Goal: Task Accomplishment & Management: Manage account settings

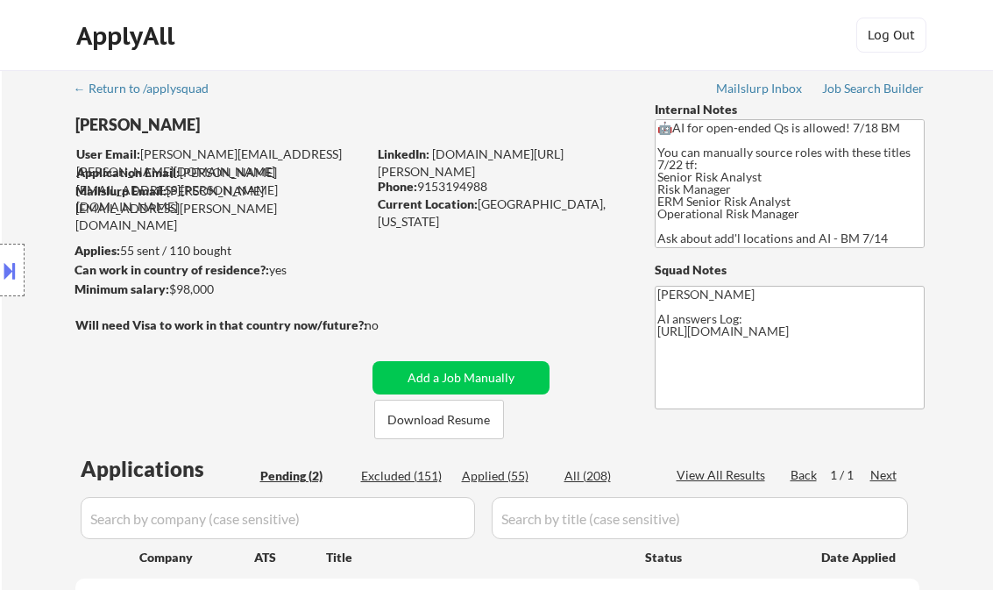
select select ""pending""
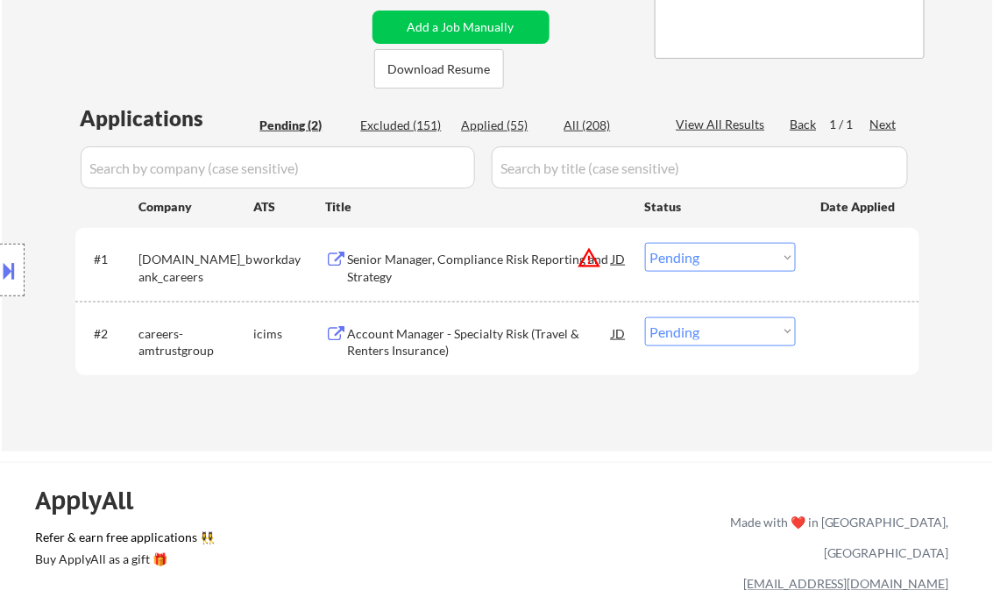
click at [187, 64] on div "← Return to /applysquad Mailslurp Inbox Job Search Builder [PERSON_NAME] User E…" at bounding box center [497, 79] width 874 height 718
click at [407, 265] on div "Senior Manager, Compliance Risk Reporting and Strategy" at bounding box center [480, 268] width 265 height 34
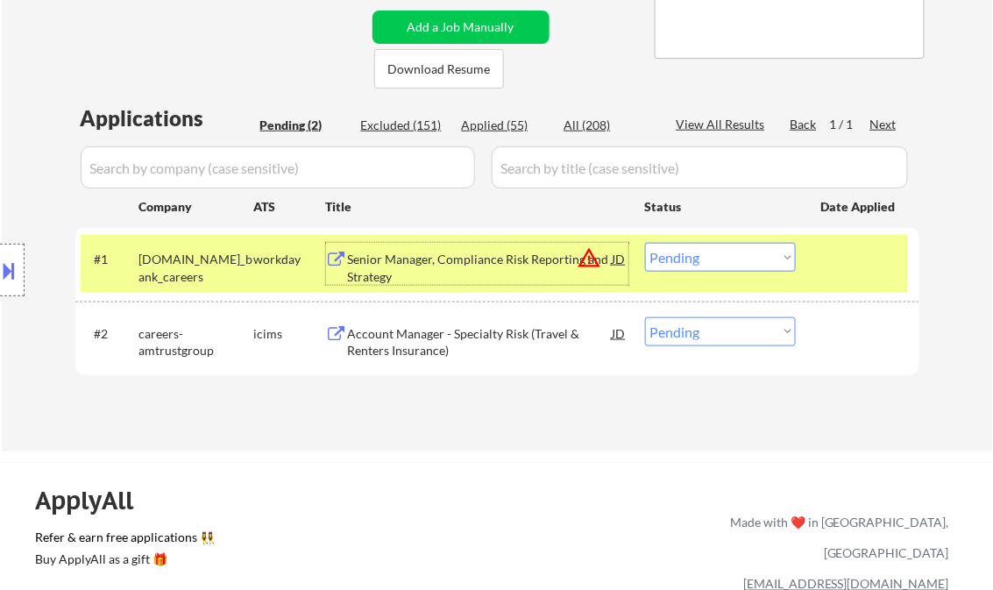
drag, startPoint x: 722, startPoint y: 258, endPoint x: 729, endPoint y: 273, distance: 16.5
click at [722, 258] on select "Choose an option... Pending Applied Excluded (Questions) Excluded (Expired) Exc…" at bounding box center [720, 257] width 151 height 29
click at [645, 243] on select "Choose an option... Pending Applied Excluded (Questions) Excluded (Expired) Exc…" at bounding box center [720, 257] width 151 height 29
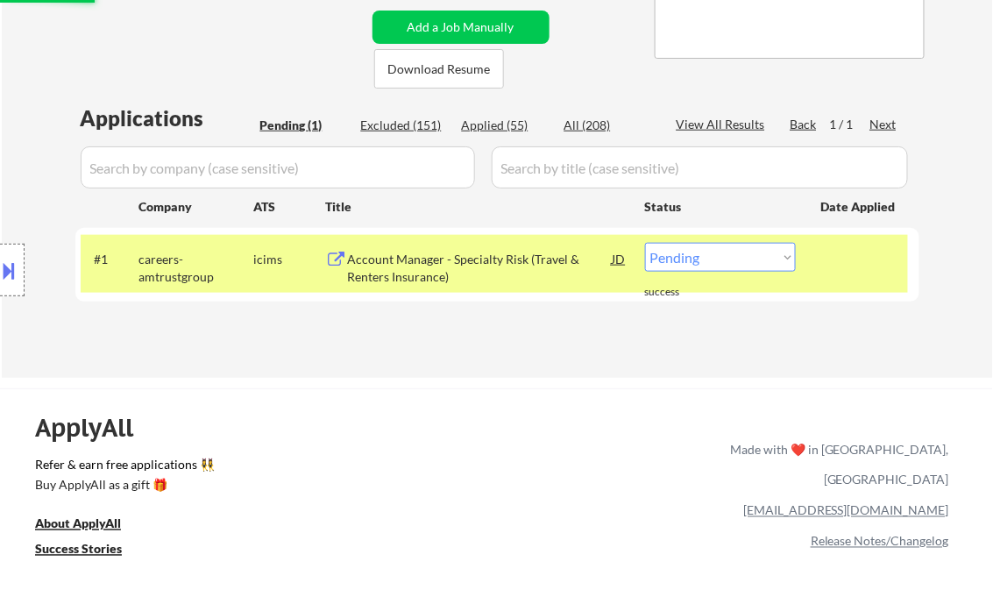
click at [415, 263] on div "Account Manager - Specialty Risk (Travel & Renters Insurance)" at bounding box center [480, 268] width 265 height 34
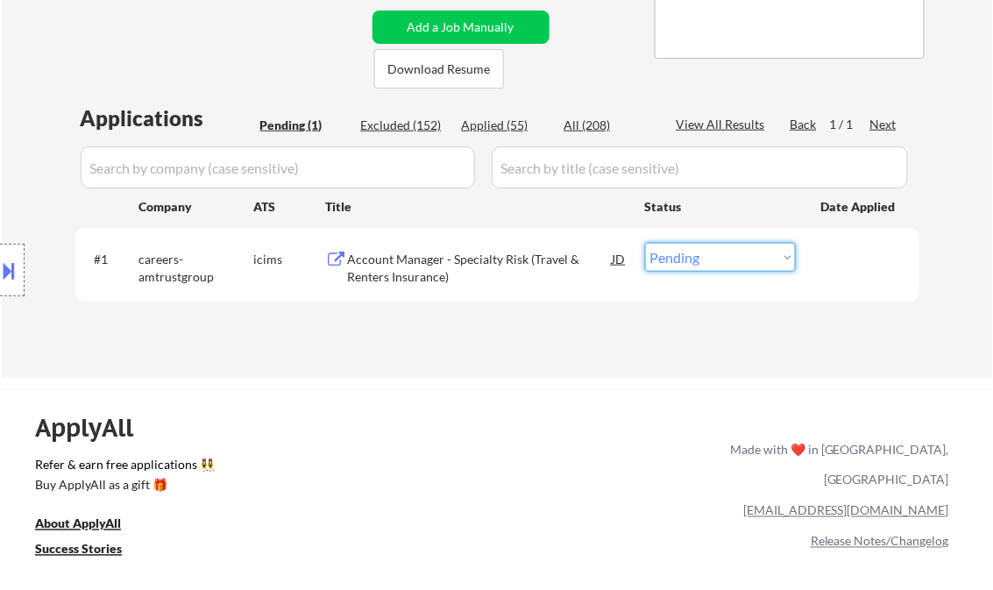
click at [692, 252] on select "Choose an option... Pending Applied Excluded (Questions) Excluded (Expired) Exc…" at bounding box center [720, 257] width 151 height 29
select select ""excluded__bad_match_""
click at [645, 243] on select "Choose an option... Pending Applied Excluded (Questions) Excluded (Expired) Exc…" at bounding box center [720, 257] width 151 height 29
click at [534, 367] on div "← Return to /applysquad Mailslurp Inbox Job Search Builder Sarahi Borunda User …" at bounding box center [497, 49] width 991 height 658
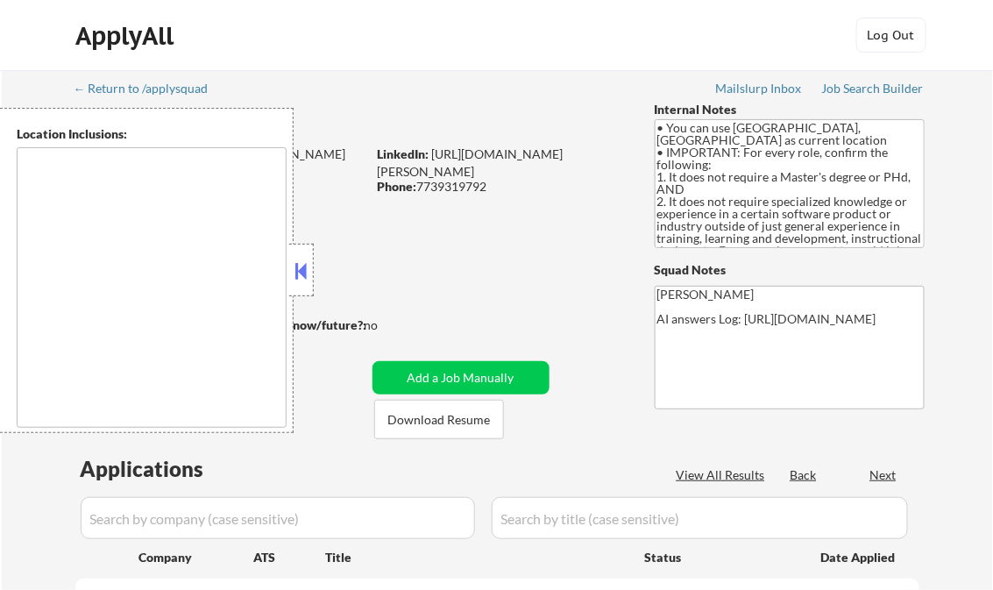
type textarea "Champaign, IL Urbana, IL Savoy, IL St. Joseph, IL Mahomet, IL Tolono, IL Rantou…"
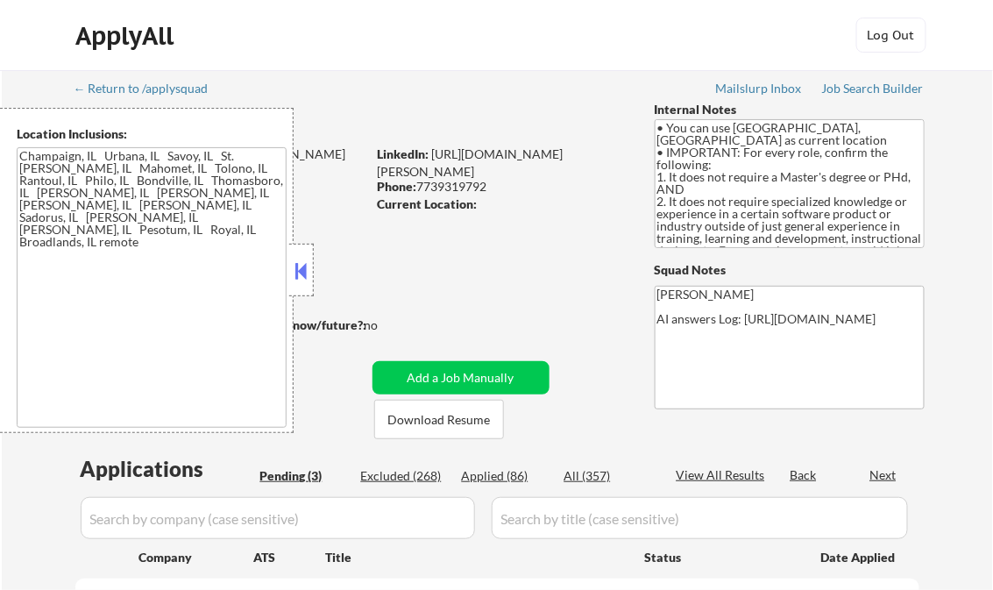
select select ""pending""
click at [300, 266] on button at bounding box center [301, 271] width 19 height 26
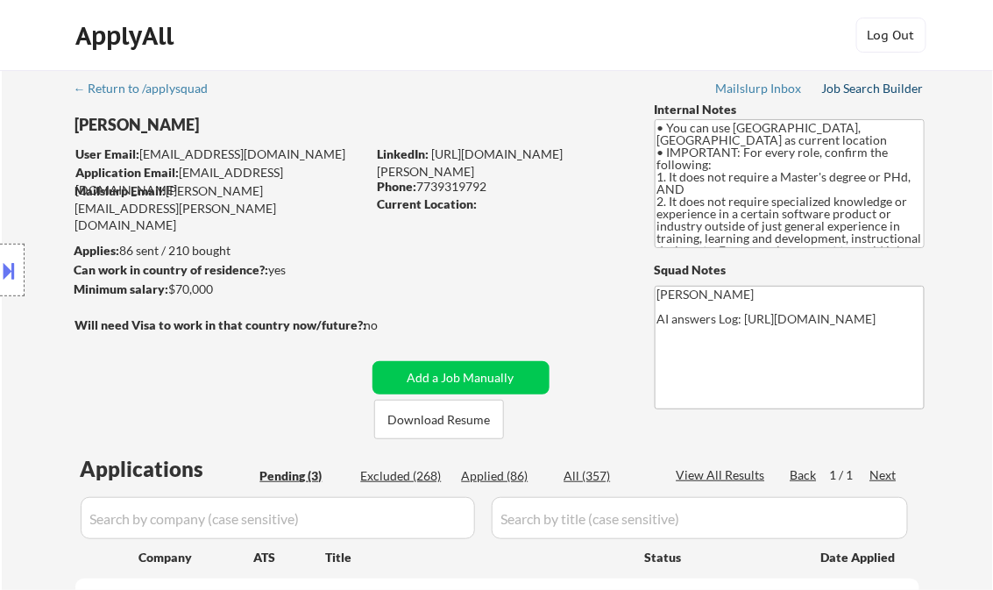
click at [873, 88] on div "Job Search Builder" at bounding box center [873, 88] width 103 height 12
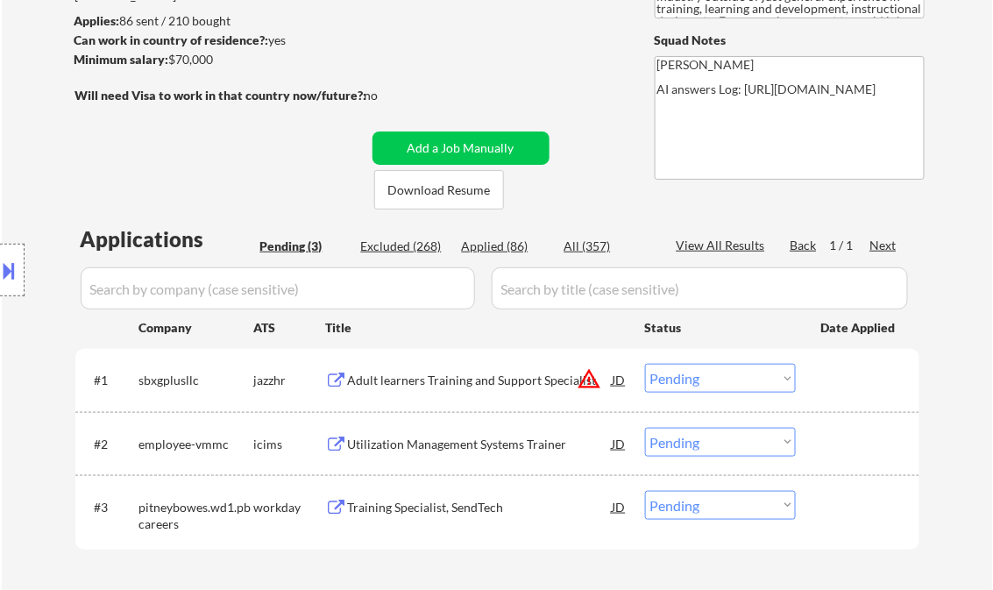
scroll to position [350, 0]
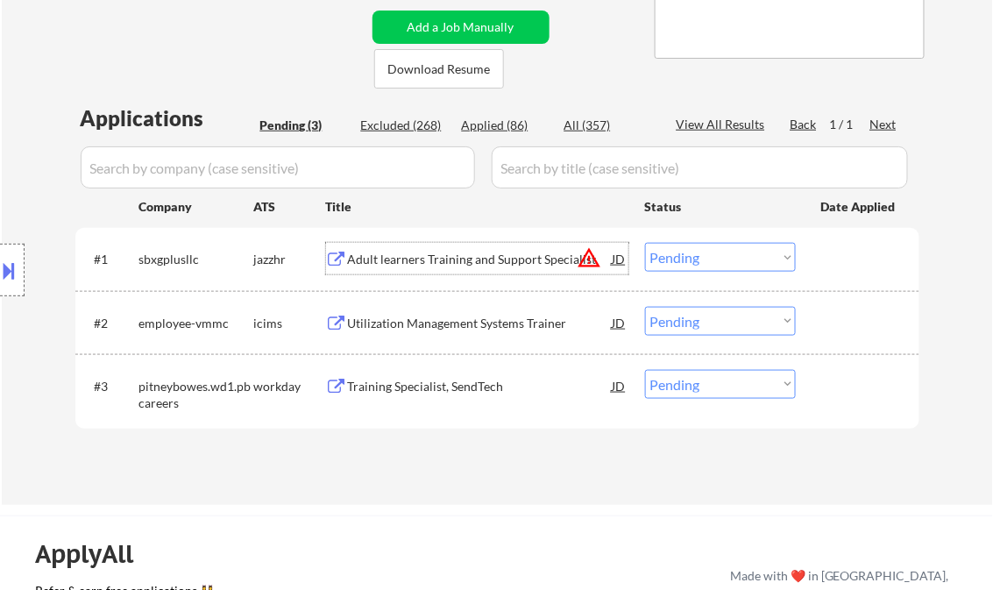
click at [441, 255] on div "Adult learners Training and Support Specialist" at bounding box center [480, 260] width 265 height 18
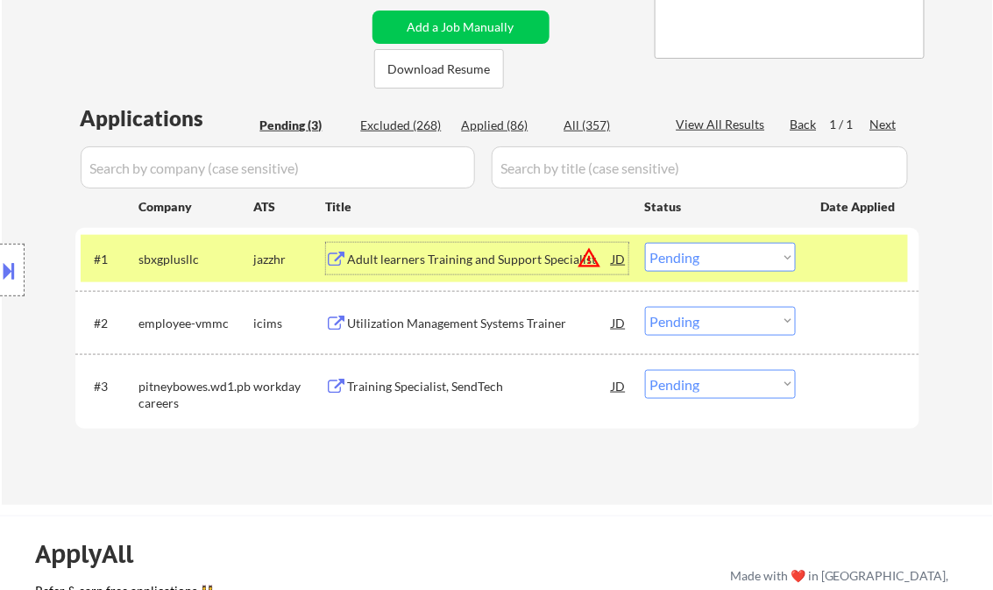
click at [755, 272] on div "#1 sbxgplusllc jazzhr Adult learners Training and Support Specialist JD warning…" at bounding box center [494, 258] width 827 height 47
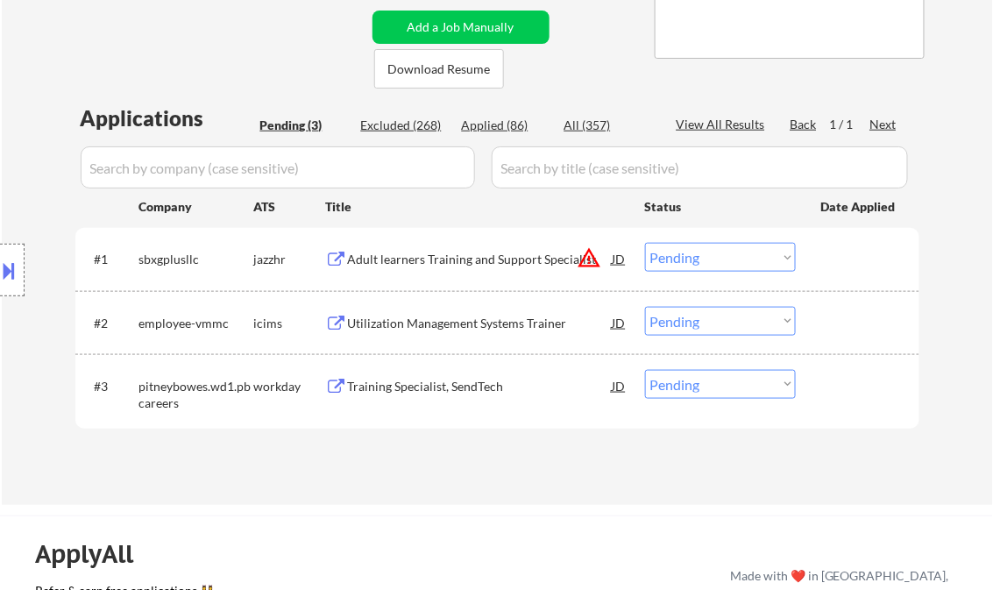
drag, startPoint x: 760, startPoint y: 254, endPoint x: 822, endPoint y: 297, distance: 74.9
click at [760, 254] on select "Choose an option... Pending Applied Excluded (Questions) Excluded (Expired) Exc…" at bounding box center [720, 257] width 151 height 29
click at [645, 243] on select "Choose an option... Pending Applied Excluded (Questions) Excluded (Expired) Exc…" at bounding box center [720, 257] width 151 height 29
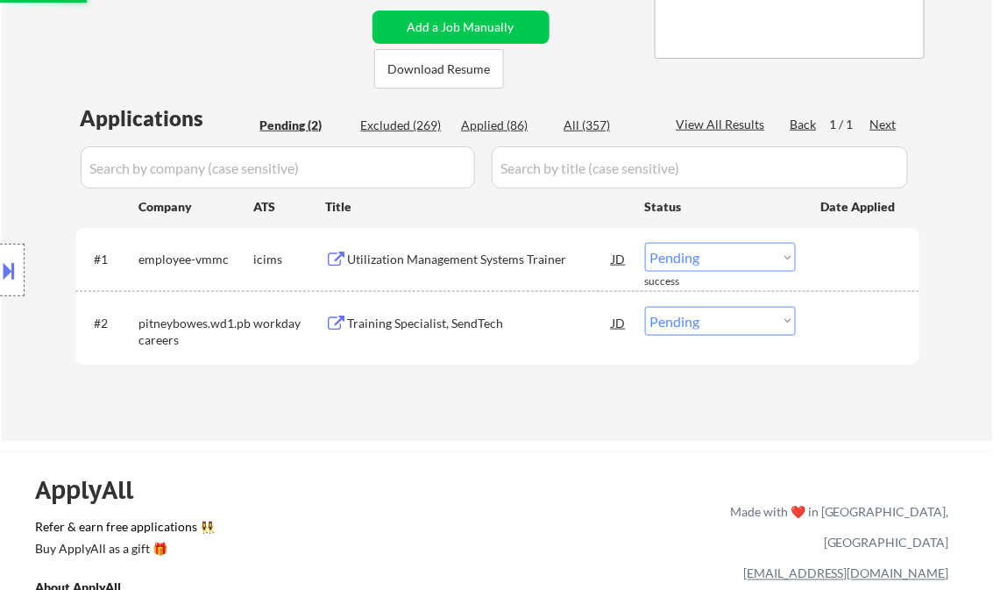
click at [430, 257] on div "Utilization Management Systems Trainer" at bounding box center [480, 260] width 265 height 18
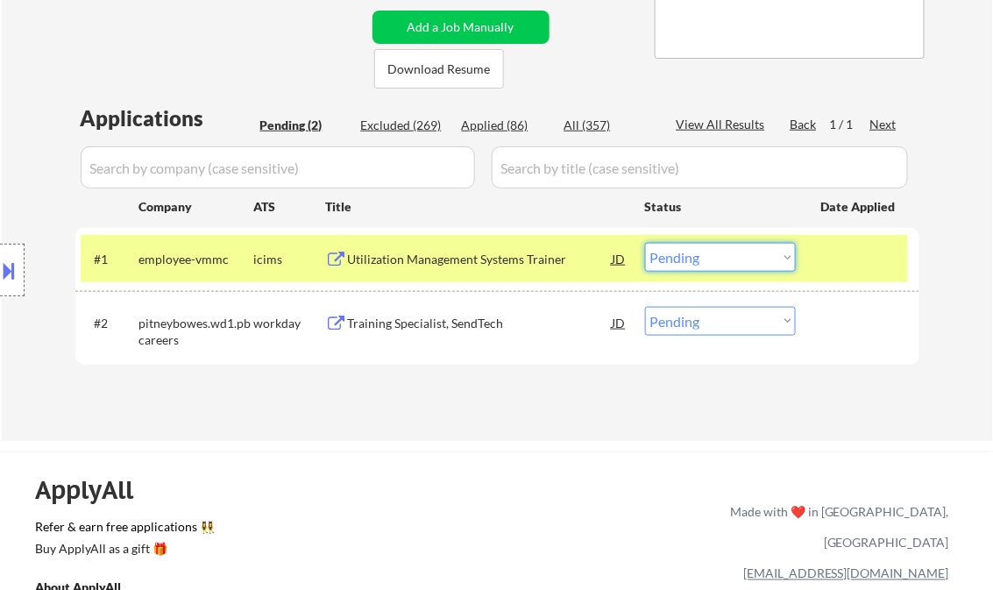
drag, startPoint x: 716, startPoint y: 258, endPoint x: 719, endPoint y: 273, distance: 16.2
click at [716, 258] on select "Choose an option... Pending Applied Excluded (Questions) Excluded (Expired) Exc…" at bounding box center [720, 257] width 151 height 29
click at [645, 243] on select "Choose an option... Pending Applied Excluded (Questions) Excluded (Expired) Exc…" at bounding box center [720, 257] width 151 height 29
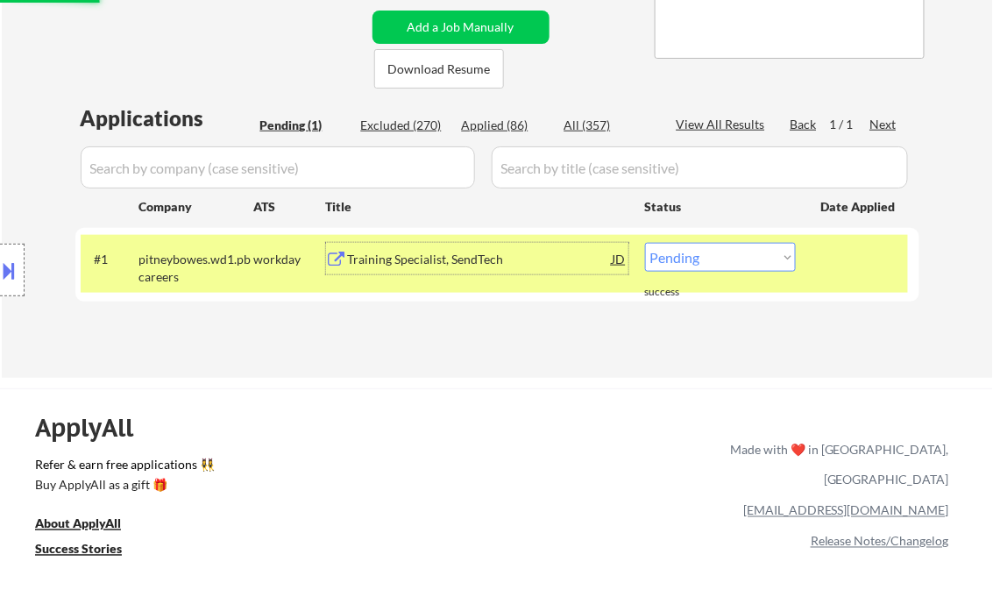
click at [419, 263] on div "Training Specialist, SendTech" at bounding box center [480, 260] width 265 height 18
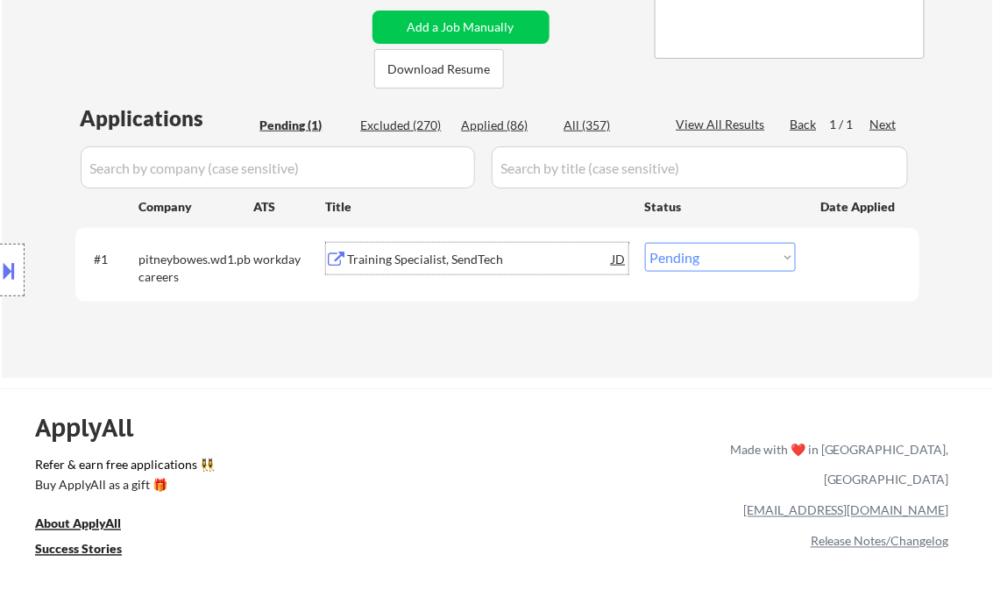
click at [470, 252] on div "Training Specialist, SendTech" at bounding box center [480, 260] width 265 height 18
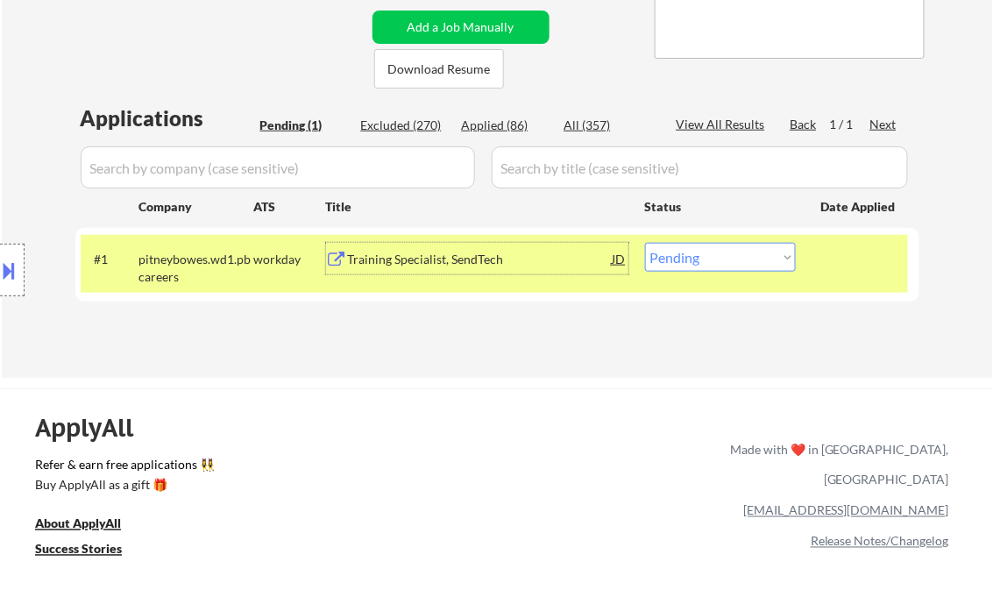
drag, startPoint x: 748, startPoint y: 251, endPoint x: 751, endPoint y: 274, distance: 22.9
click at [748, 251] on select "Choose an option... Pending Applied Excluded (Questions) Excluded (Expired) Exc…" at bounding box center [720, 257] width 151 height 29
select select ""excluded__expired_""
click at [645, 243] on select "Choose an option... Pending Applied Excluded (Questions) Excluded (Expired) Exc…" at bounding box center [720, 257] width 151 height 29
click at [553, 333] on div "Applications Pending (1) Excluded (270) Applied (86) All (357) View All Results…" at bounding box center [497, 223] width 844 height 241
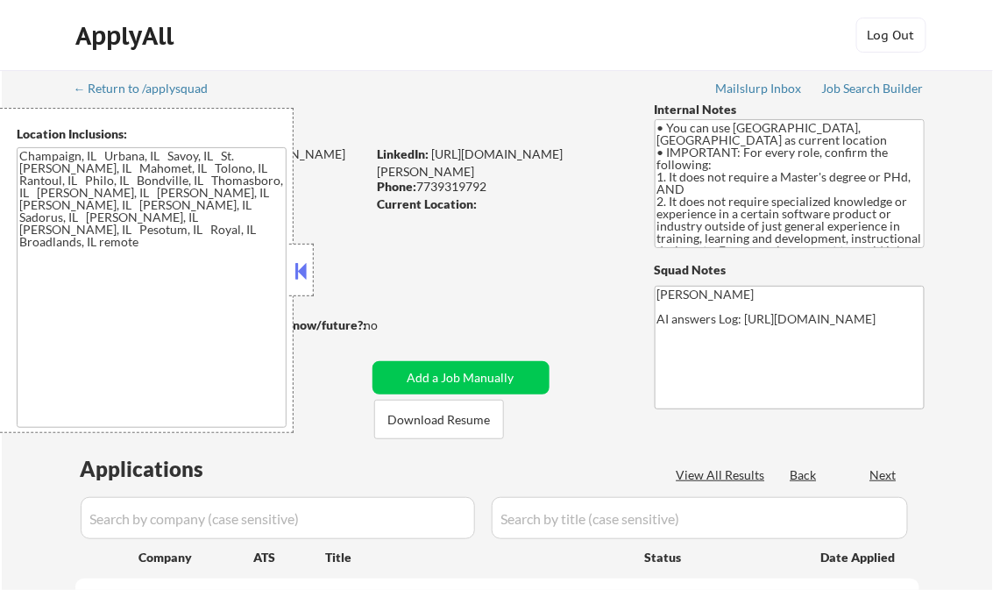
select select ""pending""
click at [307, 264] on button at bounding box center [301, 271] width 19 height 26
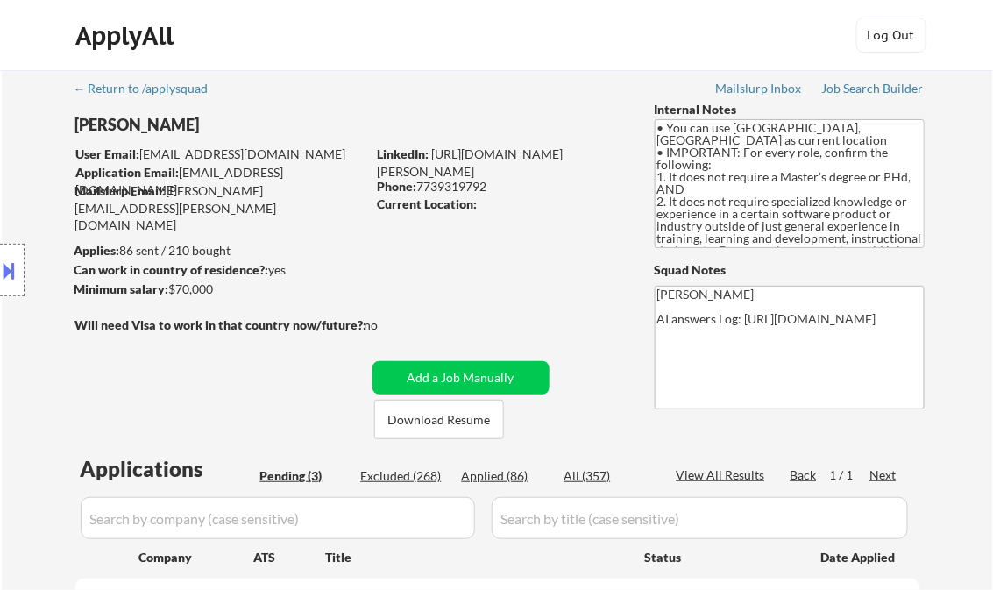
click at [513, 475] on div "Applied (86)" at bounding box center [506, 476] width 88 height 18
drag, startPoint x: 701, startPoint y: 474, endPoint x: 720, endPoint y: 477, distance: 19.5
click at [703, 474] on div "View All Results" at bounding box center [723, 475] width 94 height 18
select select ""applied""
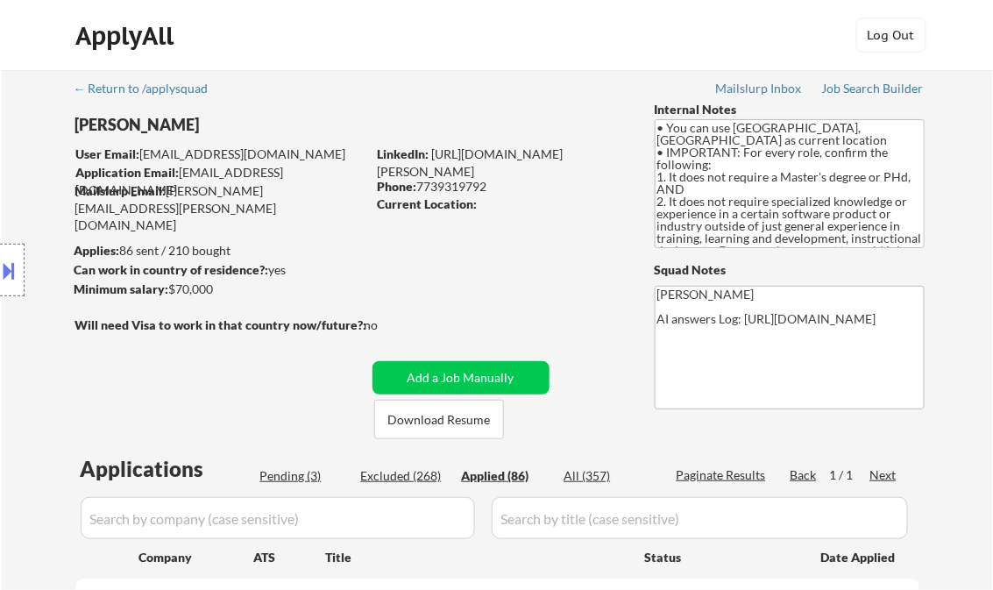
select select ""applied""
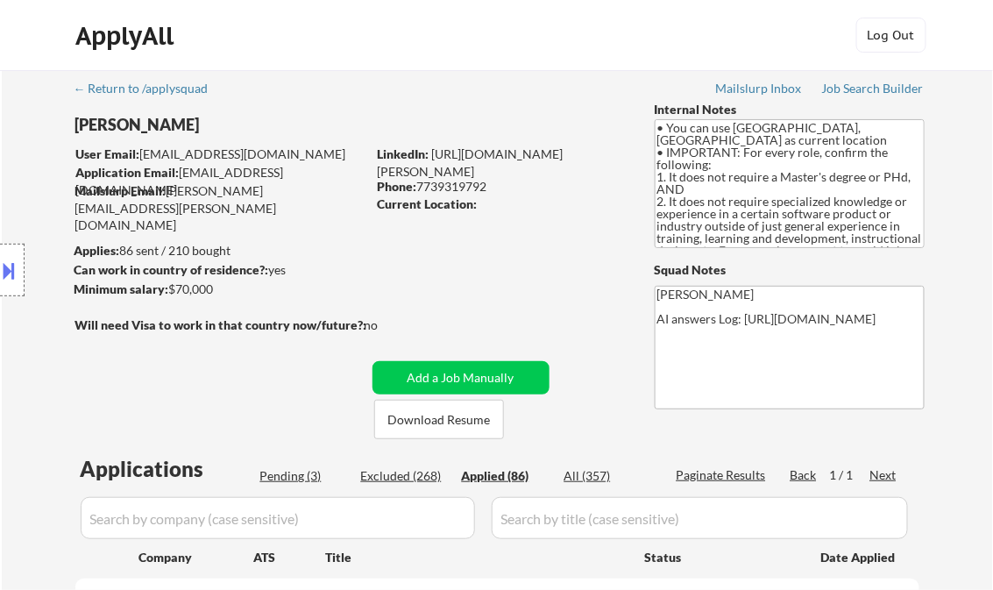
select select ""applied""
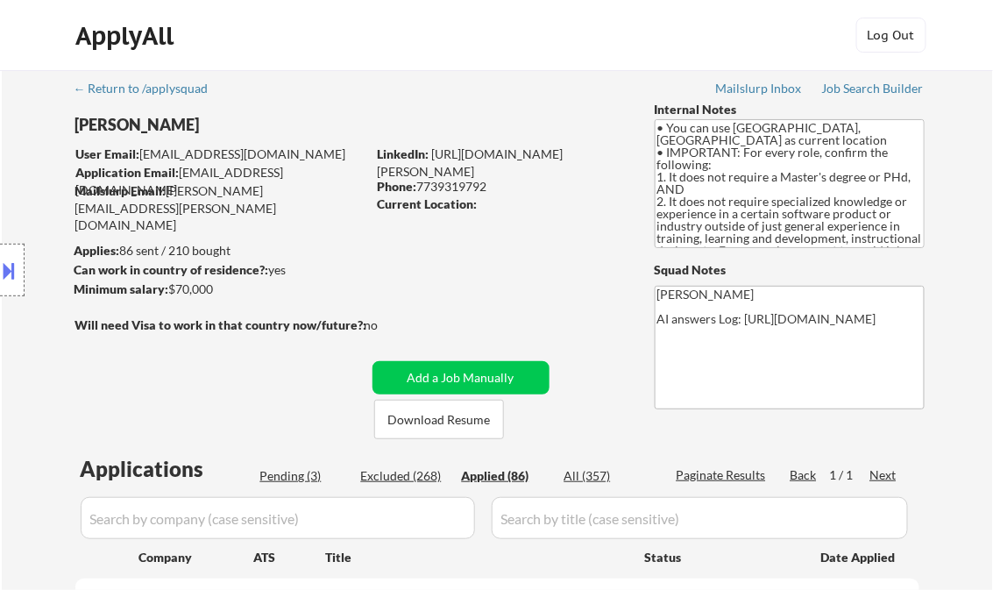
select select ""applied""
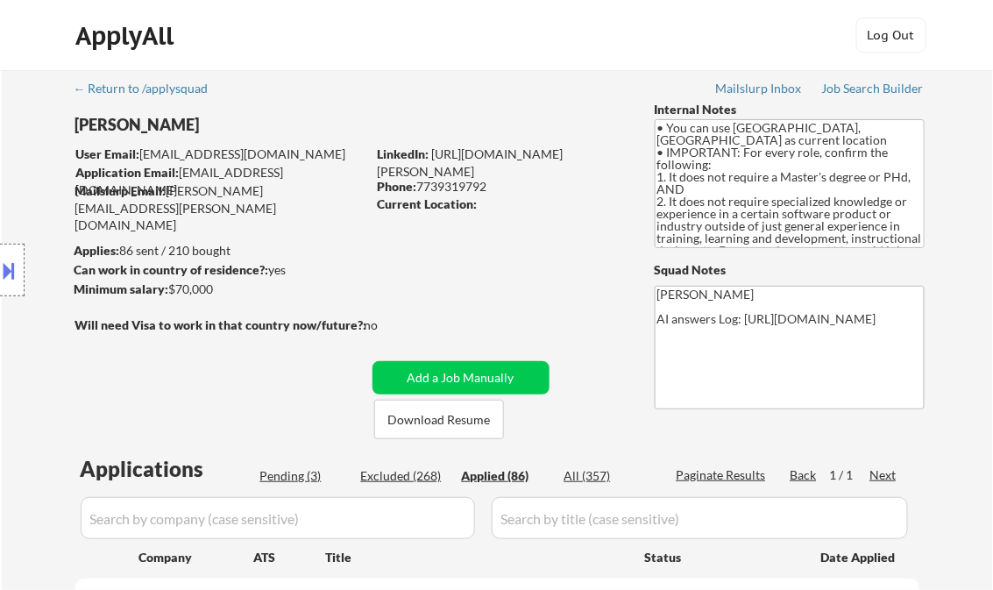
select select ""applied""
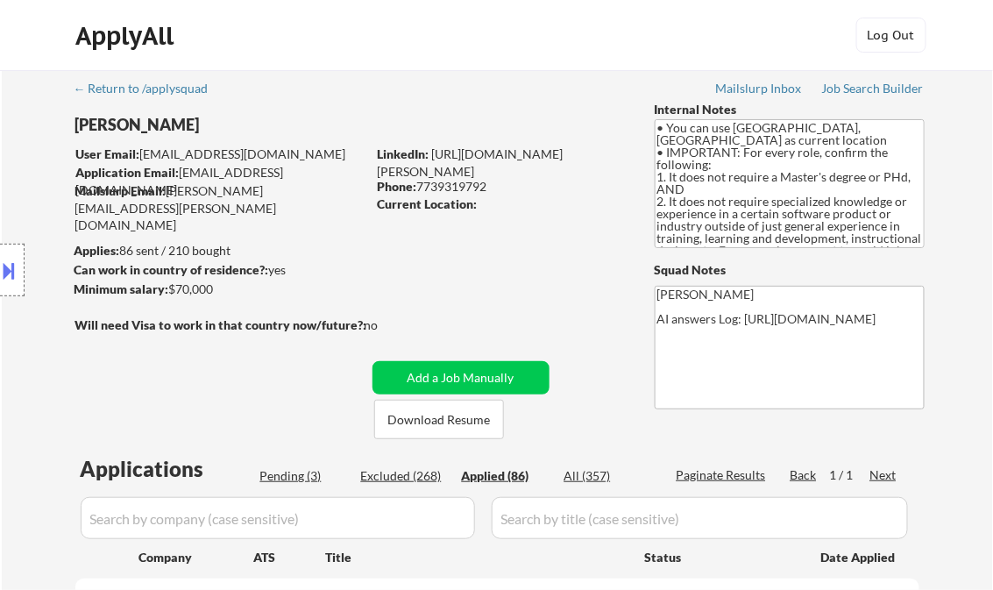
select select ""applied""
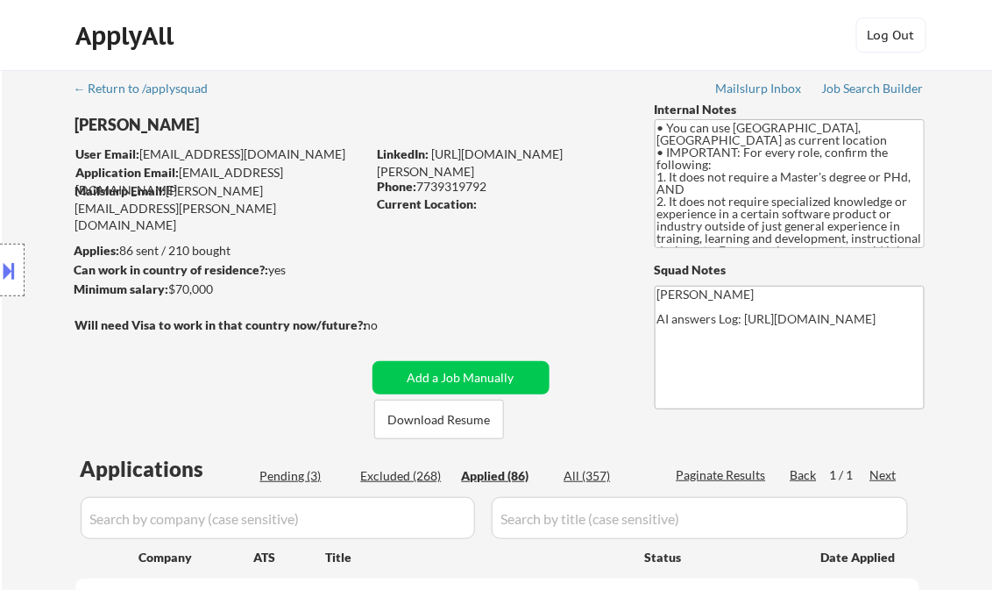
select select ""applied""
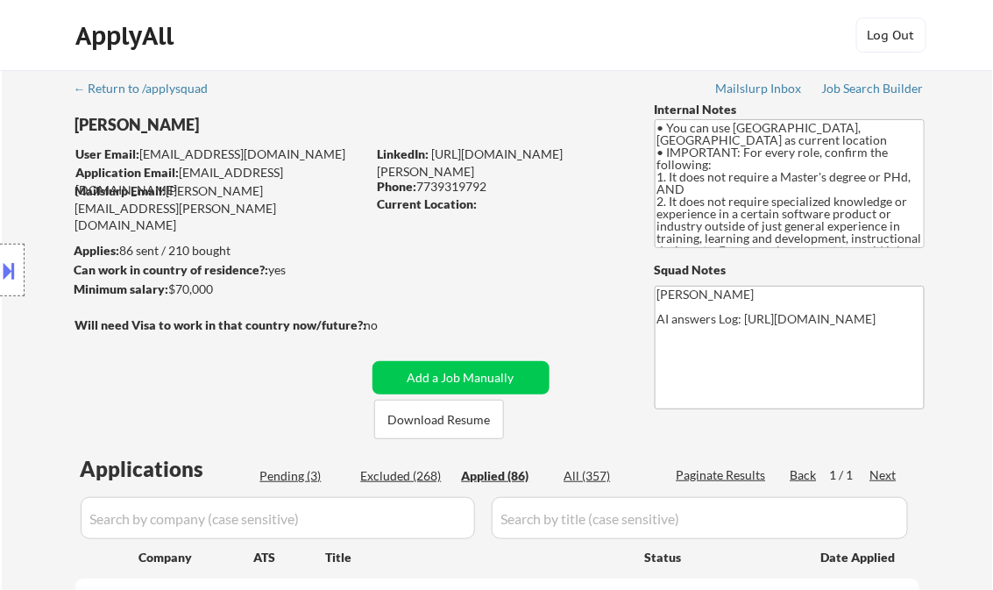
select select ""applied""
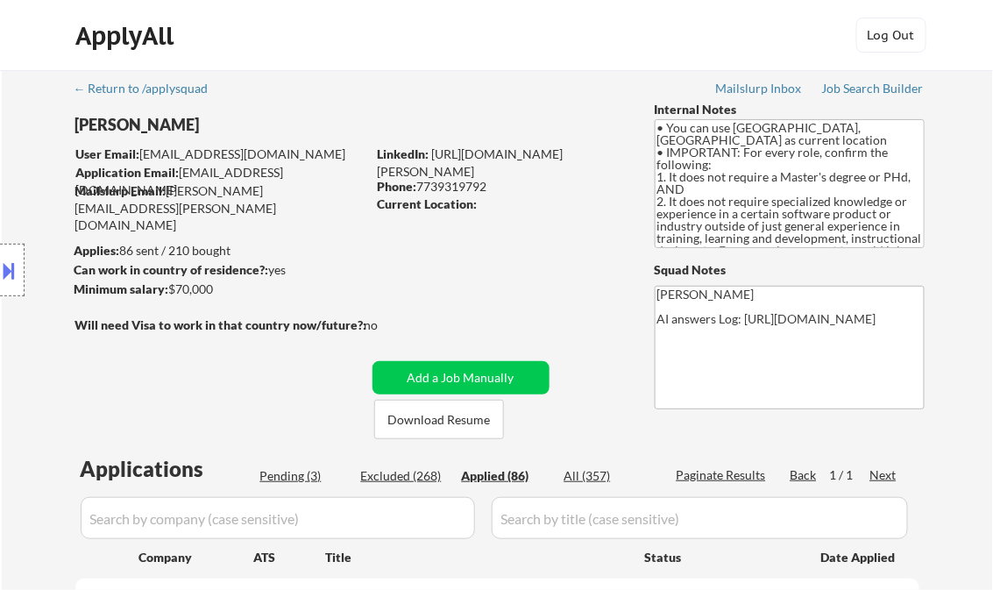
select select ""applied""
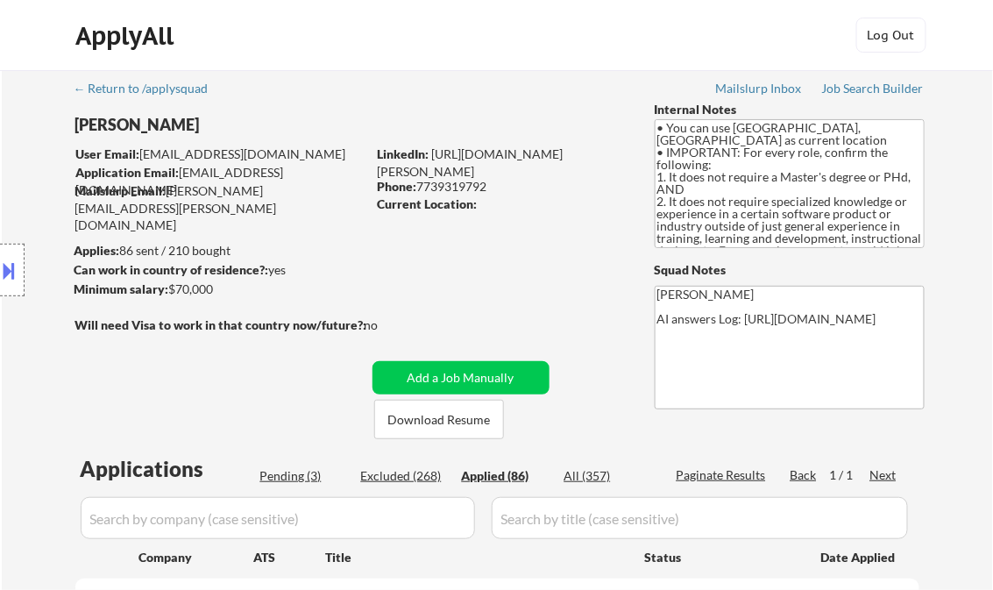
select select ""applied""
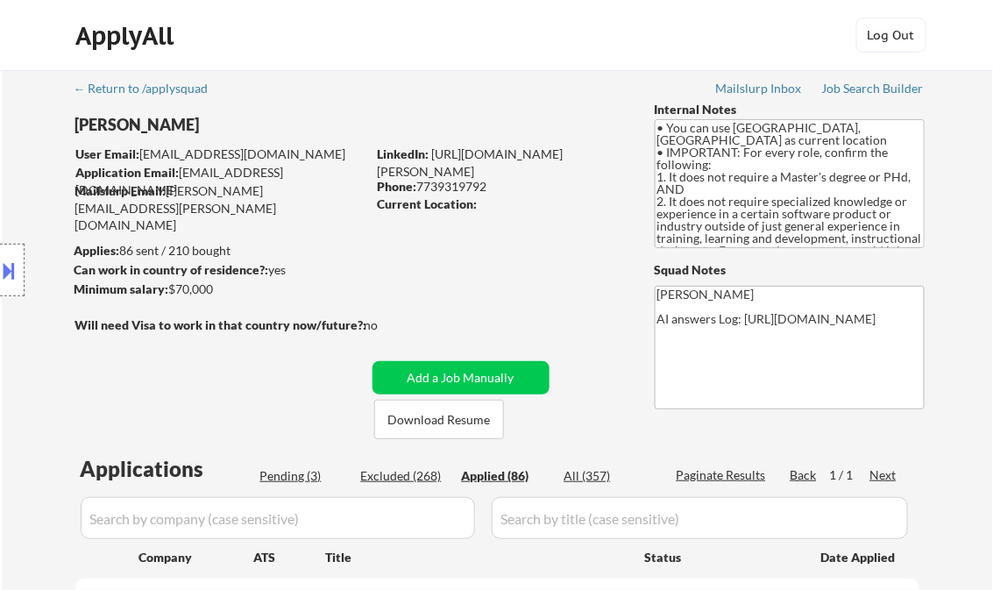
select select ""applied""
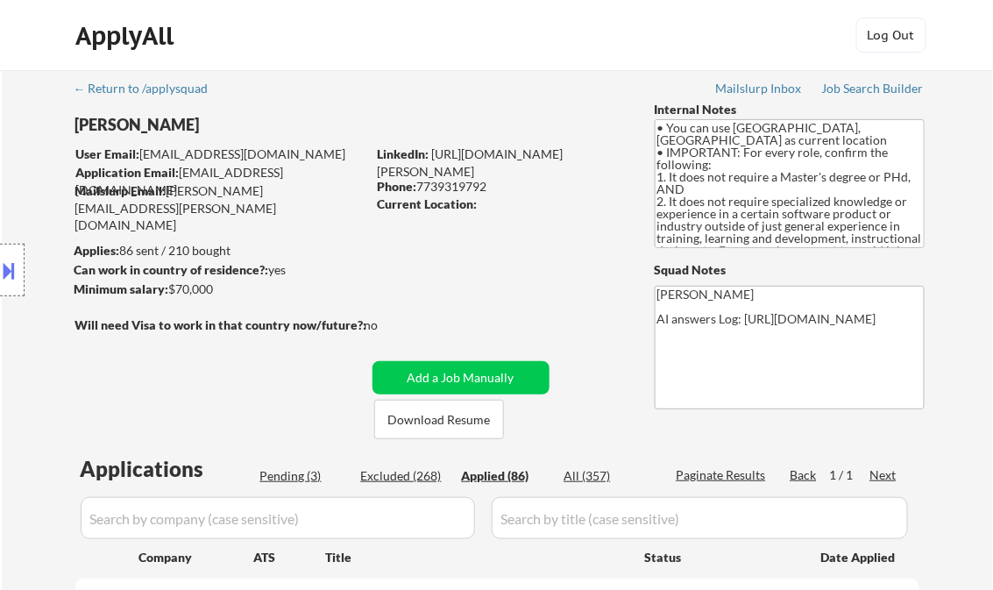
select select ""applied""
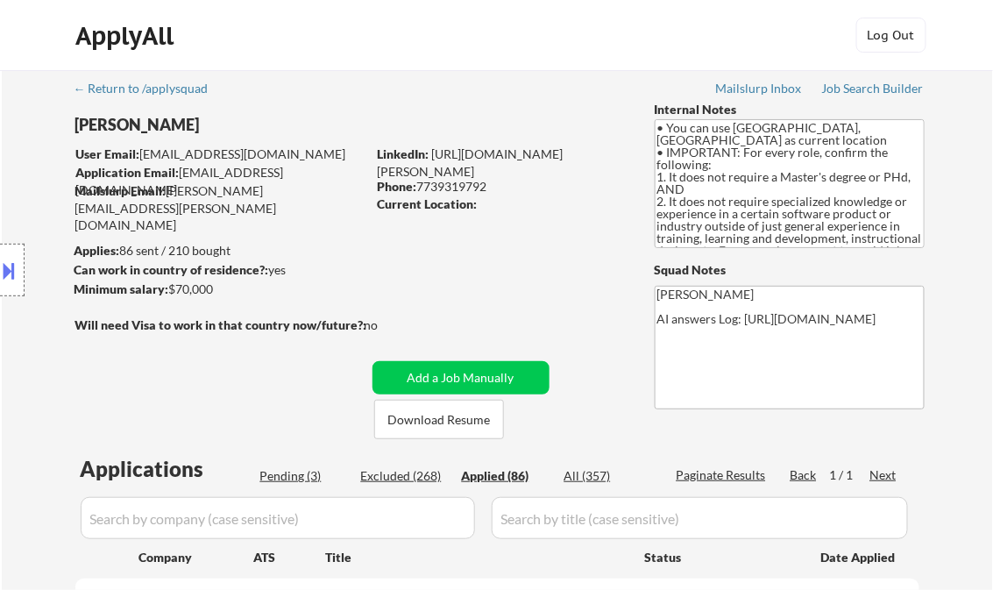
select select ""applied""
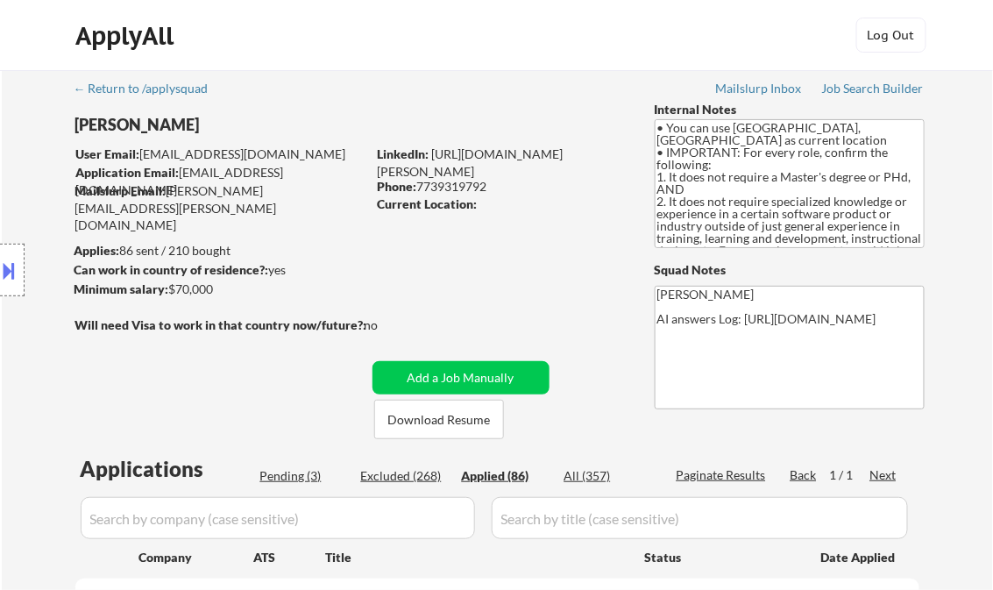
select select ""applied""
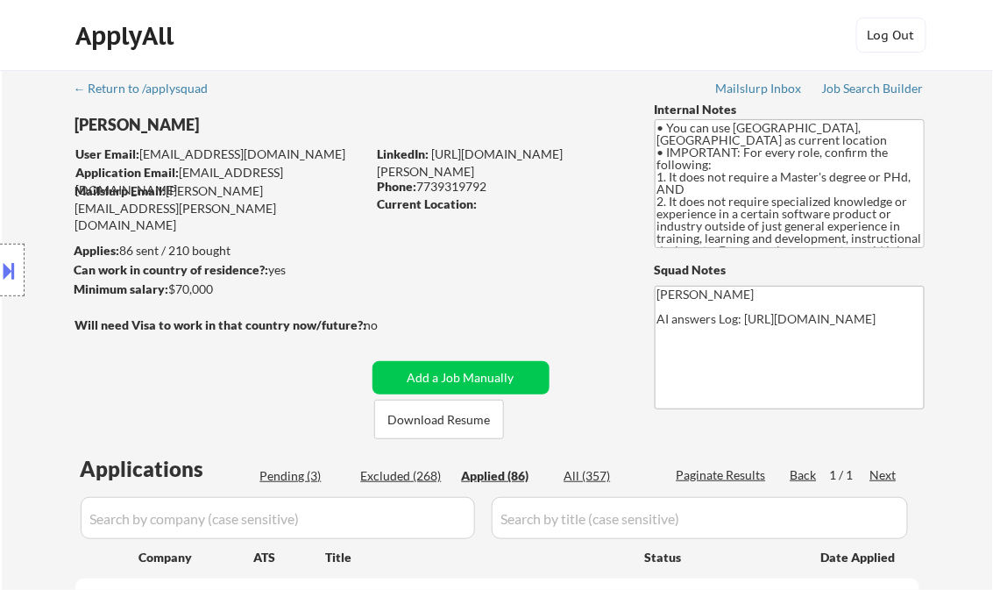
select select ""applied""
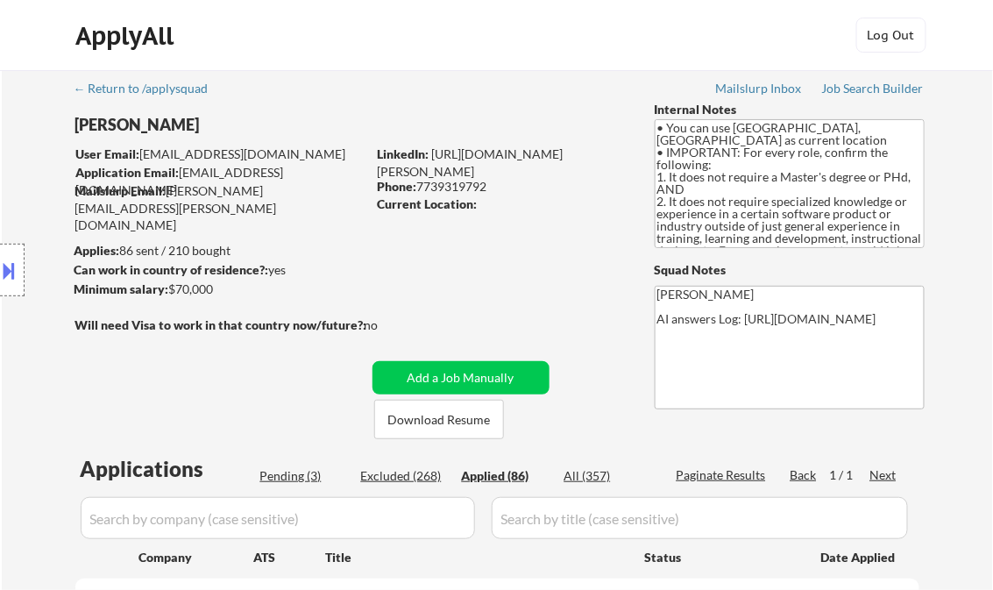
select select ""applied""
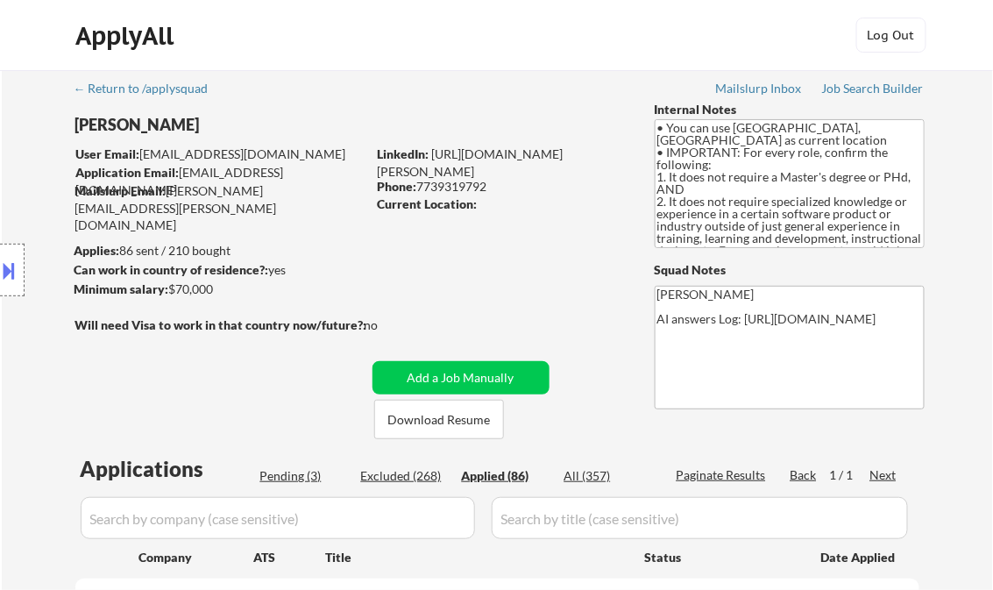
select select ""applied""
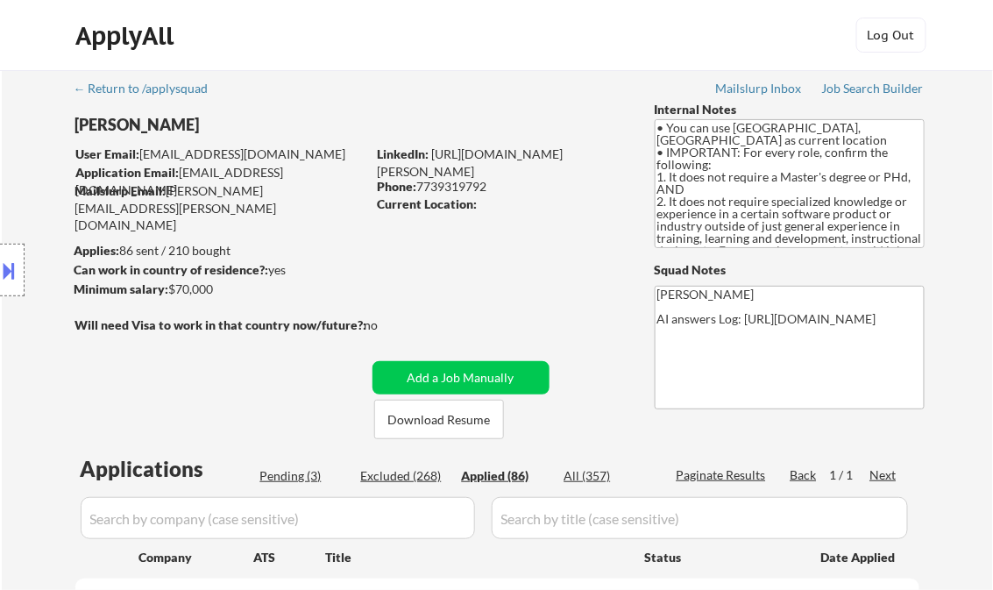
select select ""applied""
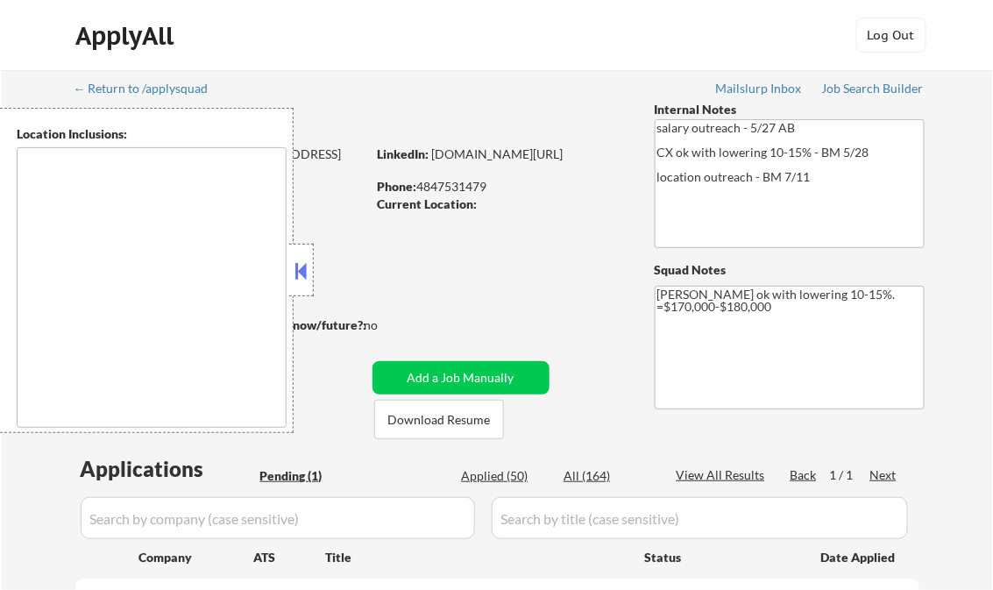
drag, startPoint x: 295, startPoint y: 267, endPoint x: 308, endPoint y: 269, distance: 12.4
click at [297, 268] on button at bounding box center [301, 271] width 19 height 26
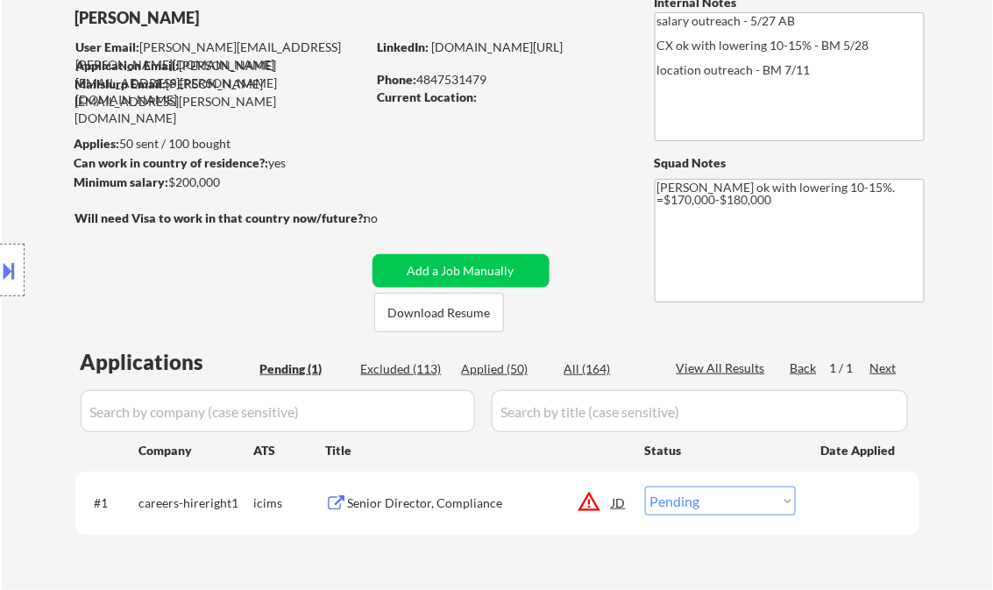
scroll to position [280, 0]
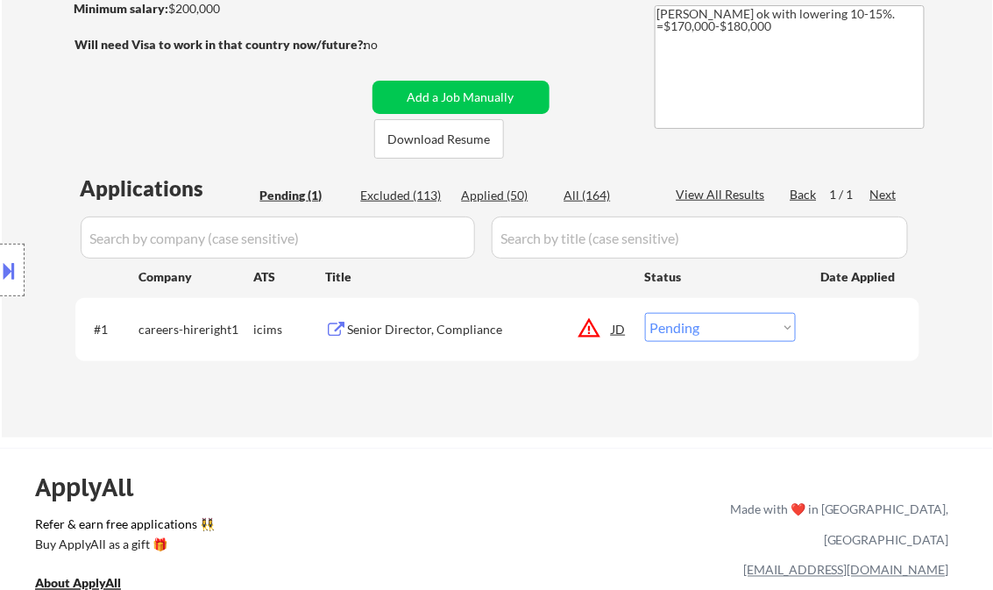
click at [472, 329] on div "Senior Director, Compliance" at bounding box center [480, 330] width 265 height 18
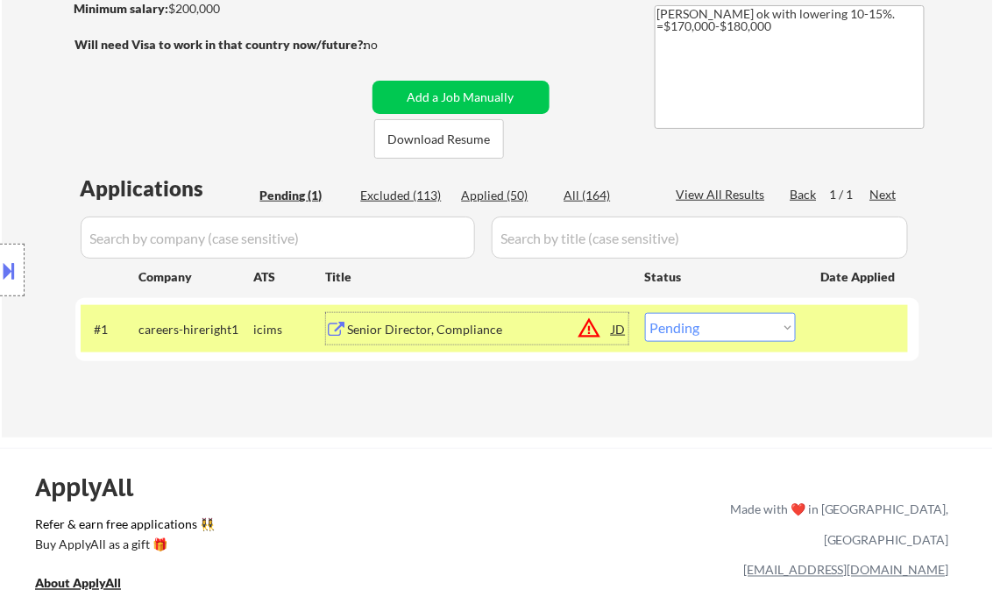
click at [723, 335] on select "Choose an option... Pending Applied Excluded (Questions) Excluded (Expired) Exc…" at bounding box center [720, 327] width 151 height 29
select select ""excluded__bad_match_""
click at [645, 313] on select "Choose an option... Pending Applied Excluded (Questions) Excluded (Expired) Exc…" at bounding box center [720, 327] width 151 height 29
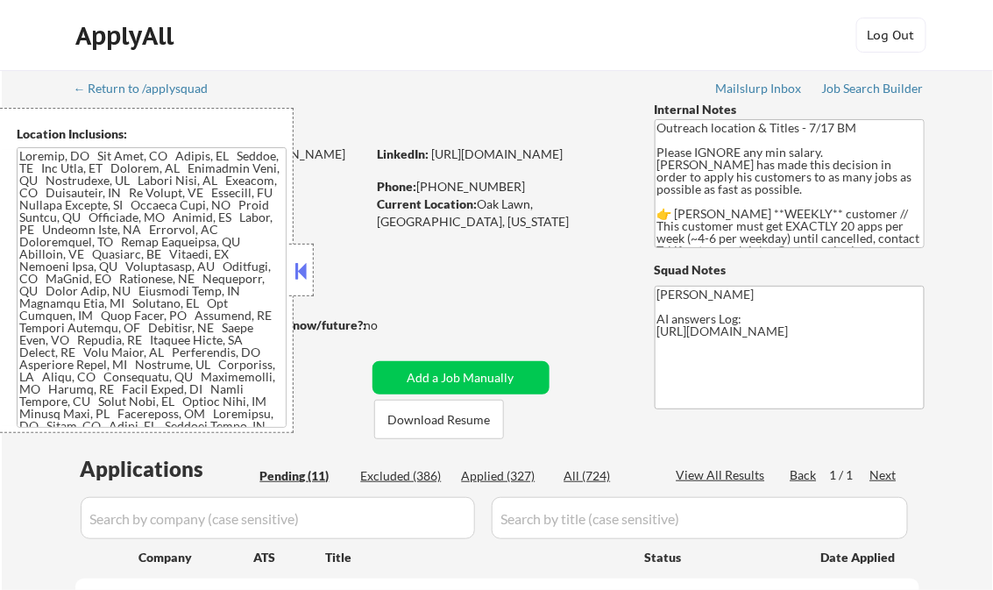
select select ""pending""
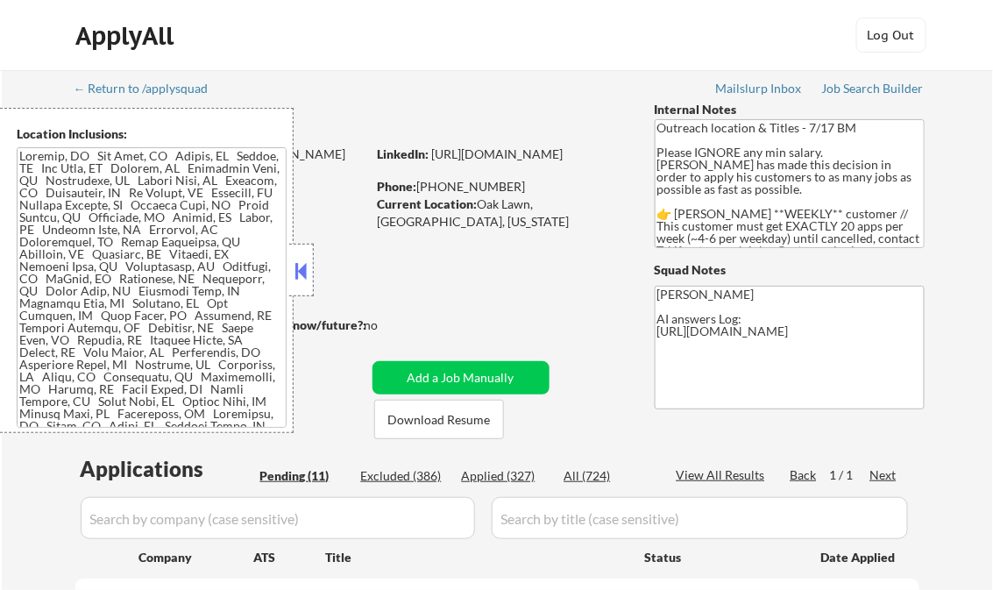
select select ""pending""
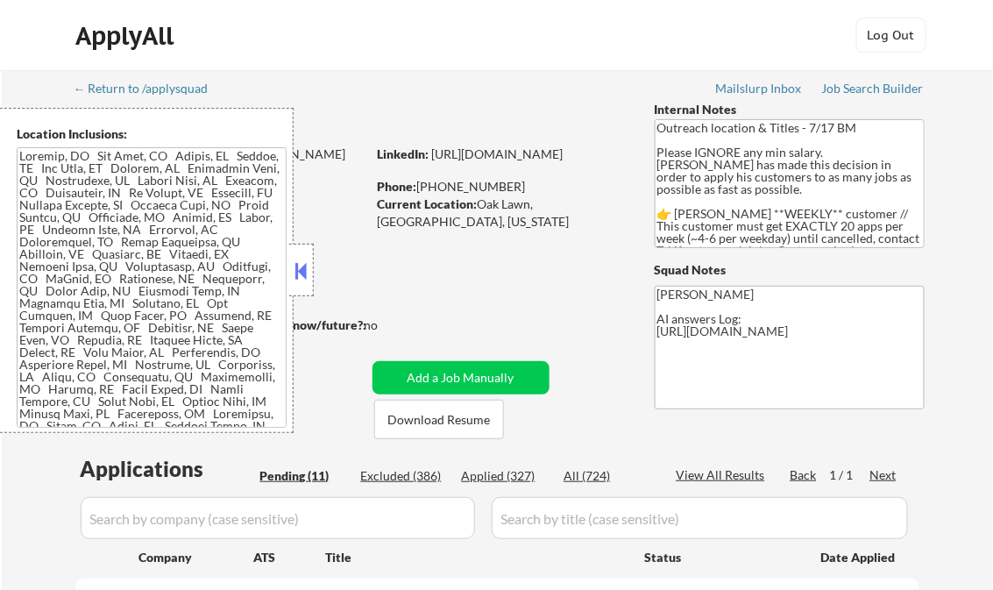
select select ""pending""
click at [298, 266] on button at bounding box center [301, 271] width 19 height 26
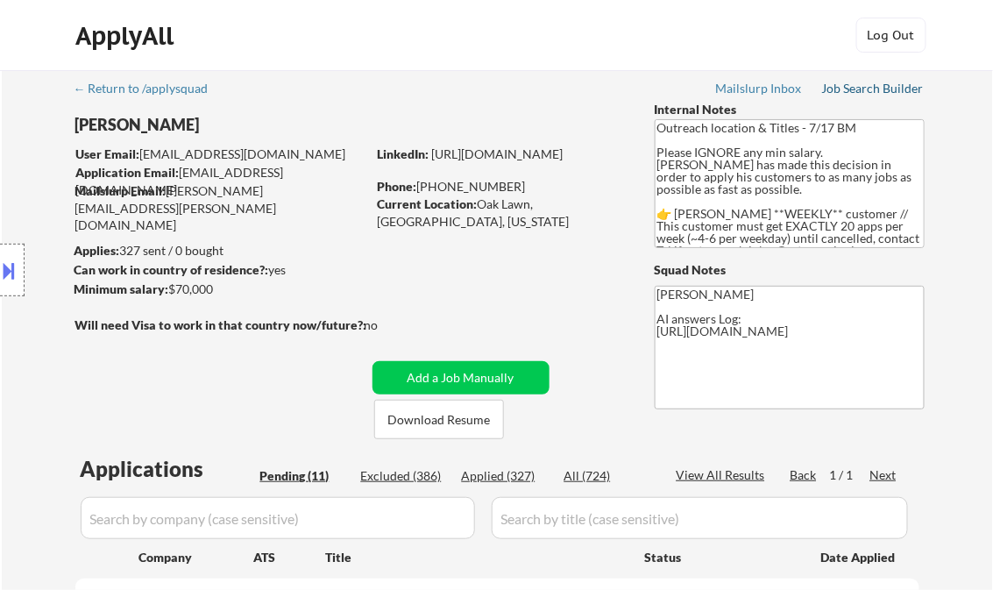
click at [869, 88] on div "Job Search Builder" at bounding box center [873, 88] width 103 height 12
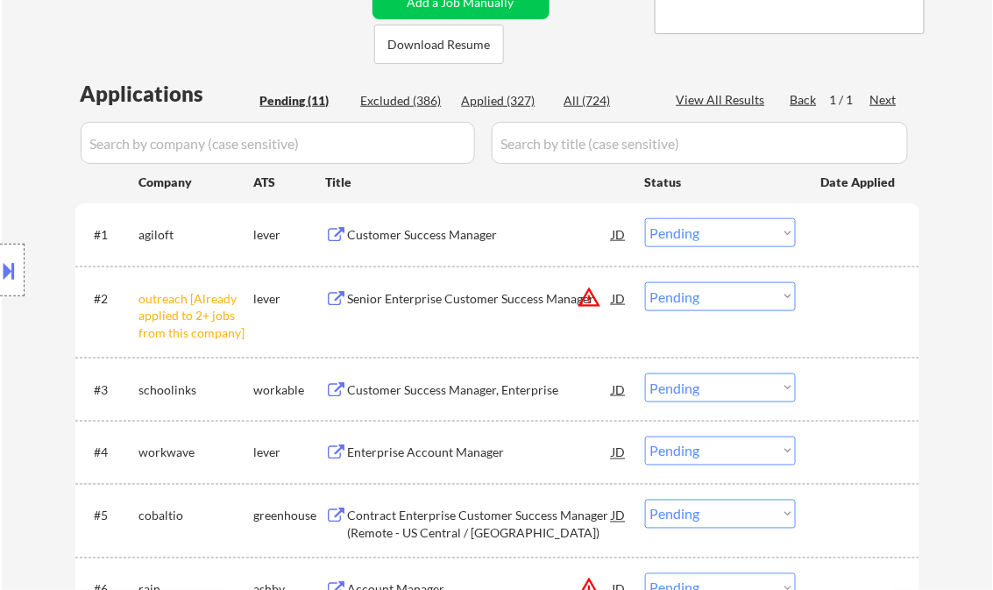
scroll to position [421, 0]
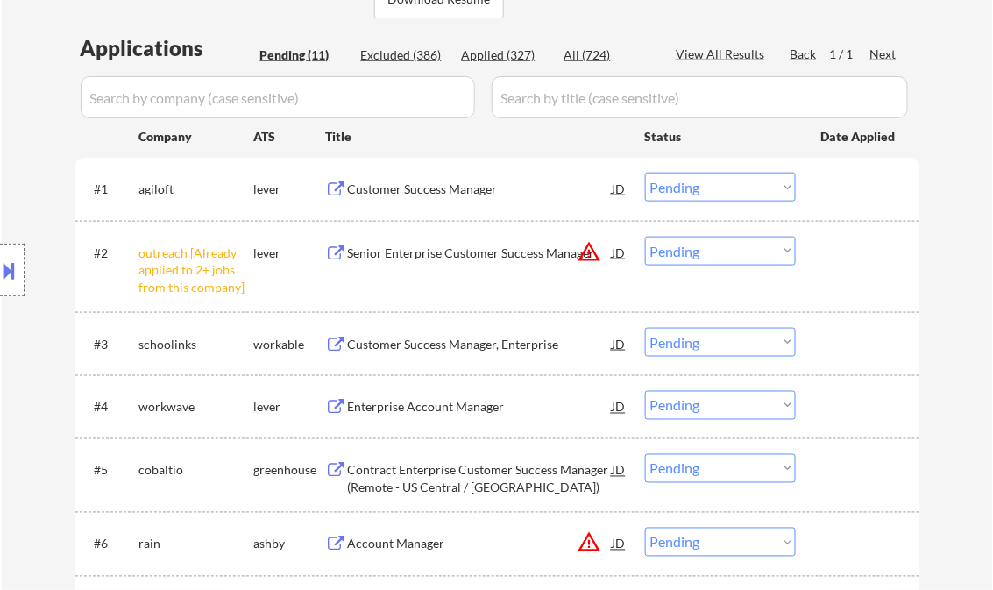
click at [415, 195] on div "Customer Success Manager" at bounding box center [480, 189] width 265 height 18
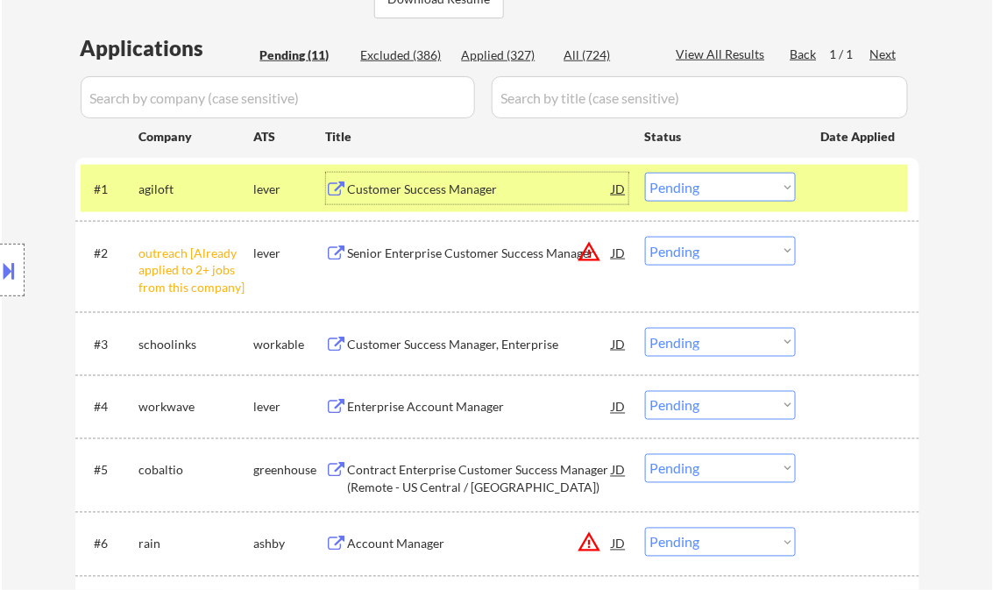
drag, startPoint x: 687, startPoint y: 189, endPoint x: 711, endPoint y: 200, distance: 26.7
click at [687, 189] on select "Choose an option... Pending Applied Excluded (Questions) Excluded (Expired) Exc…" at bounding box center [720, 187] width 151 height 29
click at [645, 173] on select "Choose an option... Pending Applied Excluded (Questions) Excluded (Expired) Exc…" at bounding box center [720, 187] width 151 height 29
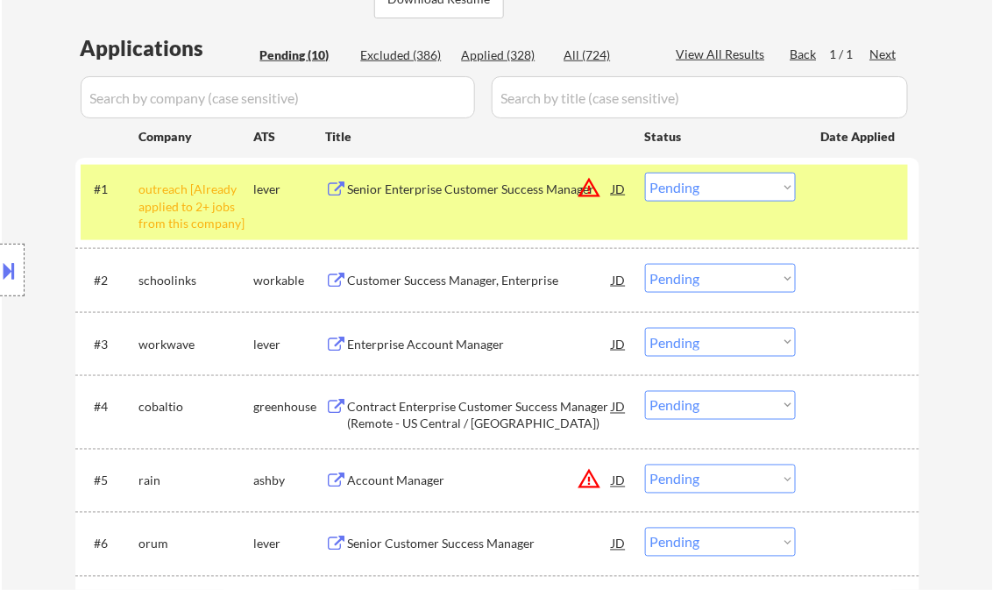
drag, startPoint x: 735, startPoint y: 198, endPoint x: 752, endPoint y: 202, distance: 17.2
click at [735, 198] on select "Choose an option... Pending Applied Excluded (Questions) Excluded (Expired) Exc…" at bounding box center [720, 187] width 151 height 29
click at [645, 173] on select "Choose an option... Pending Applied Excluded (Questions) Excluded (Expired) Exc…" at bounding box center [720, 187] width 151 height 29
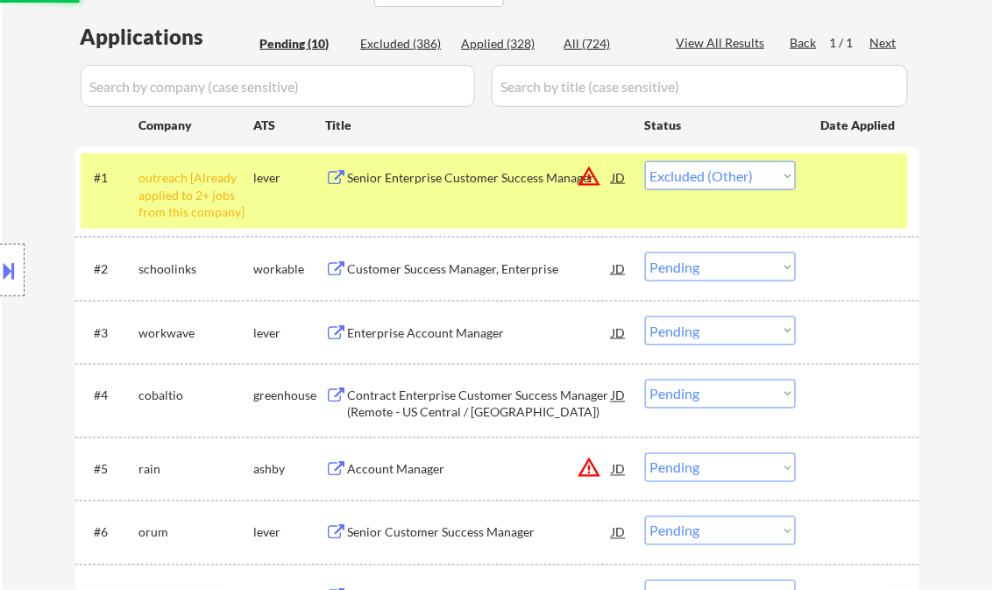
scroll to position [491, 0]
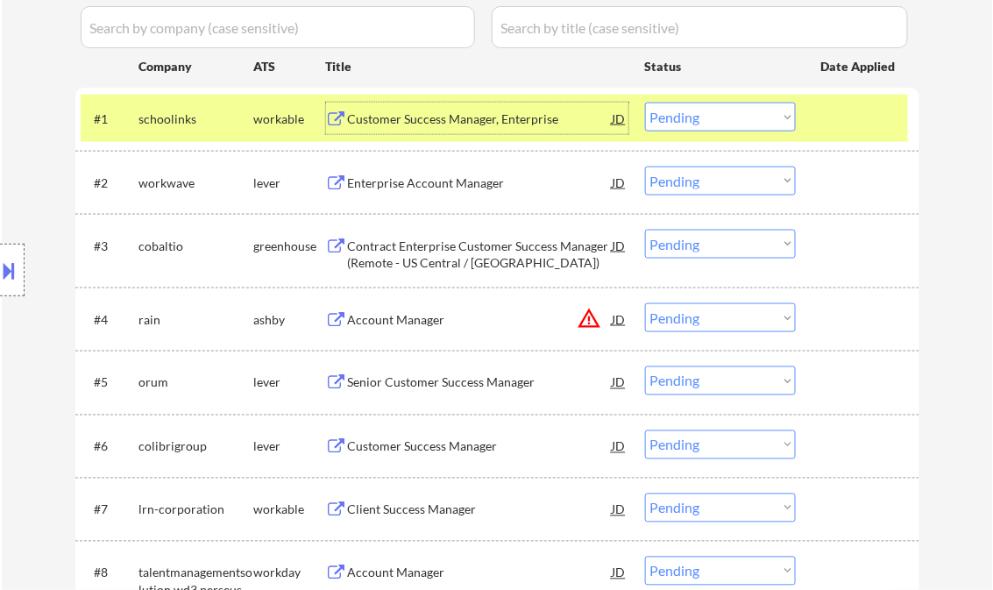
click at [475, 120] on div "Customer Success Manager, Enterprise" at bounding box center [480, 119] width 265 height 18
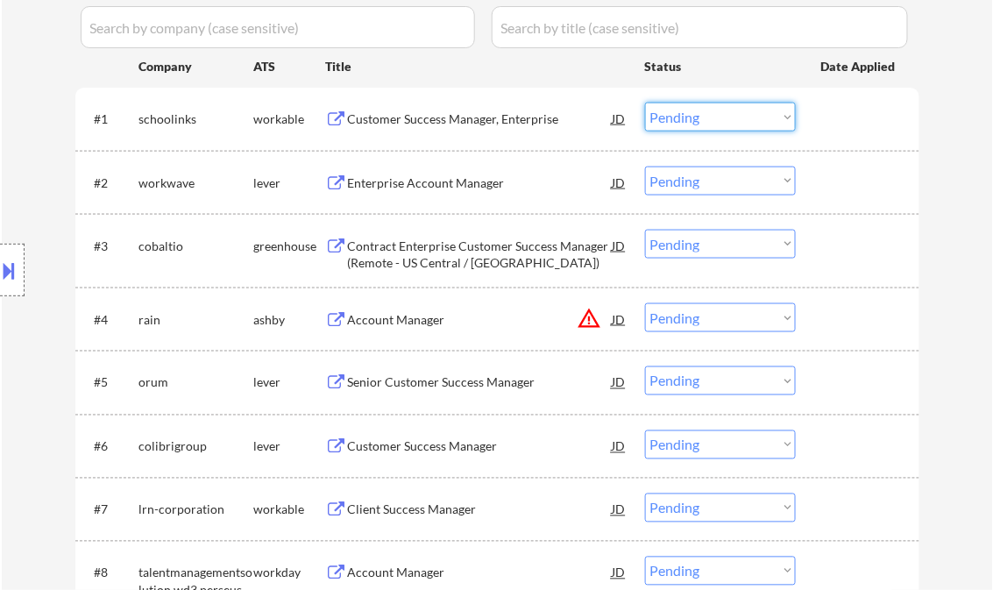
click at [678, 123] on select "Choose an option... Pending Applied Excluded (Questions) Excluded (Expired) Exc…" at bounding box center [720, 117] width 151 height 29
click at [645, 103] on select "Choose an option... Pending Applied Excluded (Questions) Excluded (Expired) Exc…" at bounding box center [720, 117] width 151 height 29
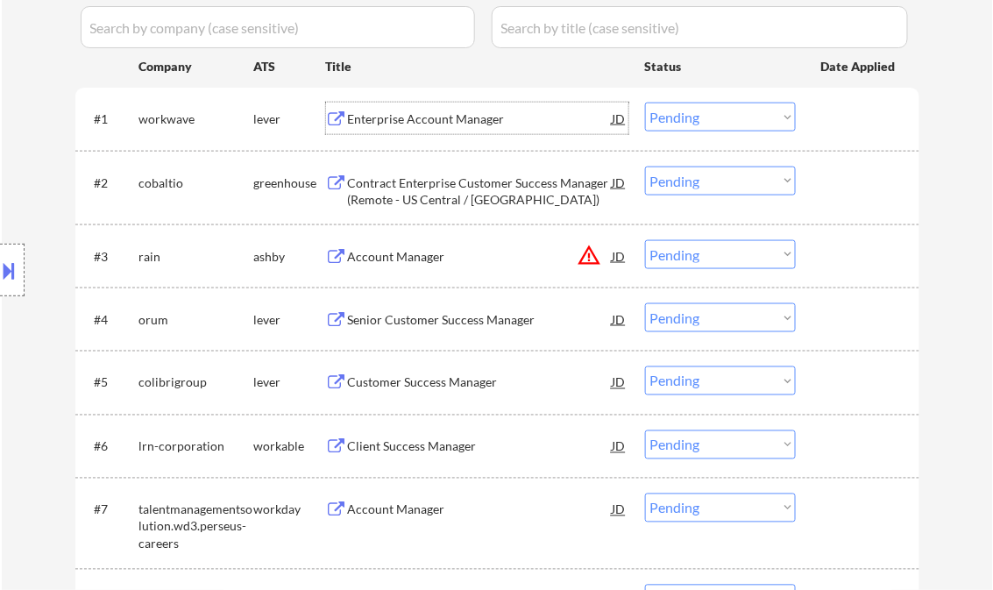
click at [410, 120] on div "Enterprise Account Manager" at bounding box center [480, 119] width 265 height 18
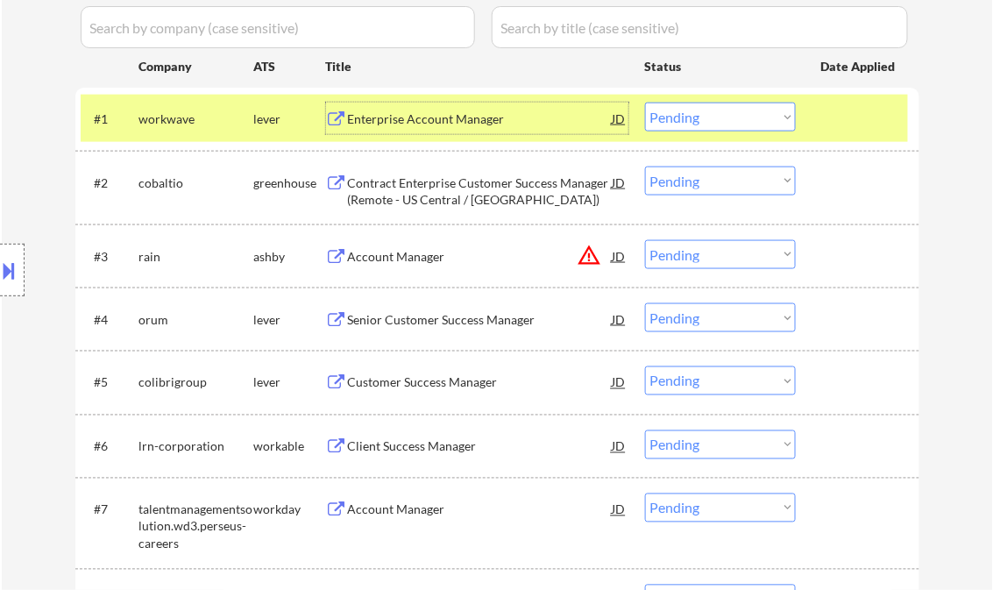
click at [17, 264] on button at bounding box center [9, 270] width 19 height 29
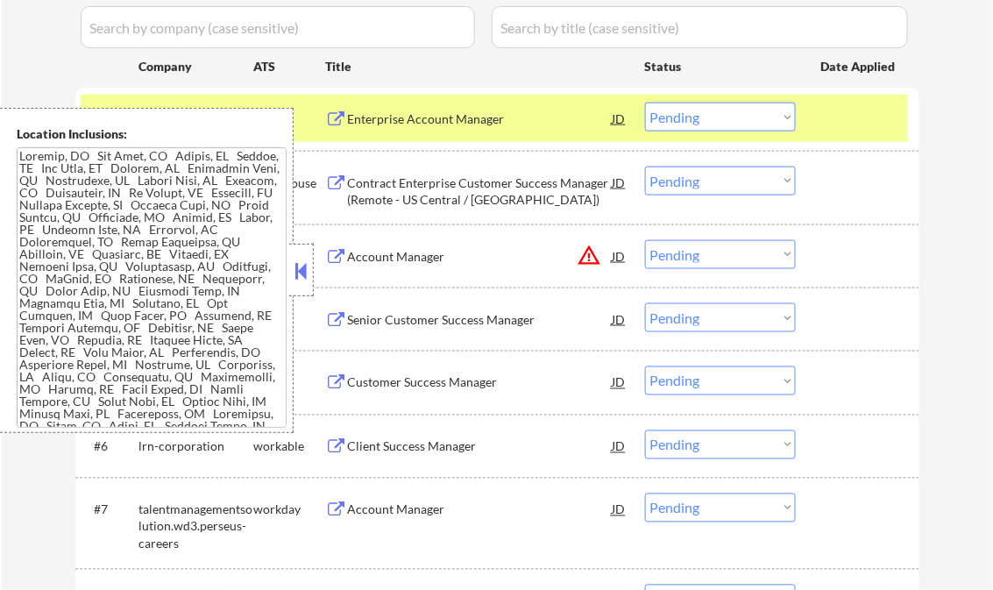
click at [295, 278] on button at bounding box center [301, 271] width 19 height 26
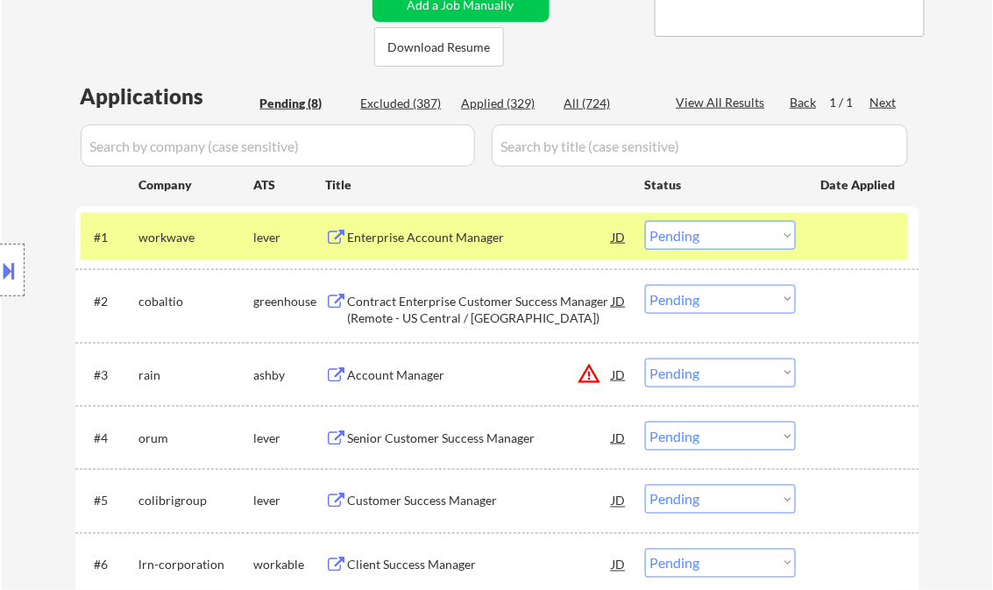
scroll to position [350, 0]
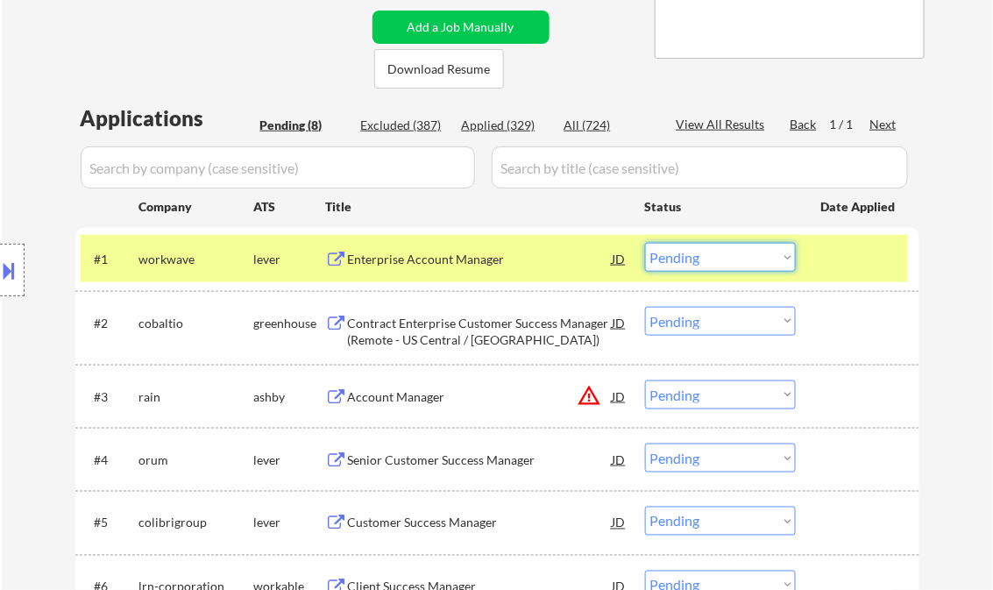
drag, startPoint x: 728, startPoint y: 254, endPoint x: 738, endPoint y: 273, distance: 21.6
click at [728, 254] on select "Choose an option... Pending Applied Excluded (Questions) Excluded (Expired) Exc…" at bounding box center [720, 257] width 151 height 29
click at [645, 243] on select "Choose an option... Pending Applied Excluded (Questions) Excluded (Expired) Exc…" at bounding box center [720, 257] width 151 height 29
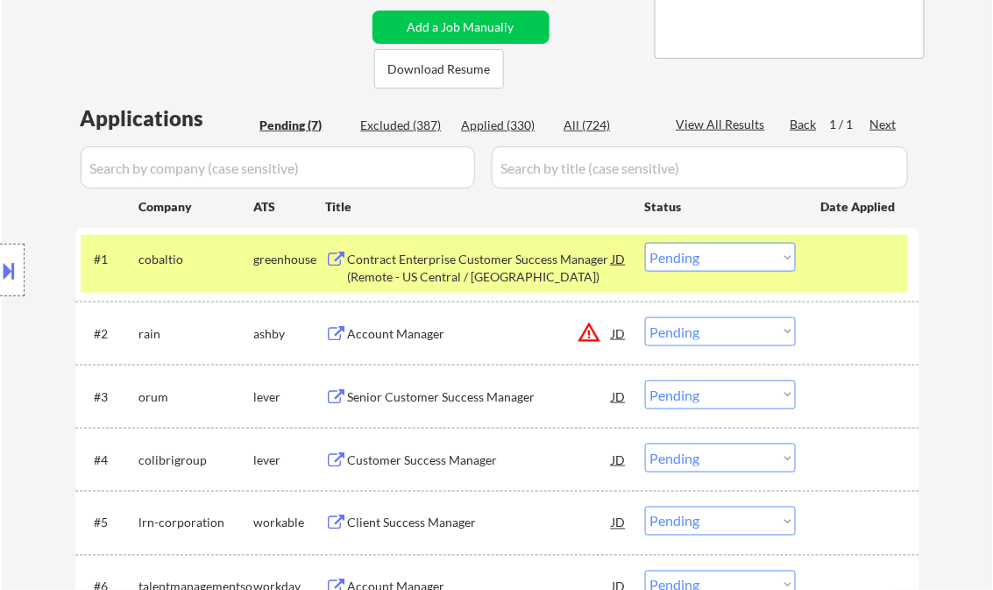
click at [934, 97] on div "← Return to /applysquad Mailslurp Inbox Job Search Builder Tony Shaw User Email…" at bounding box center [497, 246] width 874 height 1052
click at [485, 277] on div "Contract Enterprise Customer Success Manager (Remote - US Central / [GEOGRAPHIC…" at bounding box center [480, 268] width 265 height 34
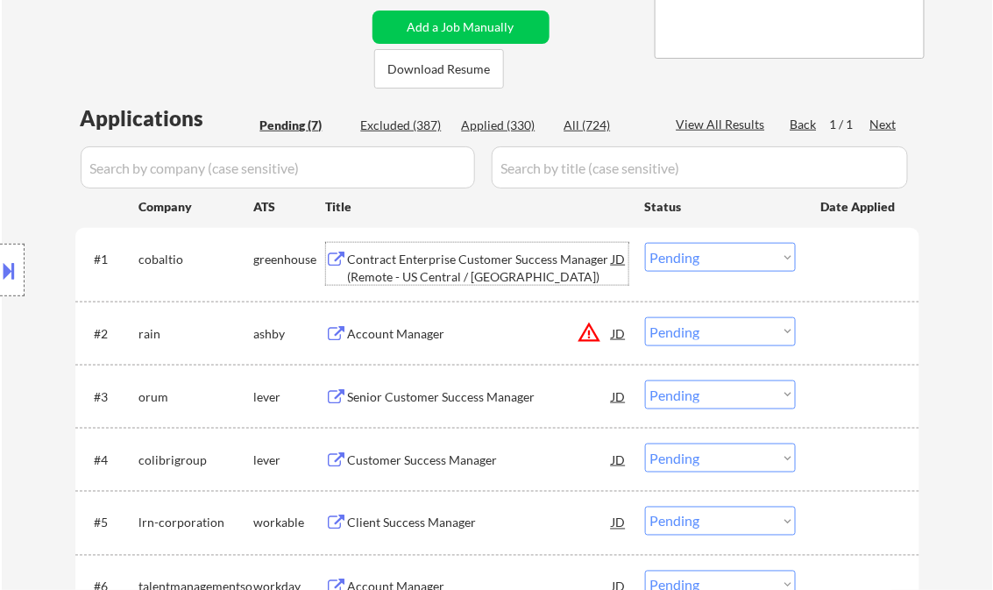
drag, startPoint x: 697, startPoint y: 262, endPoint x: 722, endPoint y: 271, distance: 26.0
click at [697, 262] on select "Choose an option... Pending Applied Excluded (Questions) Excluded (Expired) Exc…" at bounding box center [720, 257] width 151 height 29
click at [645, 243] on select "Choose an option... Pending Applied Excluded (Questions) Excluded (Expired) Exc…" at bounding box center [720, 257] width 151 height 29
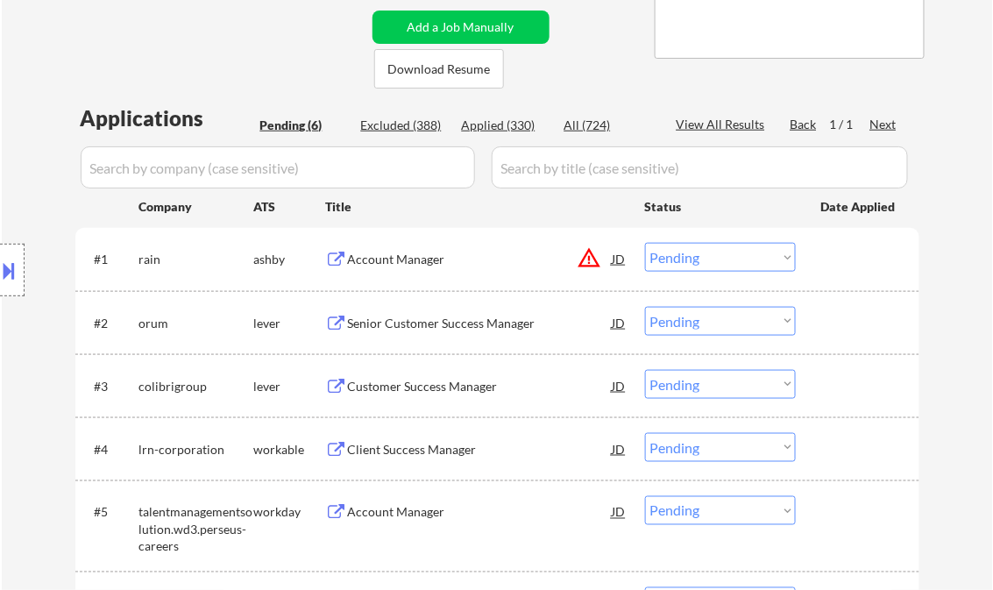
click at [404, 259] on div "Account Manager" at bounding box center [480, 260] width 265 height 18
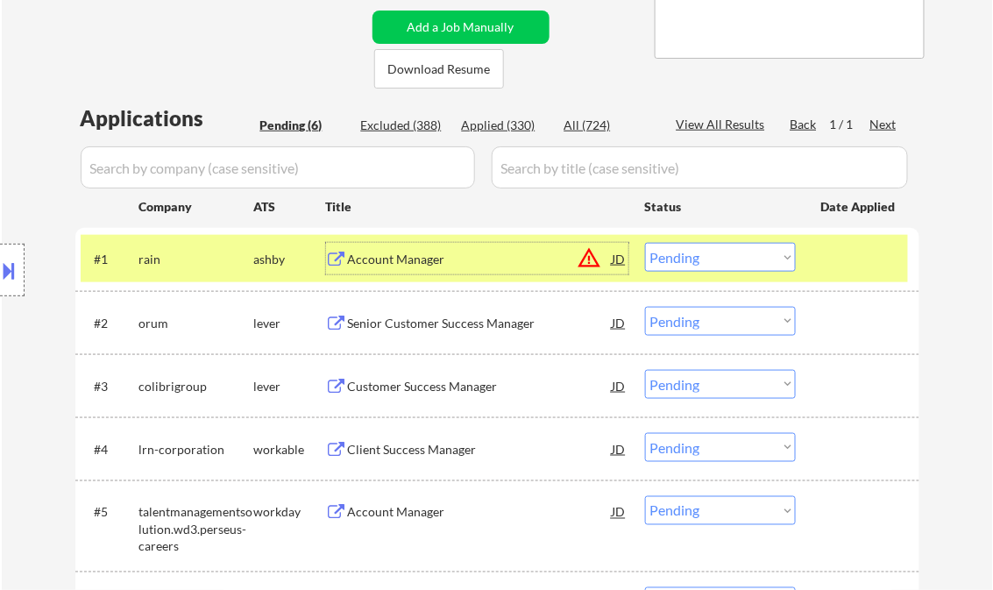
click at [18, 270] on button at bounding box center [9, 270] width 19 height 29
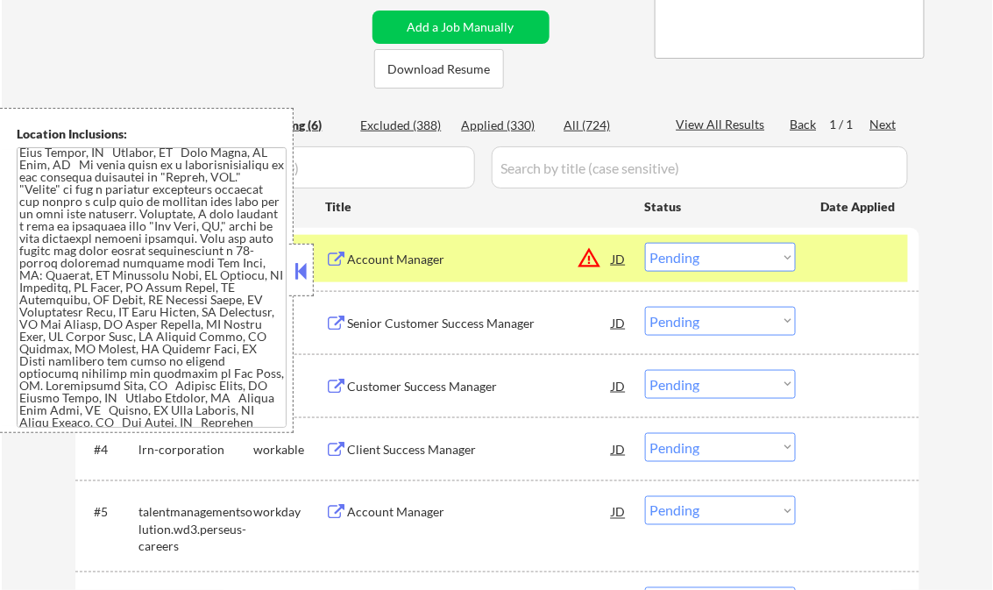
scroll to position [889, 0]
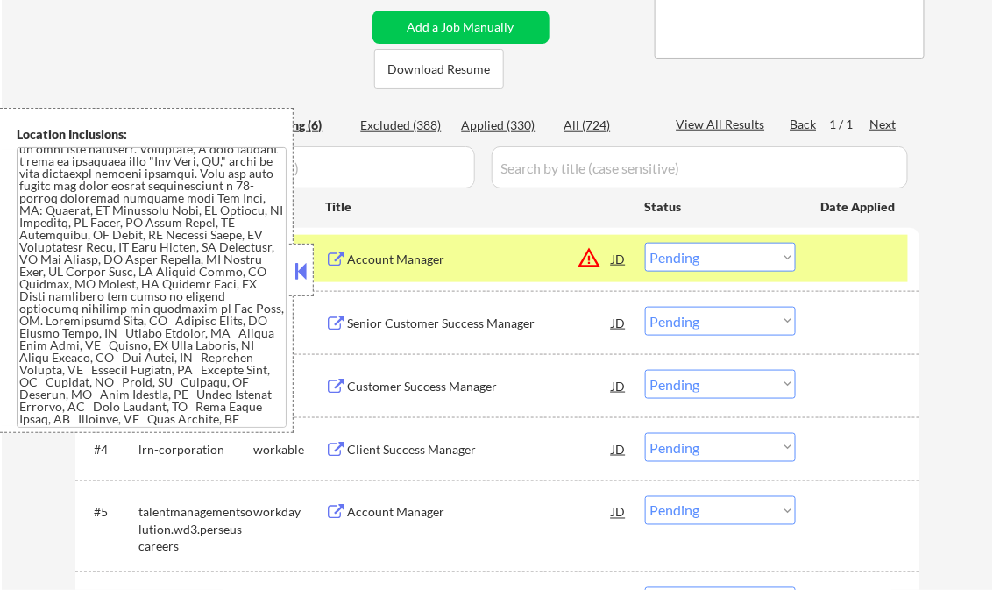
drag, startPoint x: 297, startPoint y: 272, endPoint x: 287, endPoint y: 279, distance: 12.5
click at [297, 272] on button at bounding box center [301, 271] width 19 height 26
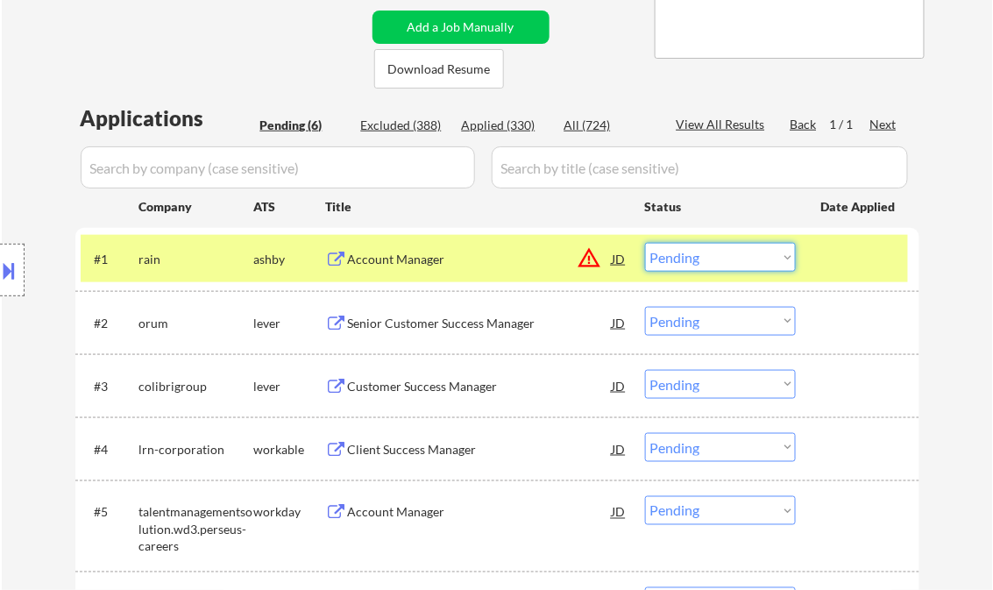
click at [746, 265] on select "Choose an option... Pending Applied Excluded (Questions) Excluded (Expired) Exc…" at bounding box center [720, 257] width 151 height 29
click at [645, 243] on select "Choose an option... Pending Applied Excluded (Questions) Excluded (Expired) Exc…" at bounding box center [720, 257] width 151 height 29
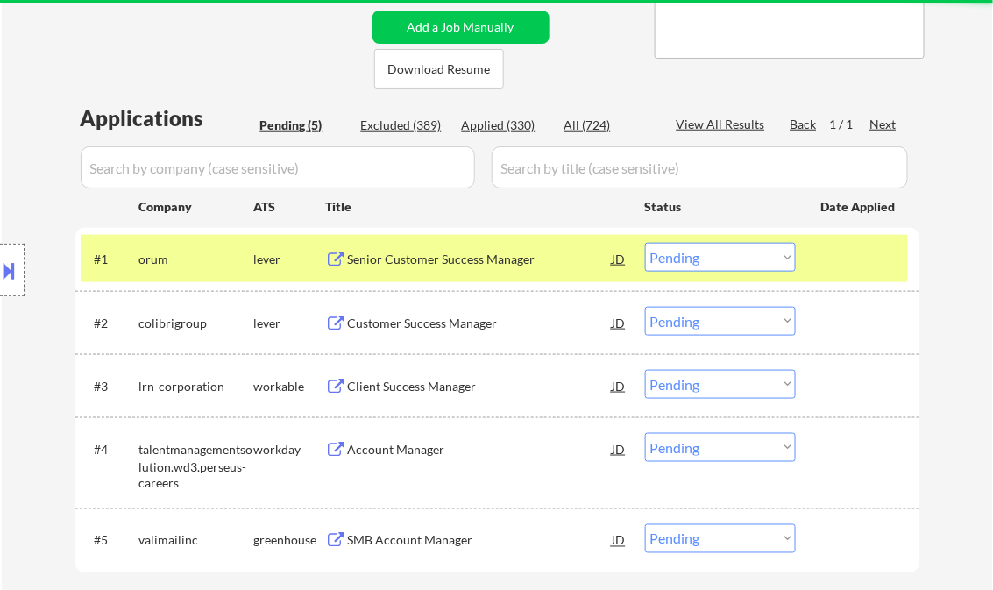
click at [425, 261] on div "Senior Customer Success Manager" at bounding box center [480, 260] width 265 height 18
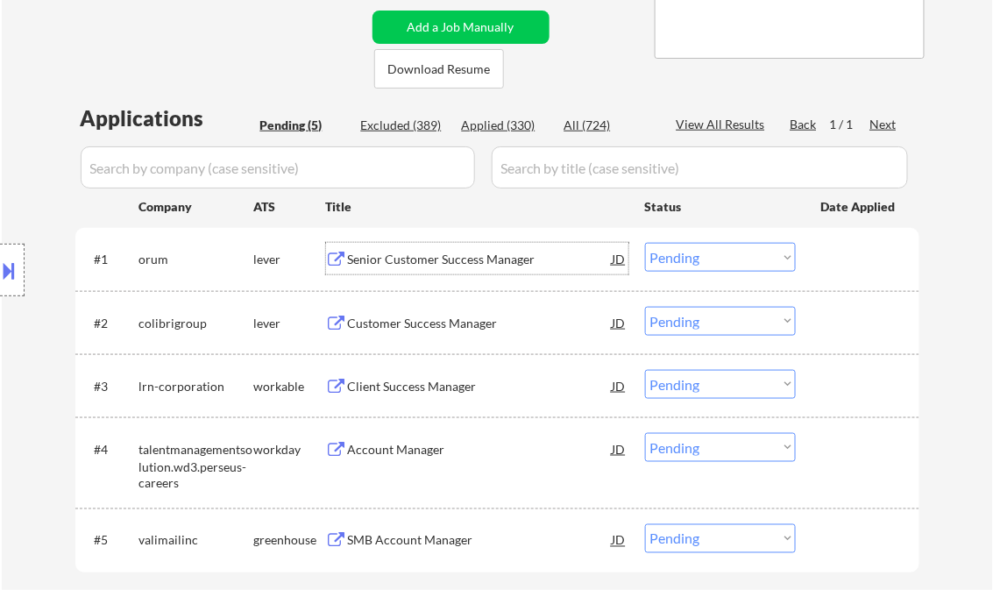
drag, startPoint x: 676, startPoint y: 256, endPoint x: 704, endPoint y: 272, distance: 31.9
click at [677, 256] on select "Choose an option... Pending Applied Excluded (Questions) Excluded (Expired) Exc…" at bounding box center [720, 257] width 151 height 29
click at [645, 243] on select "Choose an option... Pending Applied Excluded (Questions) Excluded (Expired) Exc…" at bounding box center [720, 257] width 151 height 29
click at [466, 315] on div "Customer Success Manager" at bounding box center [480, 324] width 265 height 18
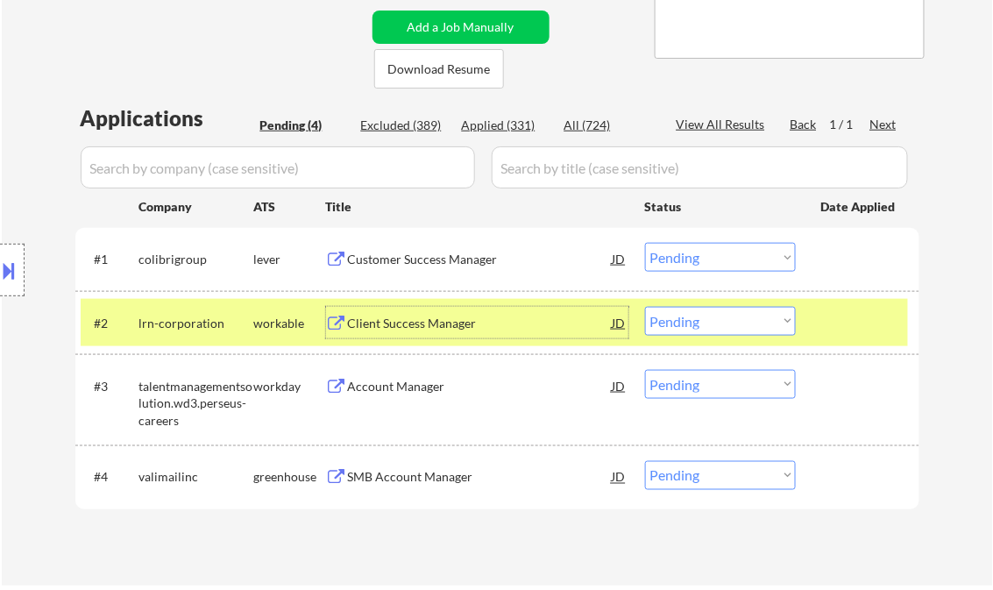
click at [736, 253] on select "Choose an option... Pending Applied Excluded (Questions) Excluded (Expired) Exc…" at bounding box center [720, 257] width 151 height 29
click at [645, 243] on select "Choose an option... Pending Applied Excluded (Questions) Excluded (Expired) Exc…" at bounding box center [720, 257] width 151 height 29
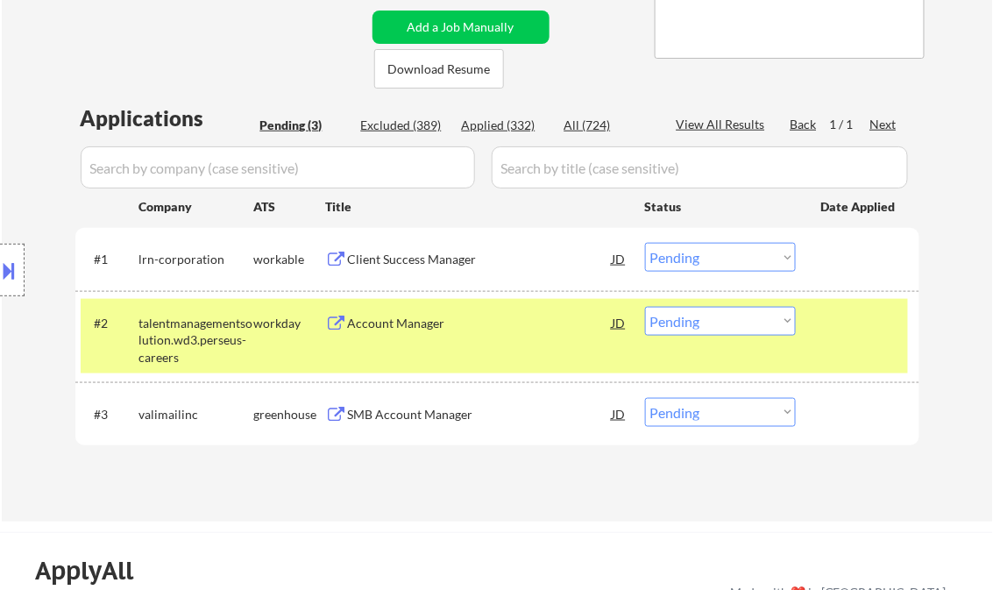
click at [431, 251] on div "Client Success Manager" at bounding box center [480, 260] width 265 height 18
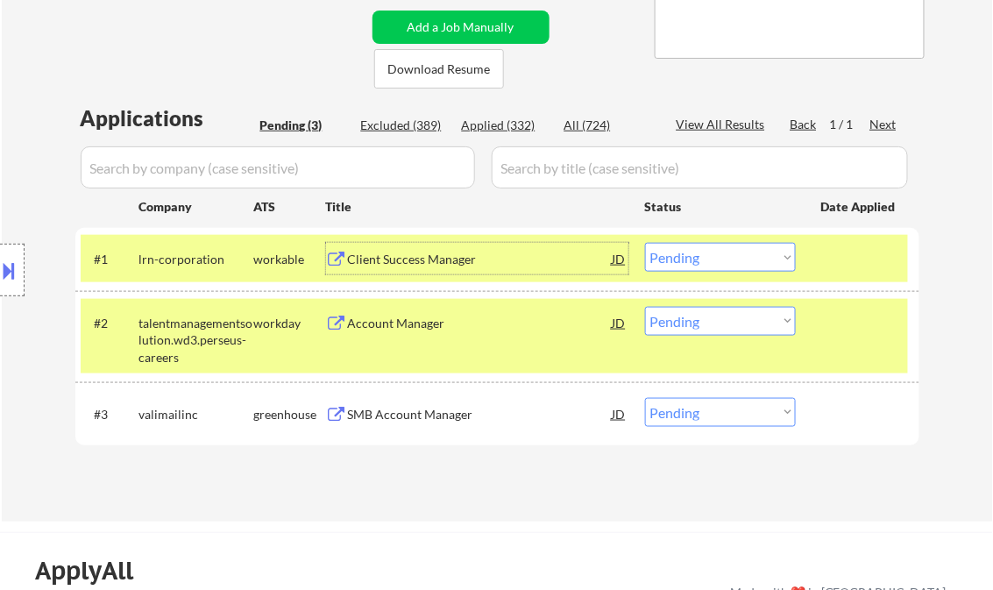
drag, startPoint x: 698, startPoint y: 247, endPoint x: 711, endPoint y: 254, distance: 14.9
click at [699, 247] on select "Choose an option... Pending Applied Excluded (Questions) Excluded (Expired) Exc…" at bounding box center [720, 257] width 151 height 29
click at [645, 243] on select "Choose an option... Pending Applied Excluded (Questions) Excluded (Expired) Exc…" at bounding box center [720, 257] width 151 height 29
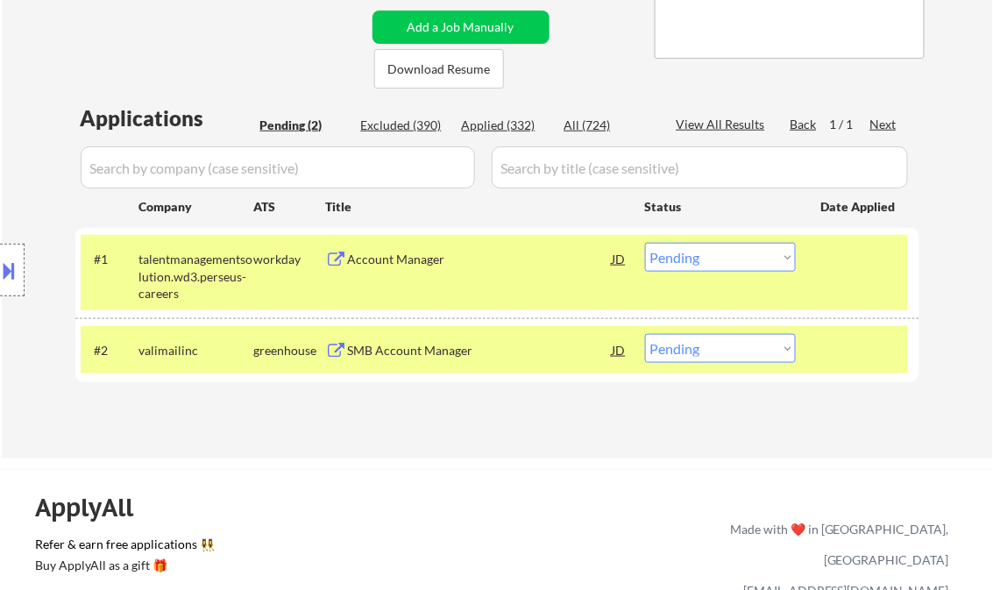
click at [390, 257] on div "Account Manager" at bounding box center [480, 260] width 265 height 18
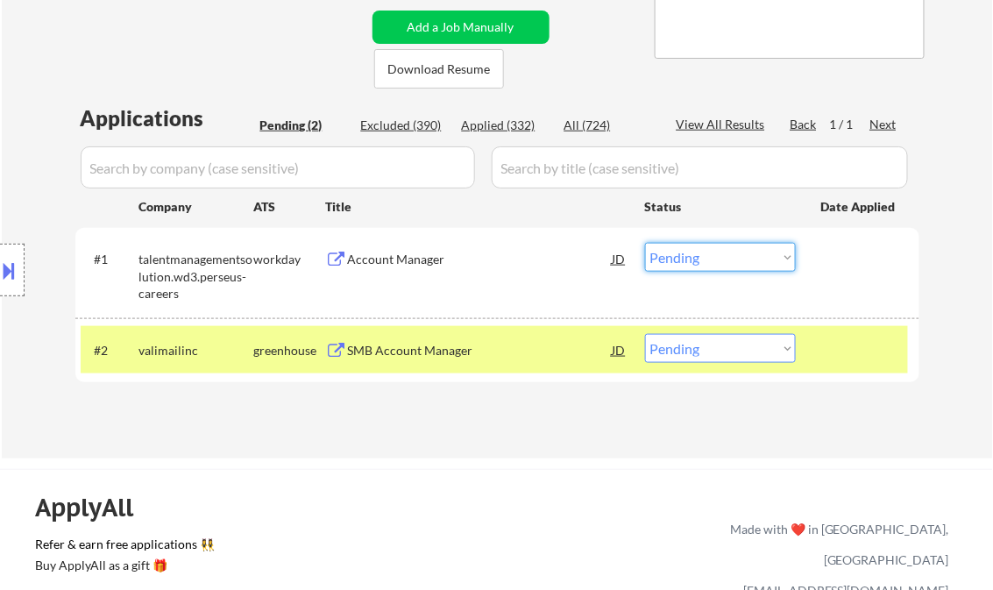
drag, startPoint x: 734, startPoint y: 261, endPoint x: 750, endPoint y: 274, distance: 20.5
click at [734, 260] on select "Choose an option... Pending Applied Excluded (Questions) Excluded (Expired) Exc…" at bounding box center [720, 257] width 151 height 29
click at [645, 243] on select "Choose an option... Pending Applied Excluded (Questions) Excluded (Expired) Exc…" at bounding box center [720, 257] width 151 height 29
click at [438, 353] on div "SMB Account Manager" at bounding box center [480, 351] width 265 height 18
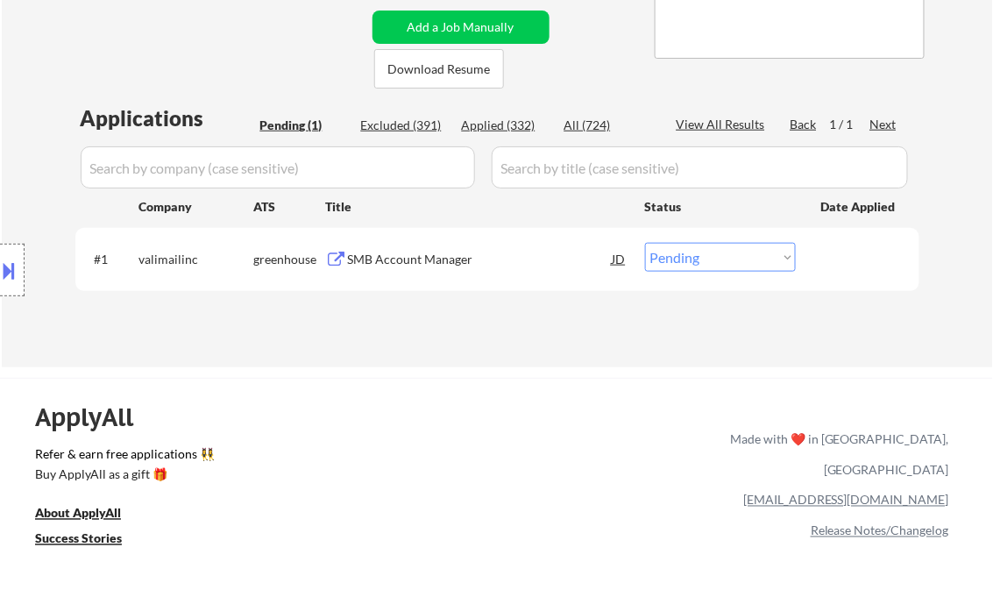
click at [408, 267] on div "SMB Account Manager" at bounding box center [480, 260] width 265 height 18
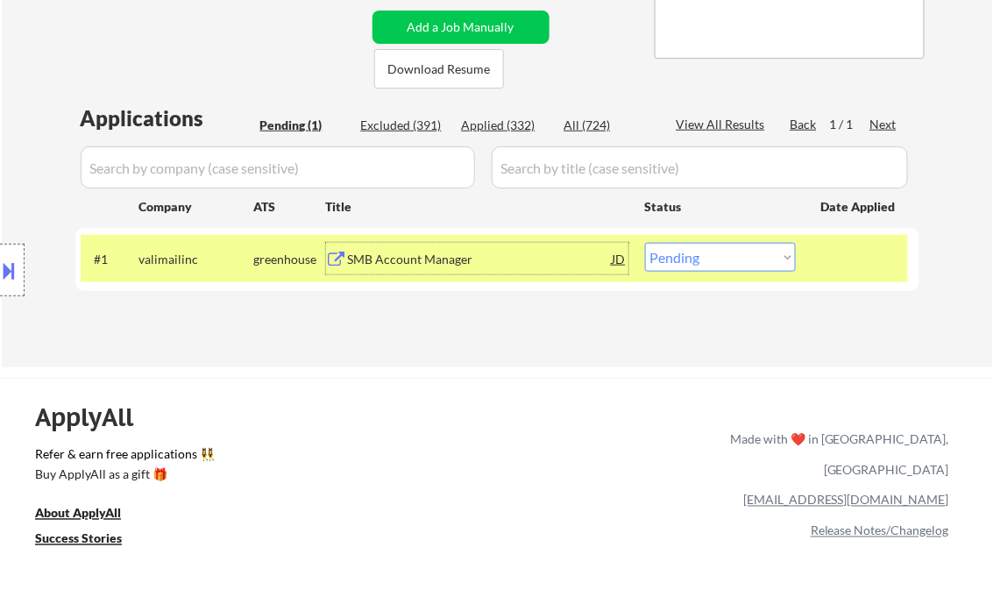
drag, startPoint x: 701, startPoint y: 256, endPoint x: 718, endPoint y: 272, distance: 22.9
click at [702, 256] on select "Choose an option... Pending Applied Excluded (Questions) Excluded (Expired) Exc…" at bounding box center [720, 257] width 151 height 29
select select ""applied""
click at [645, 243] on select "Choose an option... Pending Applied Excluded (Questions) Excluded (Expired) Exc…" at bounding box center [720, 257] width 151 height 29
click at [542, 328] on div "Applications Pending (1) Excluded (391) Applied (332) All (724) View All Result…" at bounding box center [497, 218] width 844 height 230
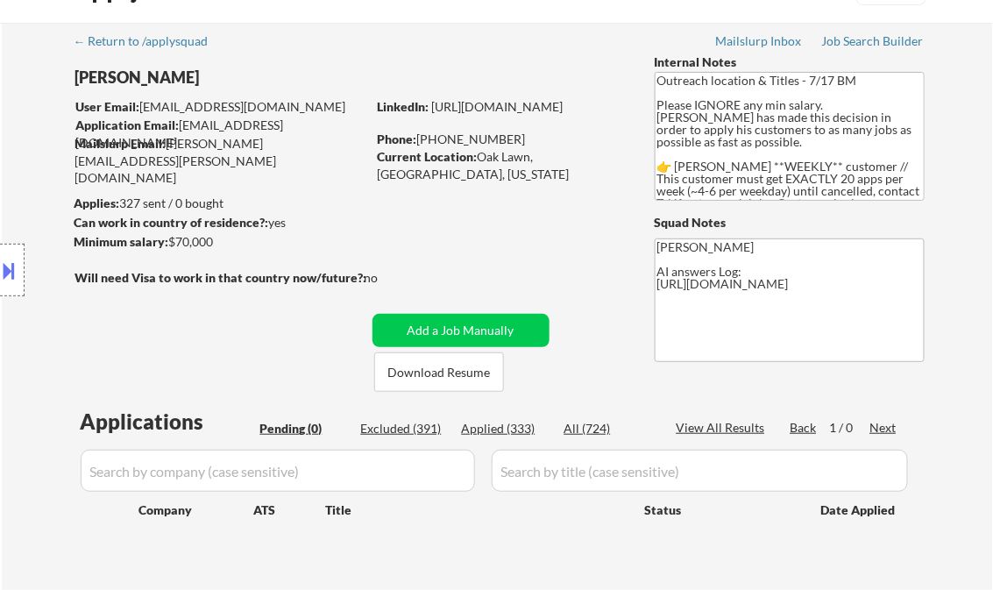
scroll to position [210, 0]
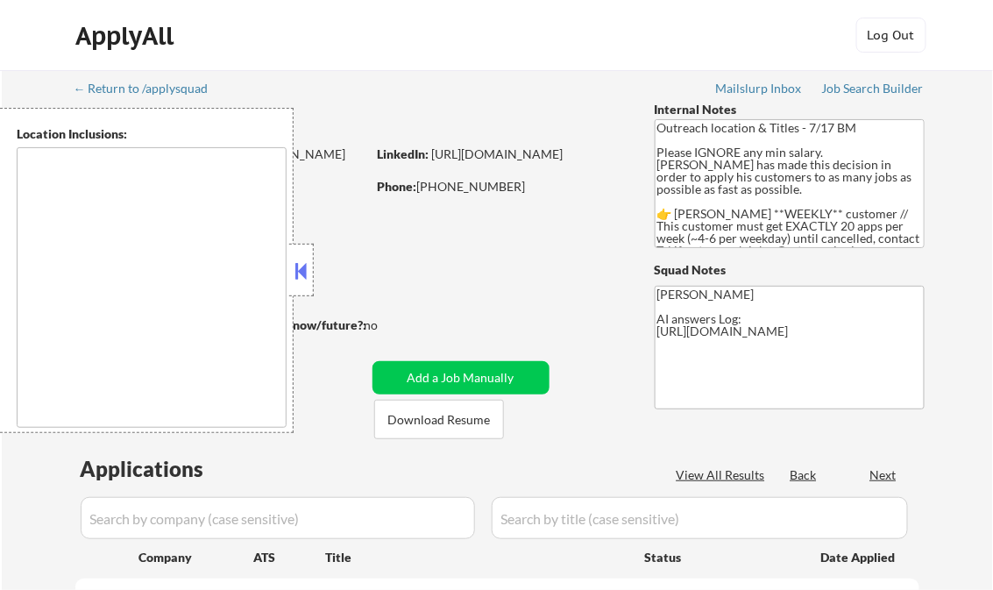
type textarea "[GEOGRAPHIC_DATA], IL [GEOGRAPHIC_DATA], [GEOGRAPHIC_DATA] [GEOGRAPHIC_DATA], […"
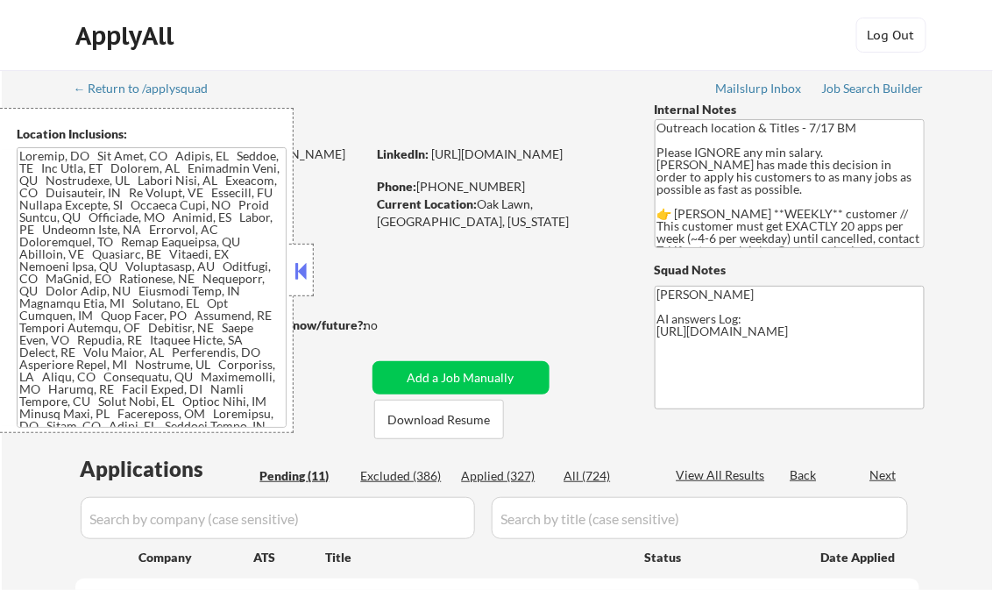
select select ""pending""
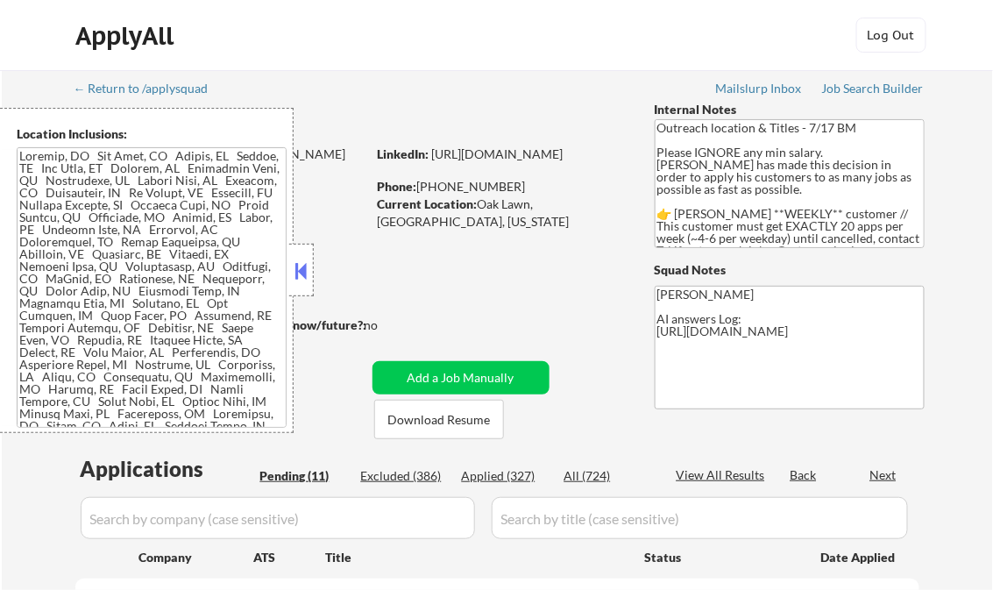
select select ""pending""
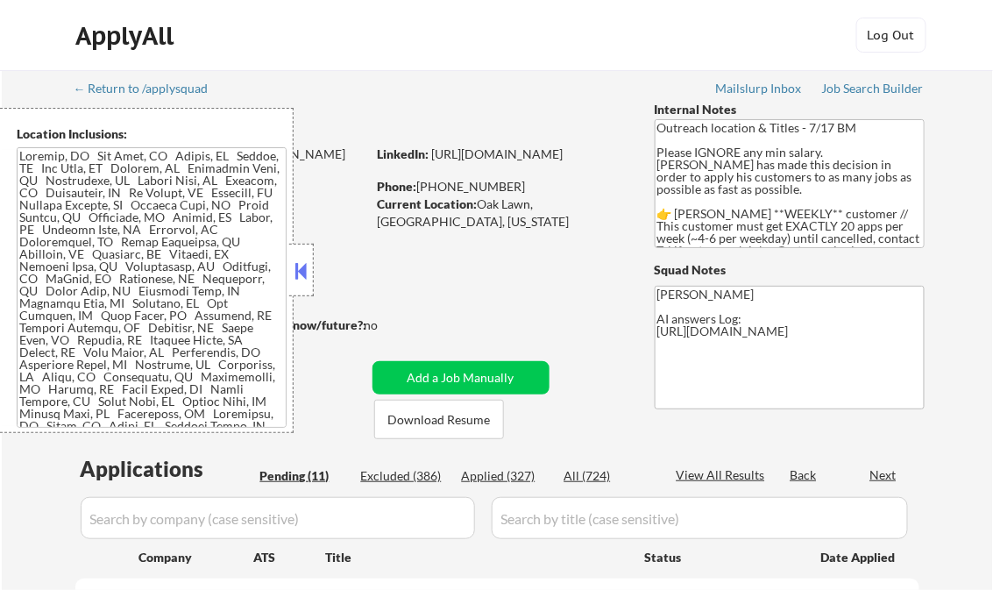
select select ""pending""
click at [301, 254] on div at bounding box center [301, 270] width 25 height 53
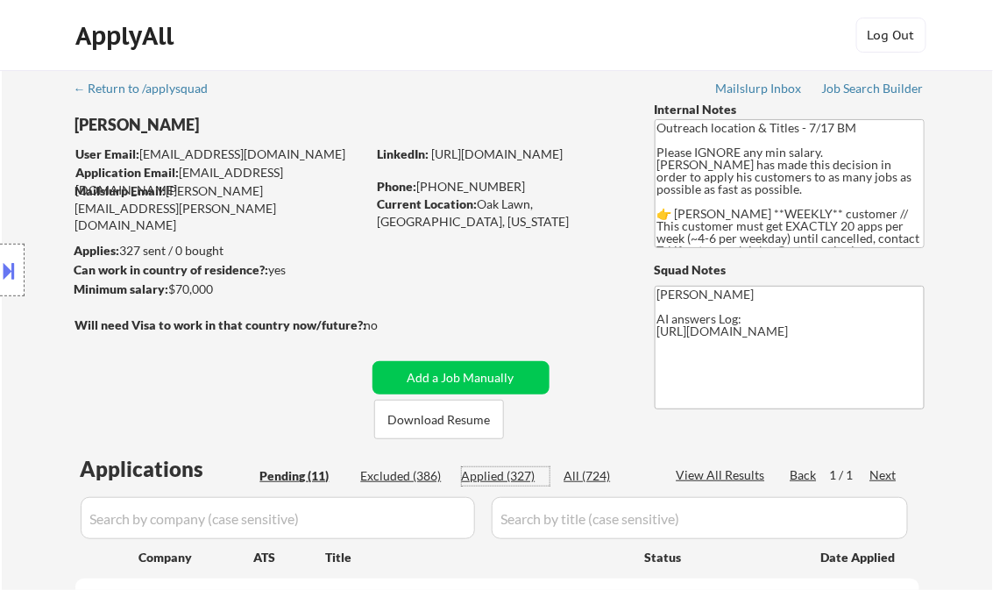
click at [515, 470] on div "Applied (327)" at bounding box center [506, 476] width 88 height 18
select select ""applied""
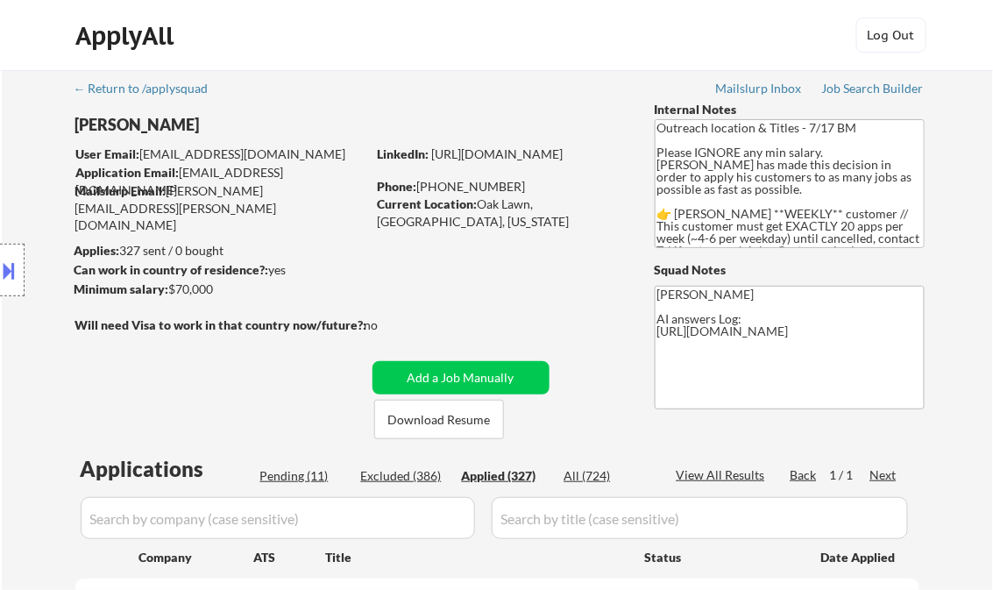
select select ""applied""
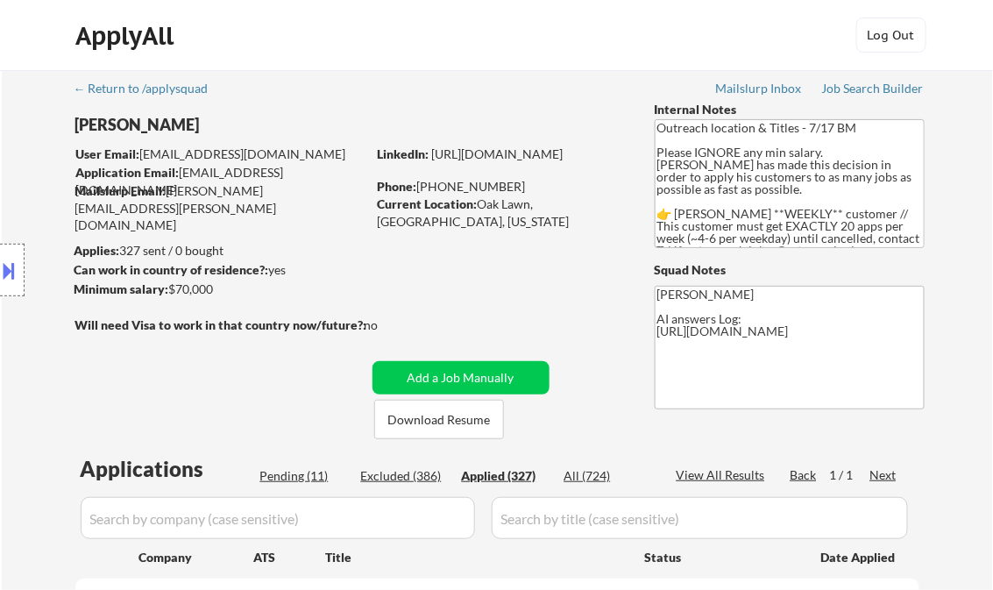
select select ""applied""
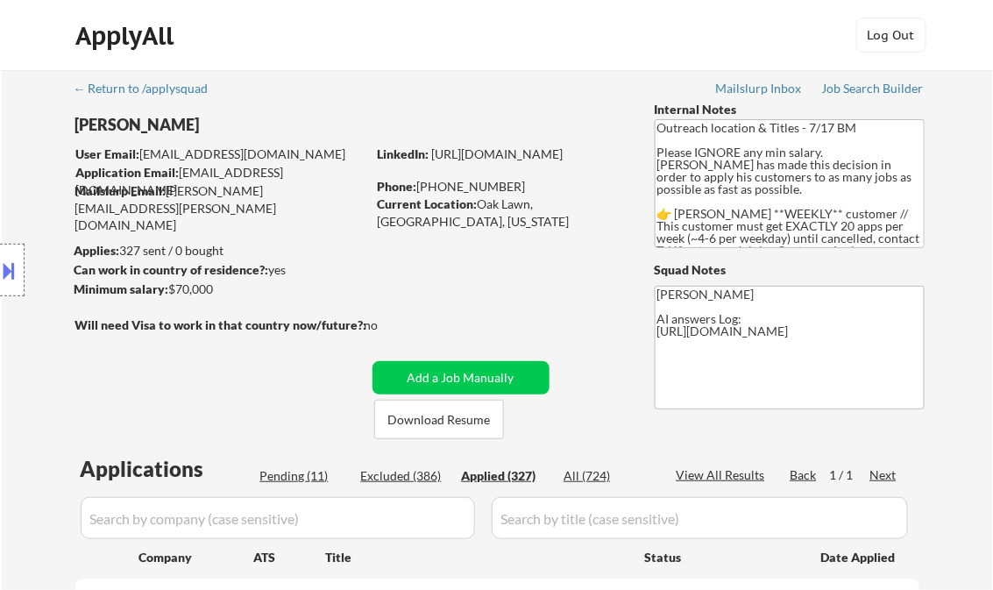
select select ""applied""
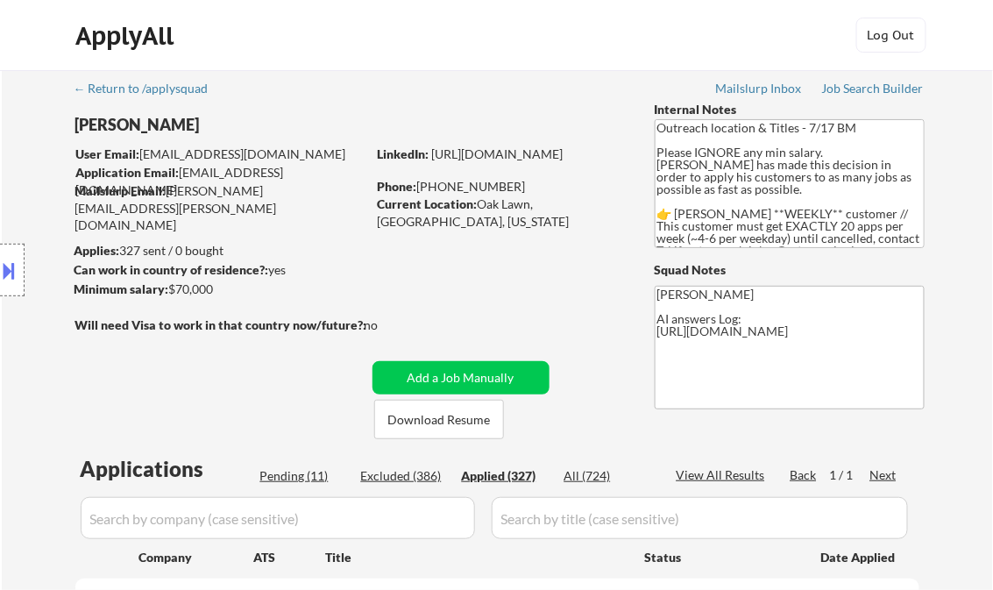
select select ""applied""
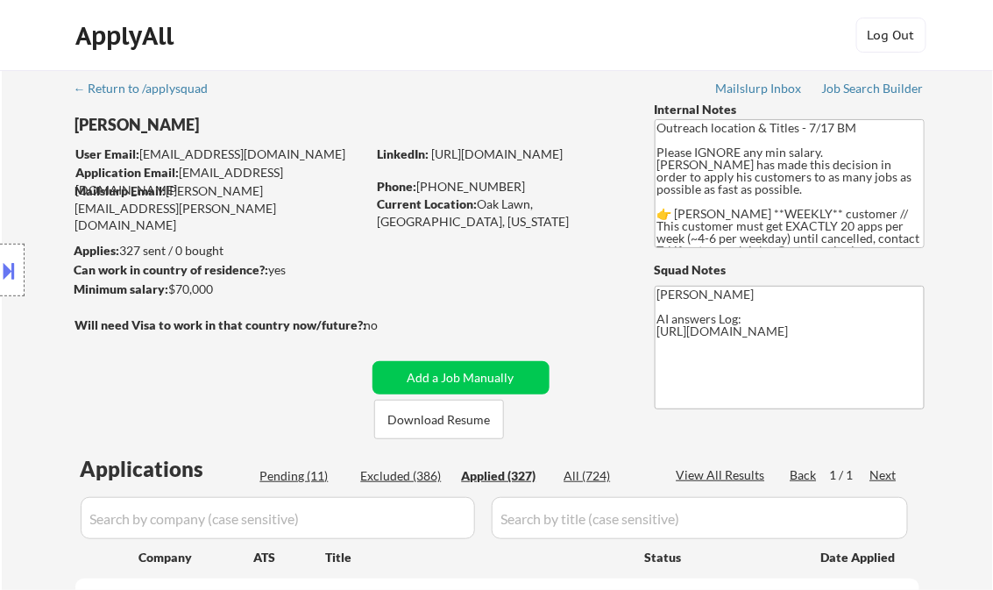
select select ""applied""
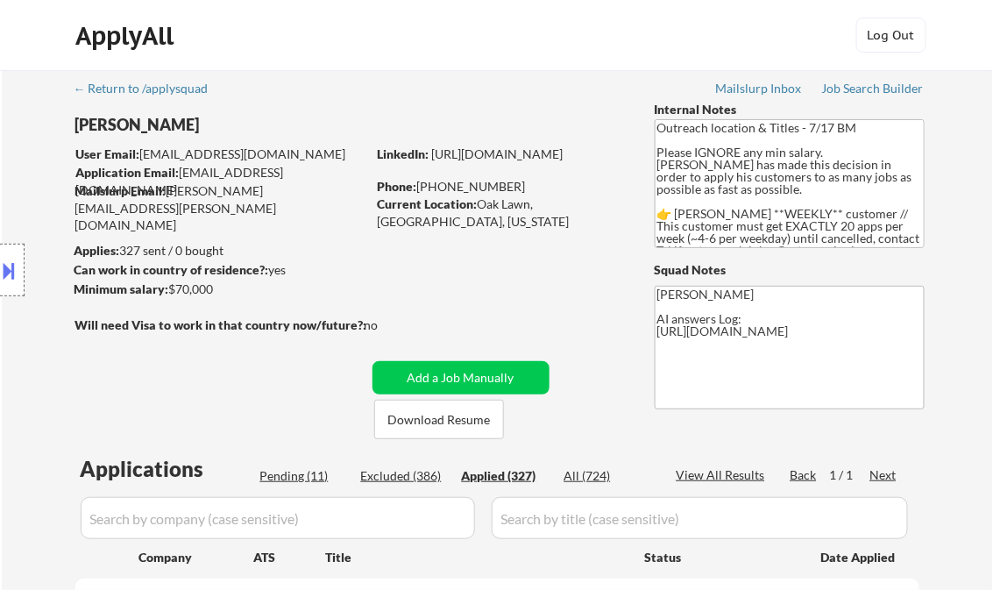
select select ""applied""
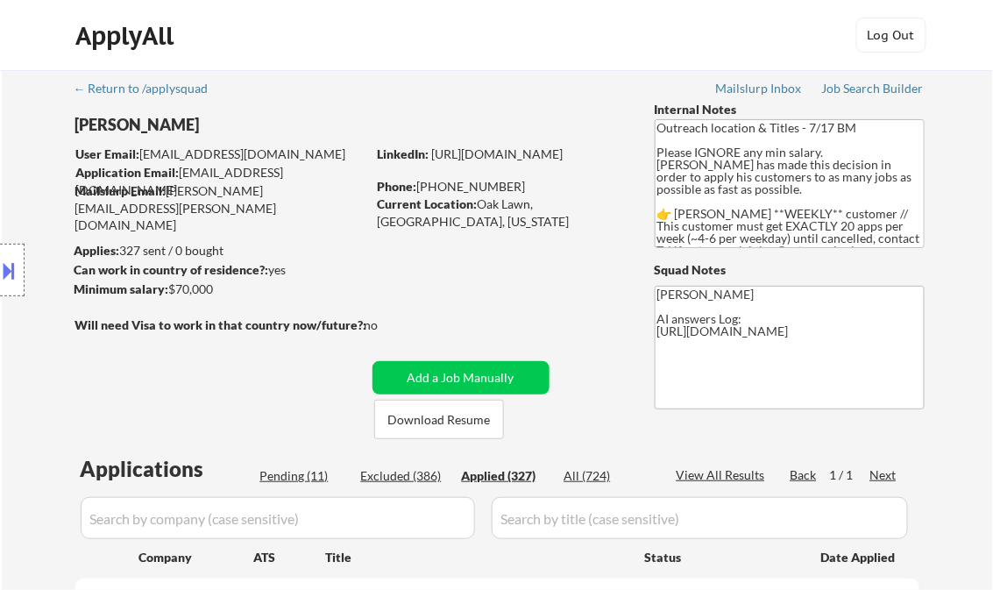
select select ""applied""
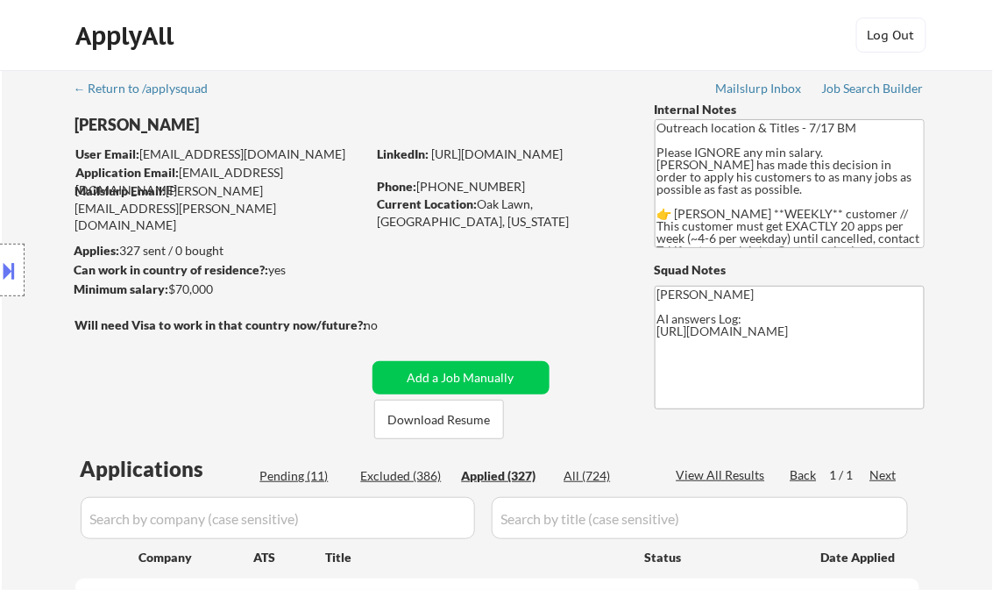
select select ""applied""
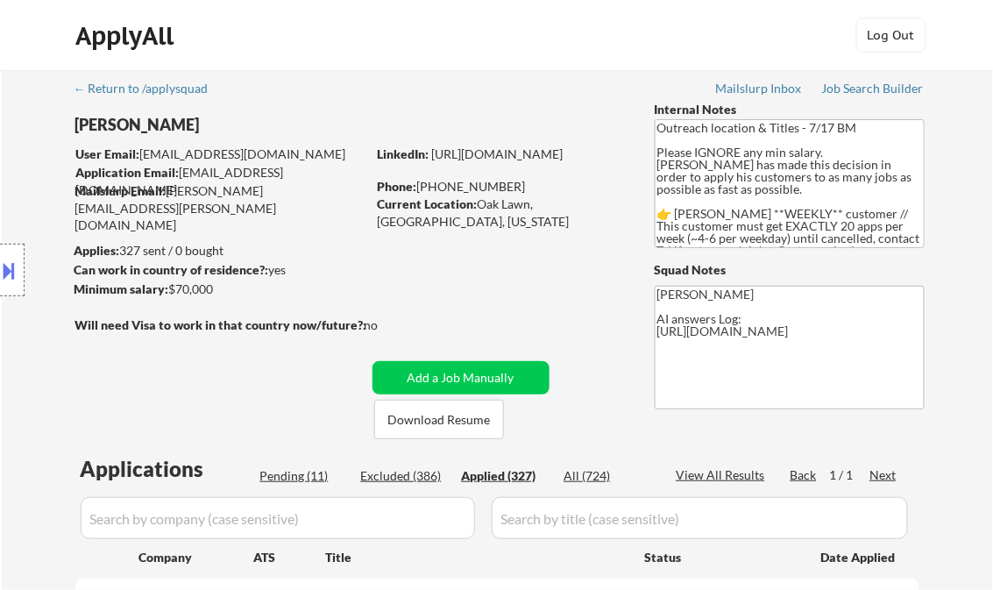
select select ""applied""
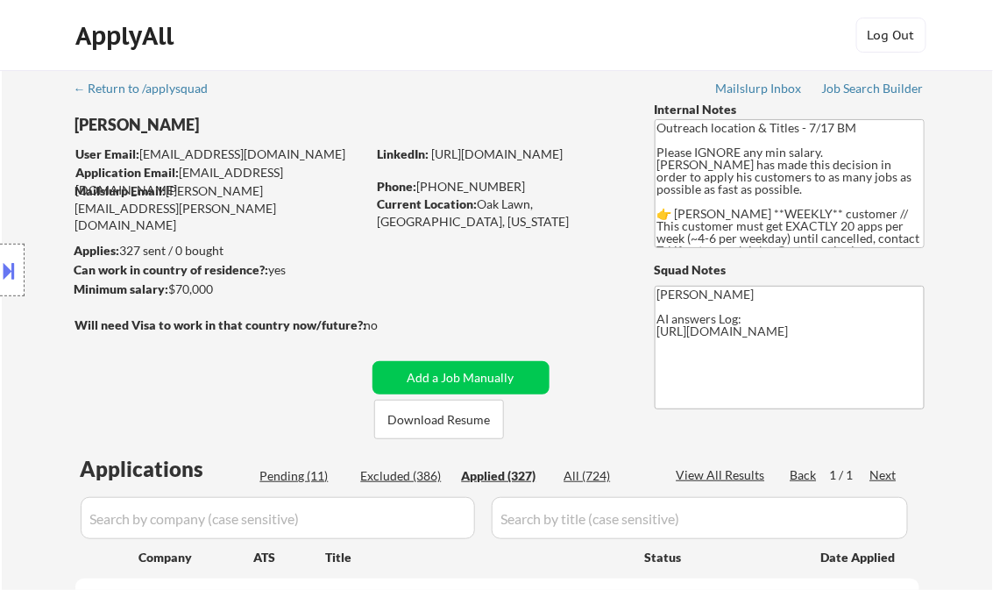
select select ""applied""
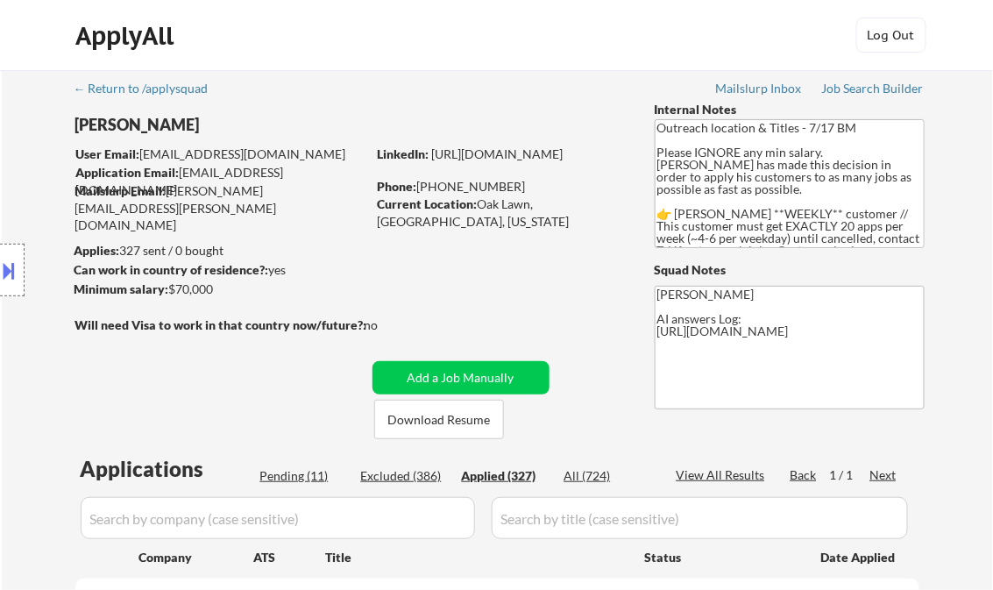
select select ""applied""
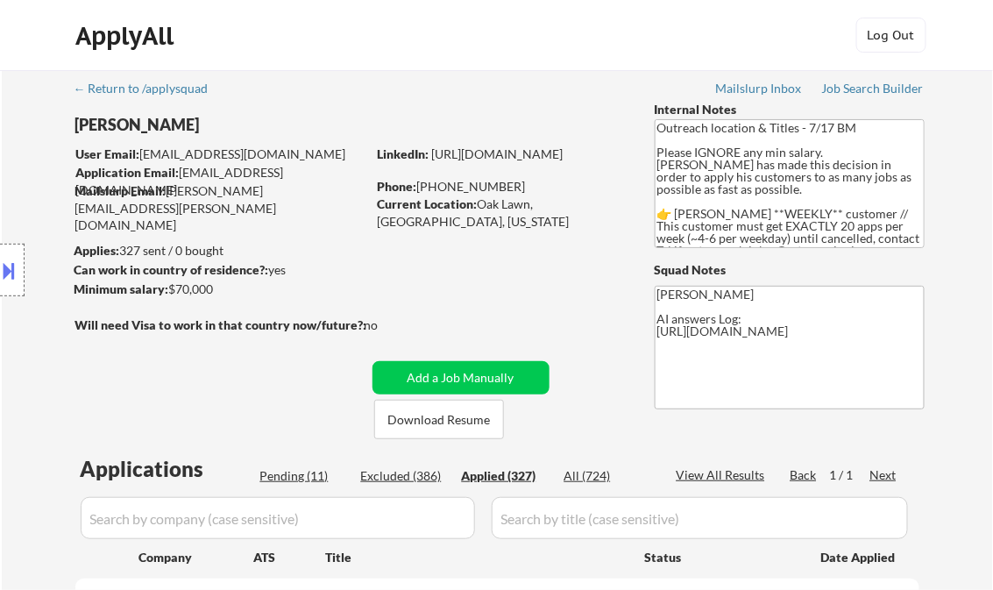
select select ""applied""
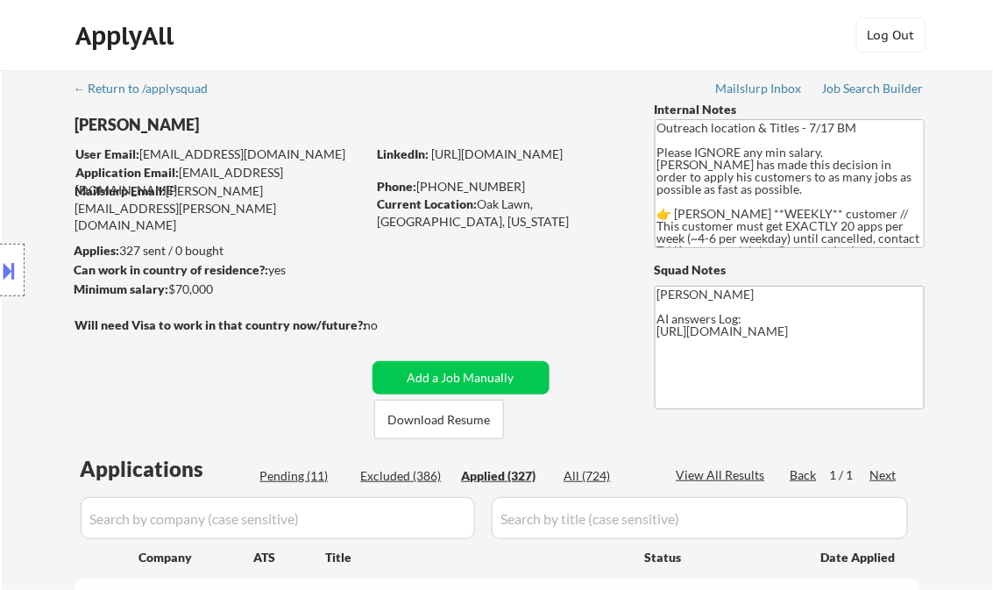
select select ""applied""
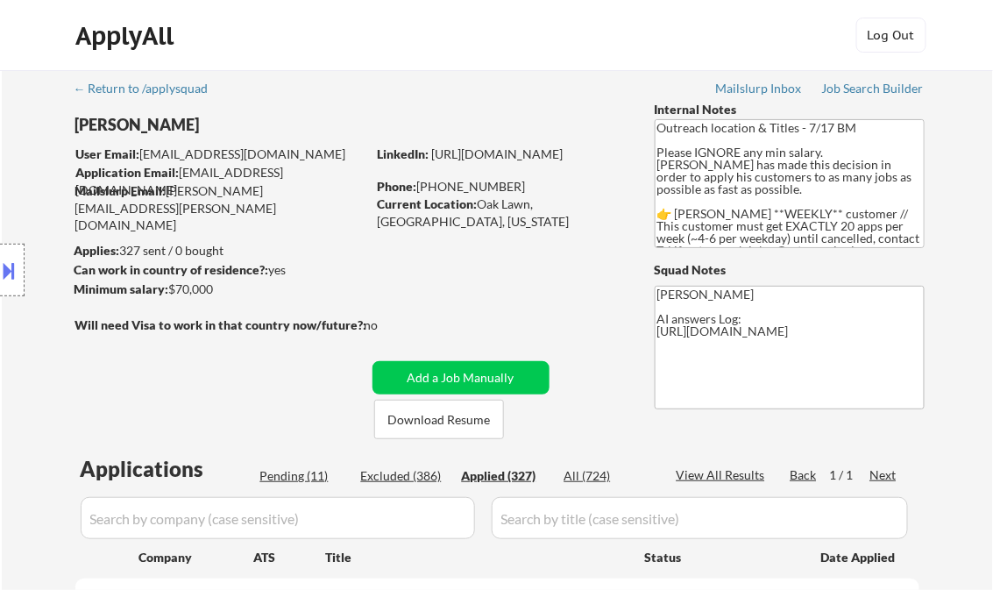
select select ""applied""
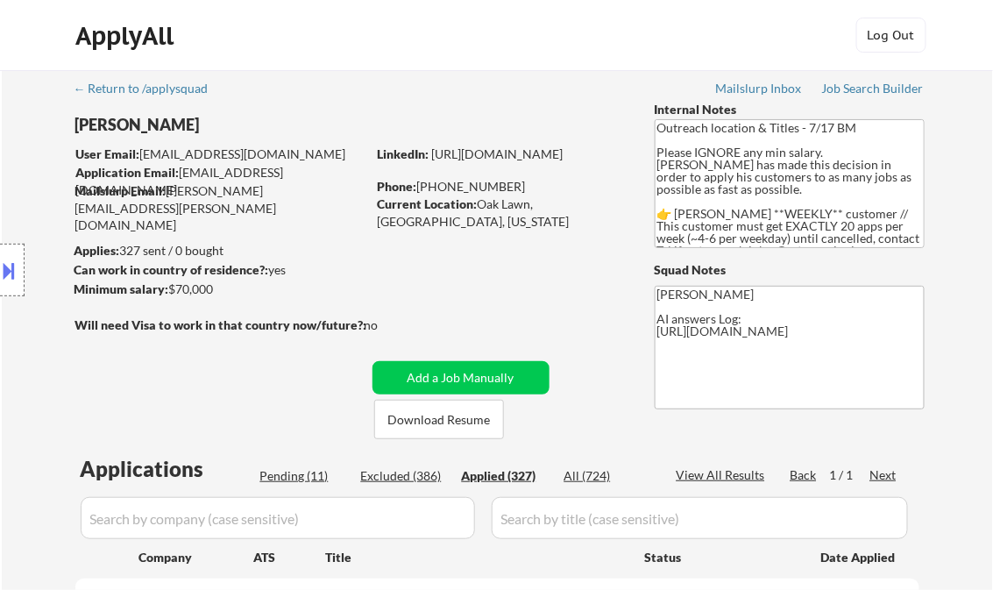
select select ""applied""
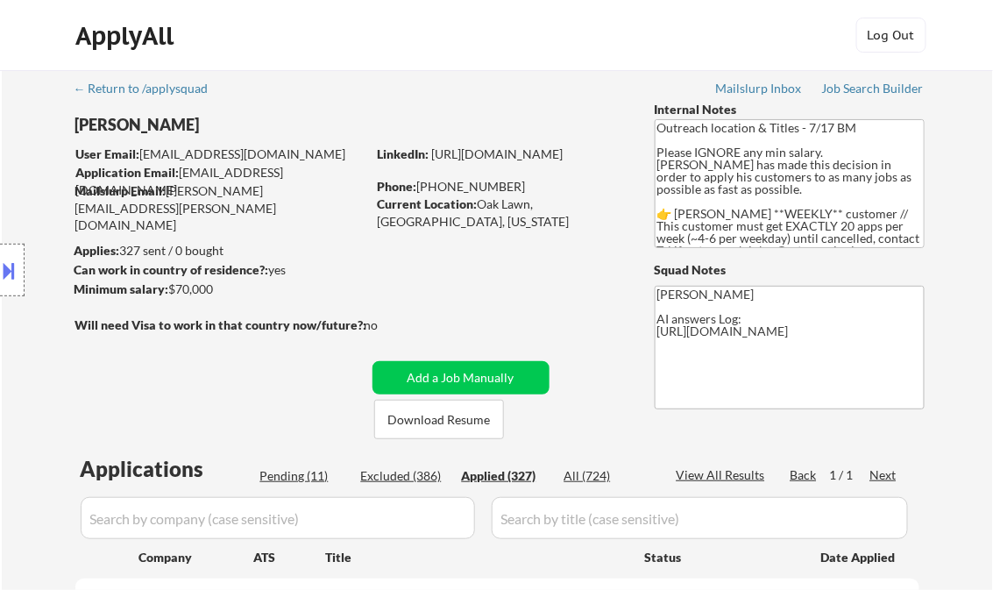
select select ""applied""
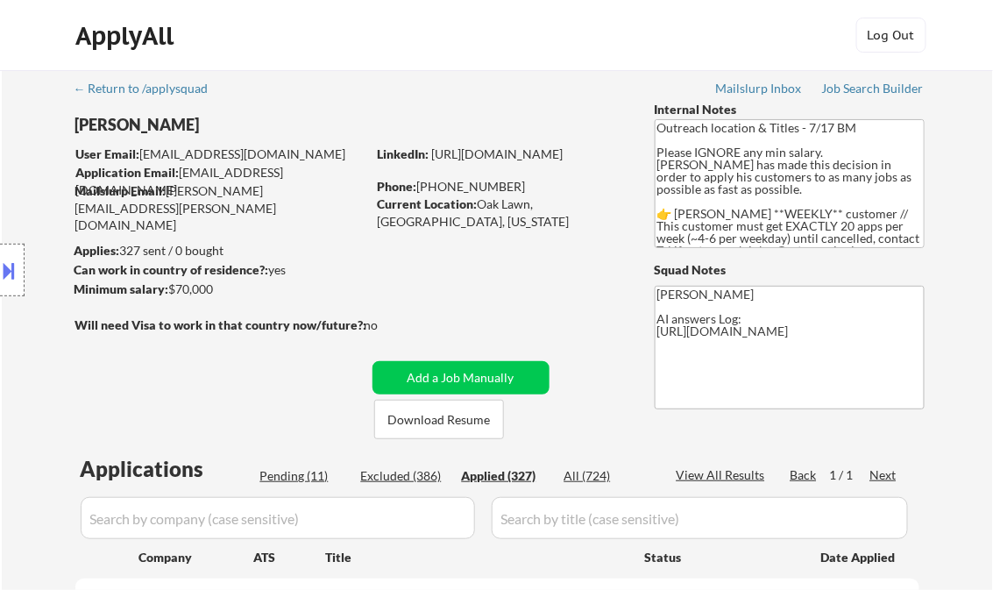
select select ""applied""
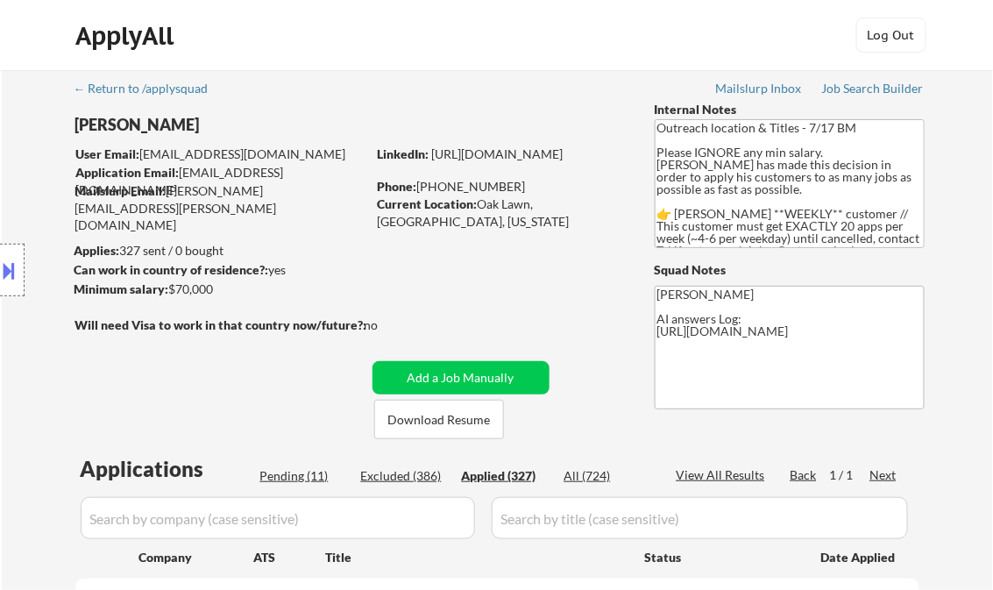
select select ""applied""
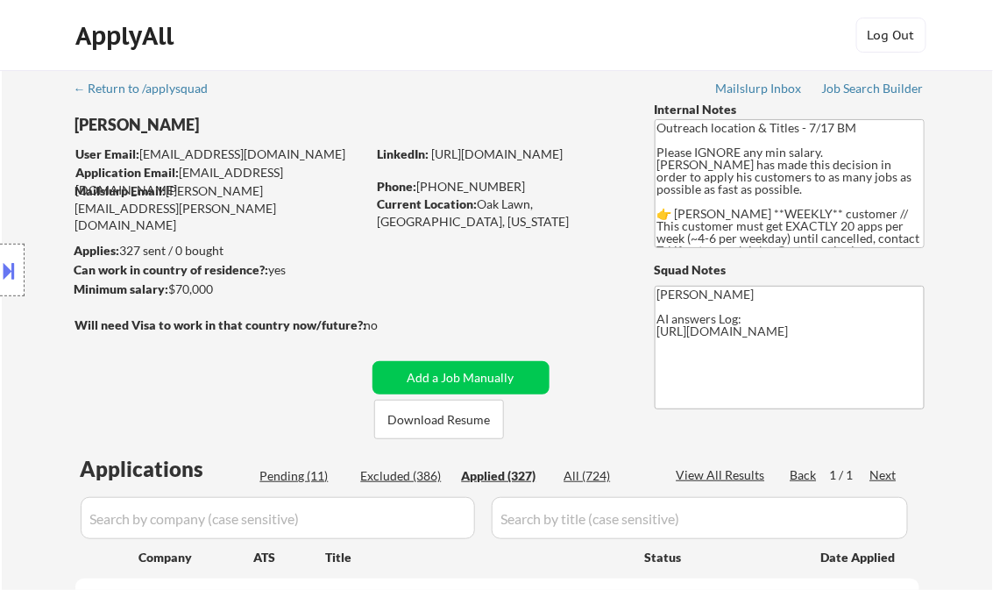
select select ""applied""
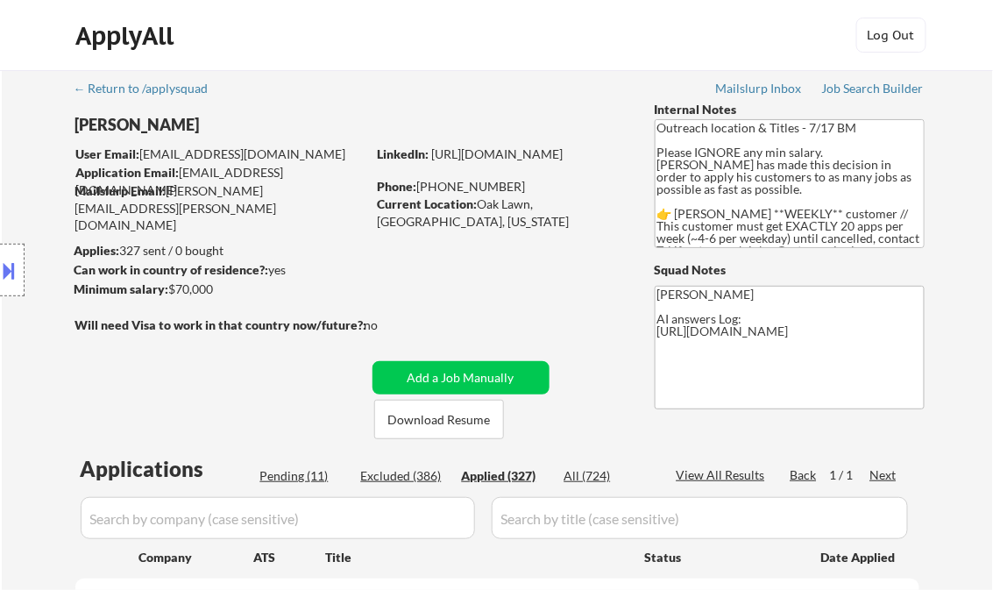
select select ""applied""
click at [741, 475] on div "View All Results" at bounding box center [723, 475] width 94 height 18
select select ""applied""
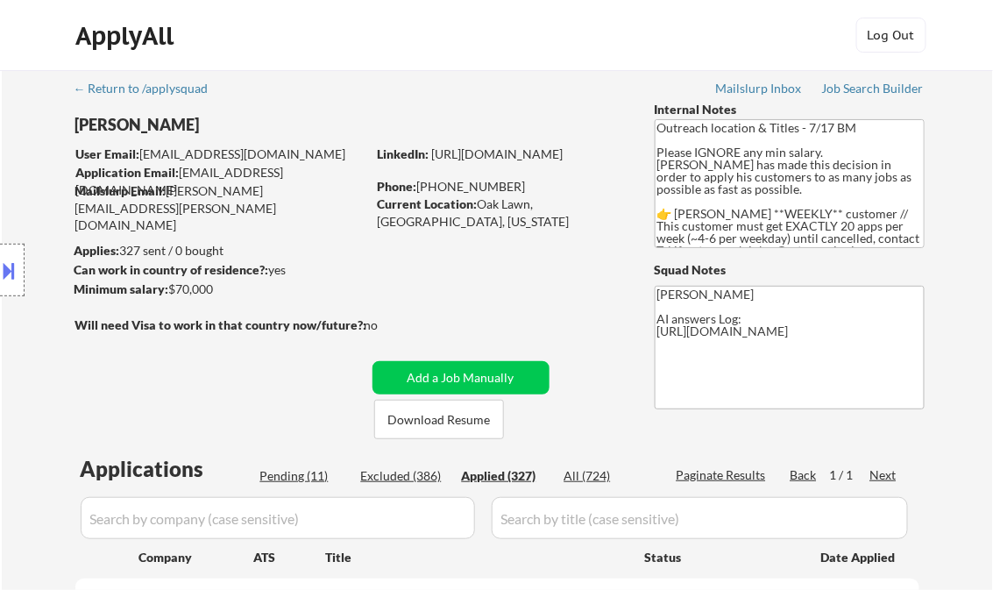
select select ""applied""
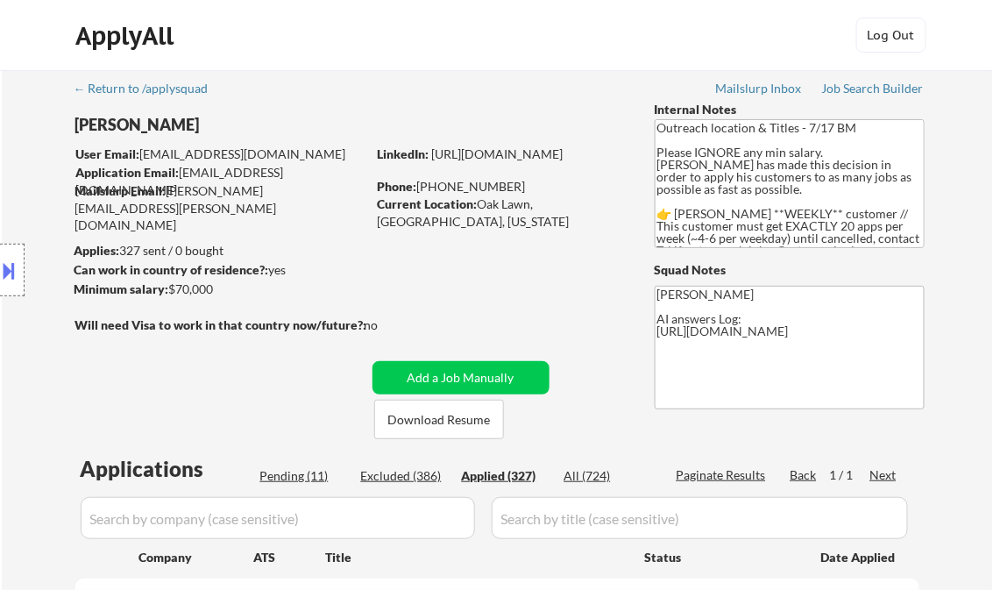
select select ""applied""
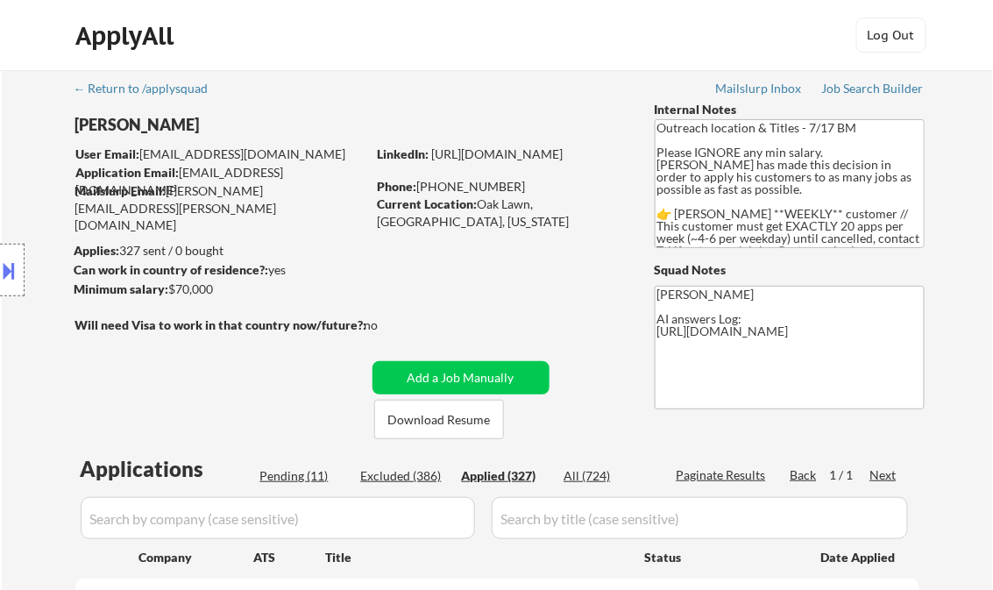
select select ""applied""
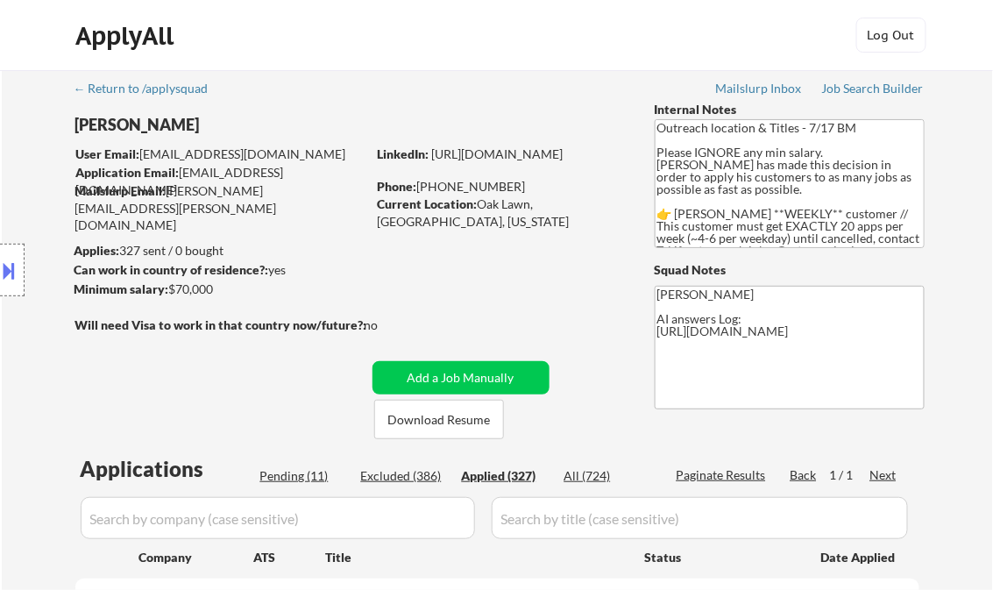
select select ""applied""
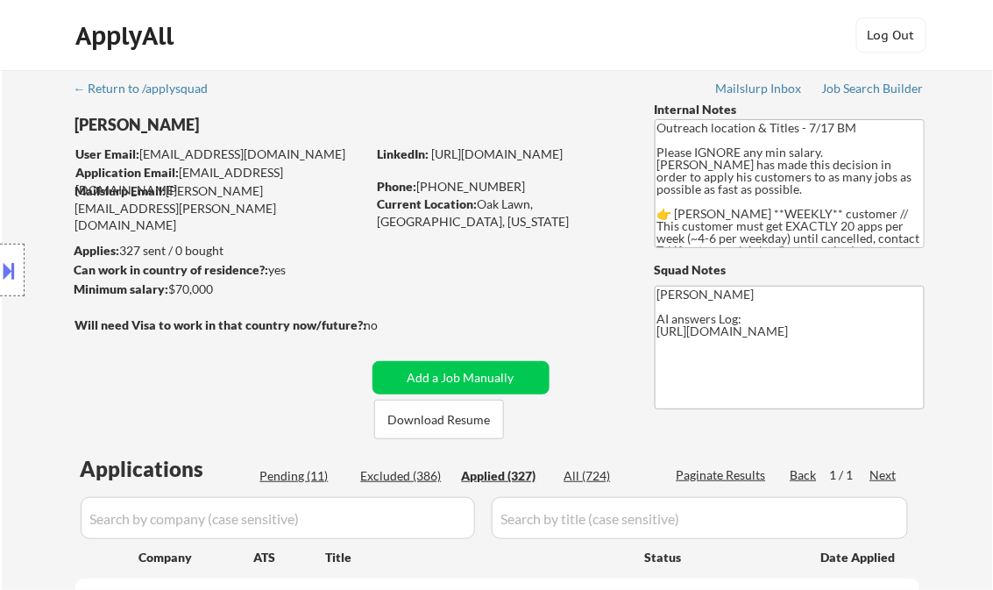
select select ""applied""
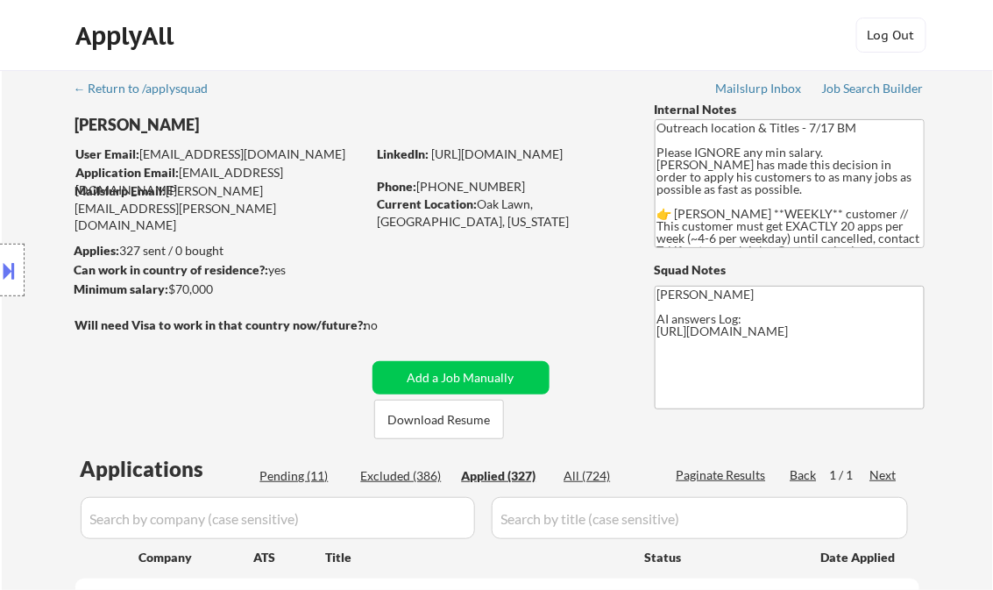
select select ""applied""
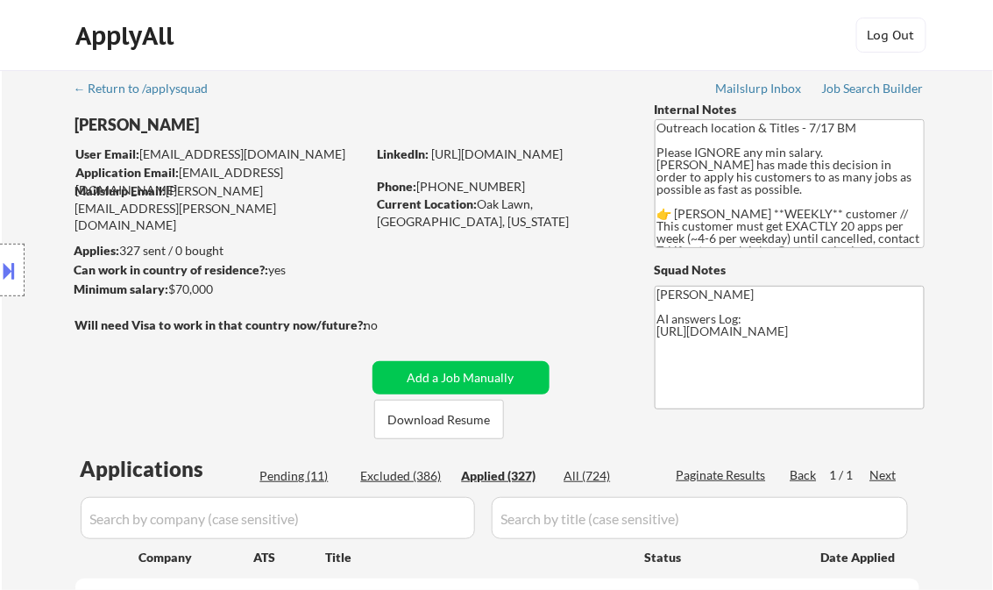
select select ""applied""
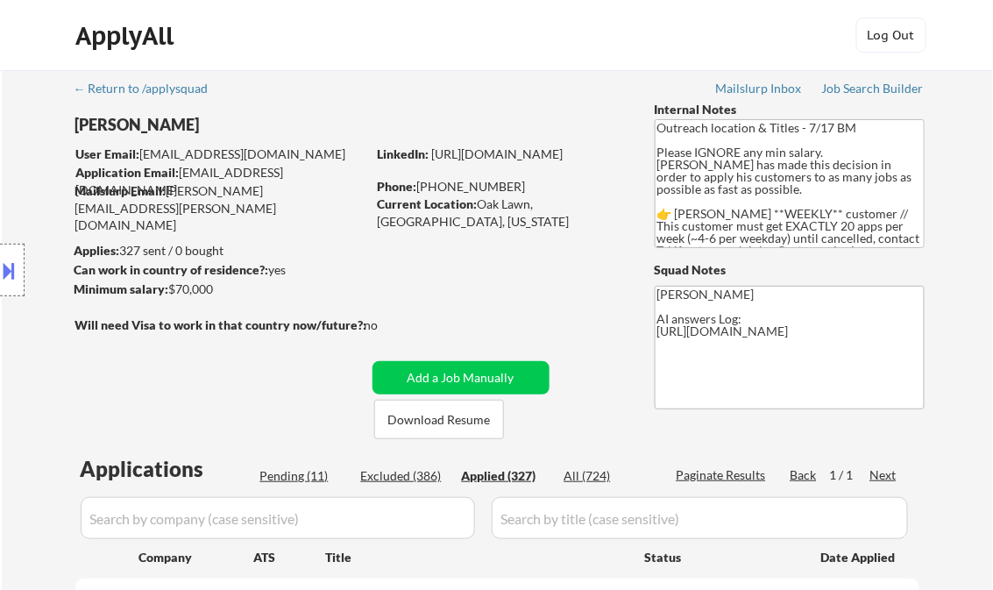
select select ""applied""
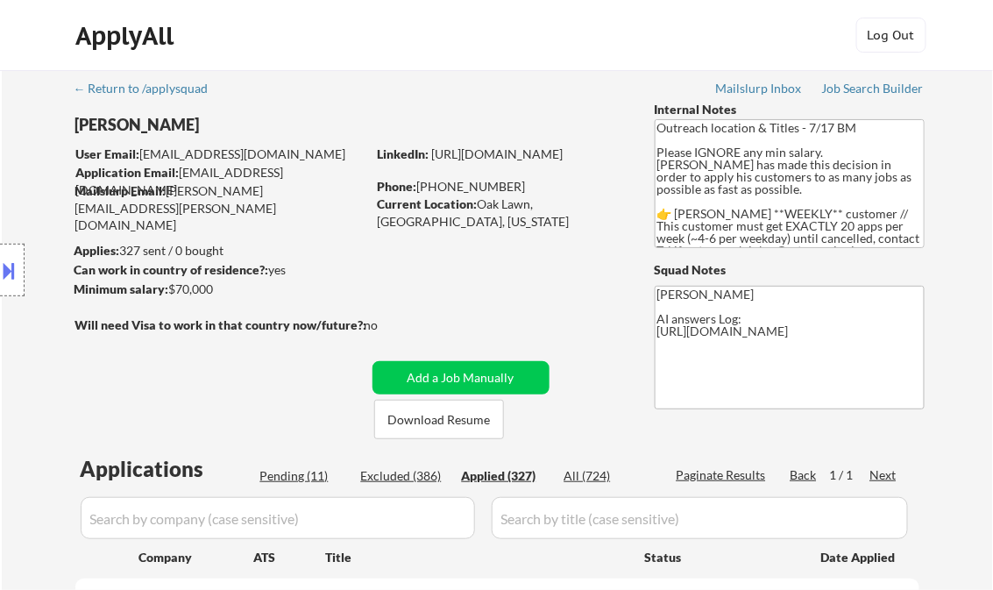
select select ""applied""
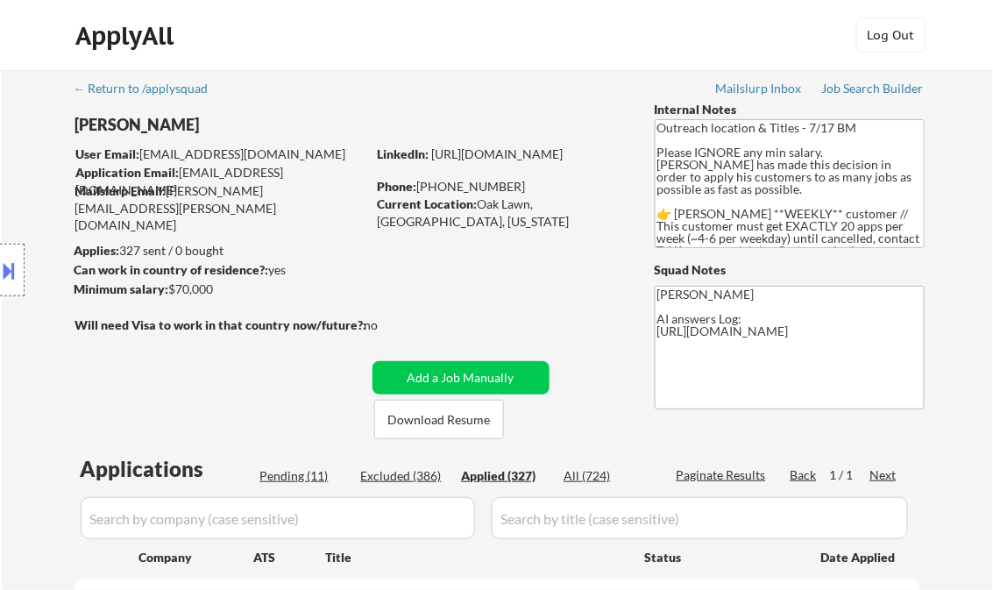
select select ""applied""
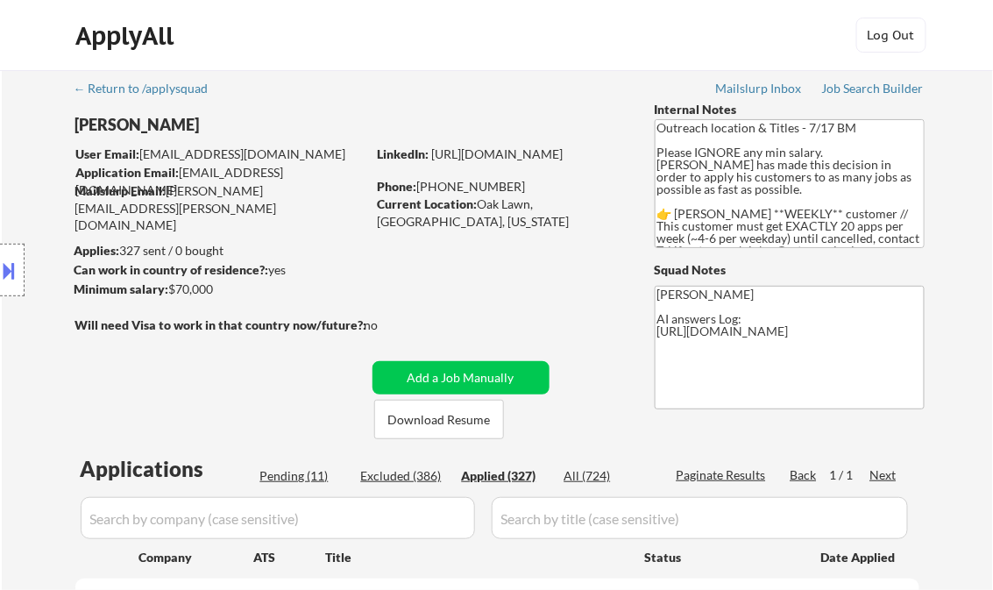
select select ""applied""
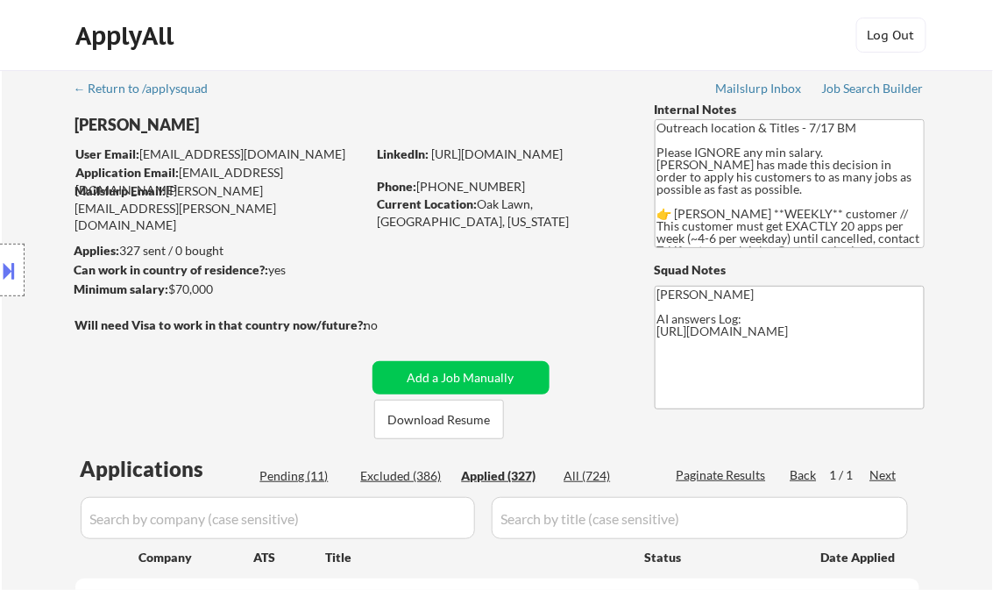
select select ""applied""
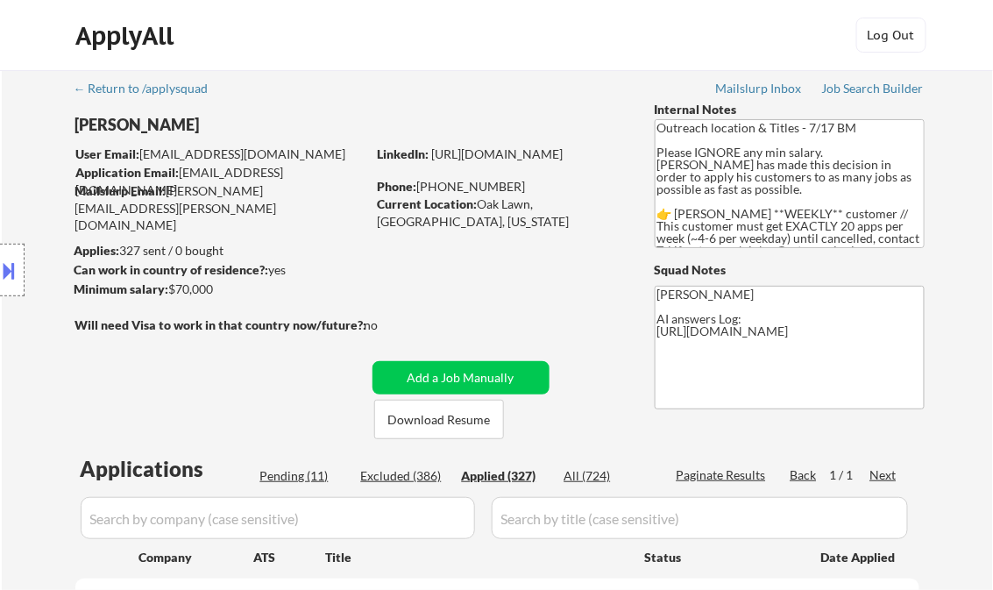
select select ""applied""
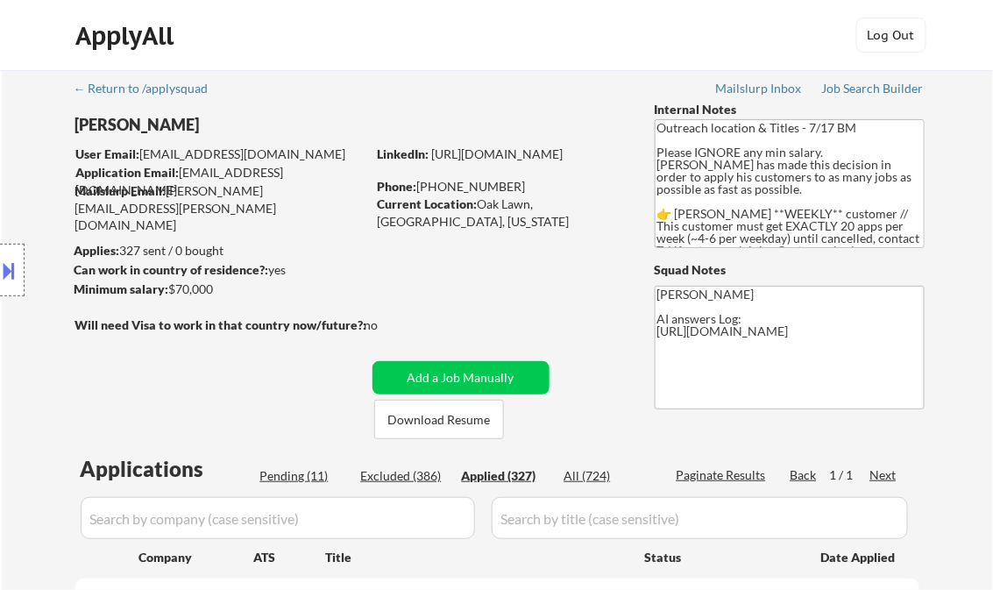
select select ""applied""
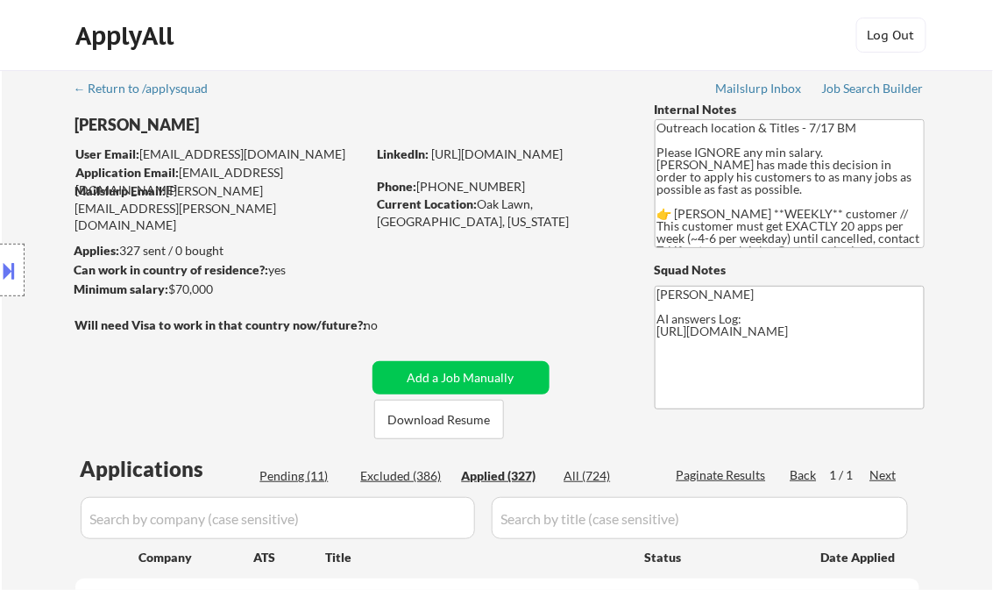
select select ""applied""
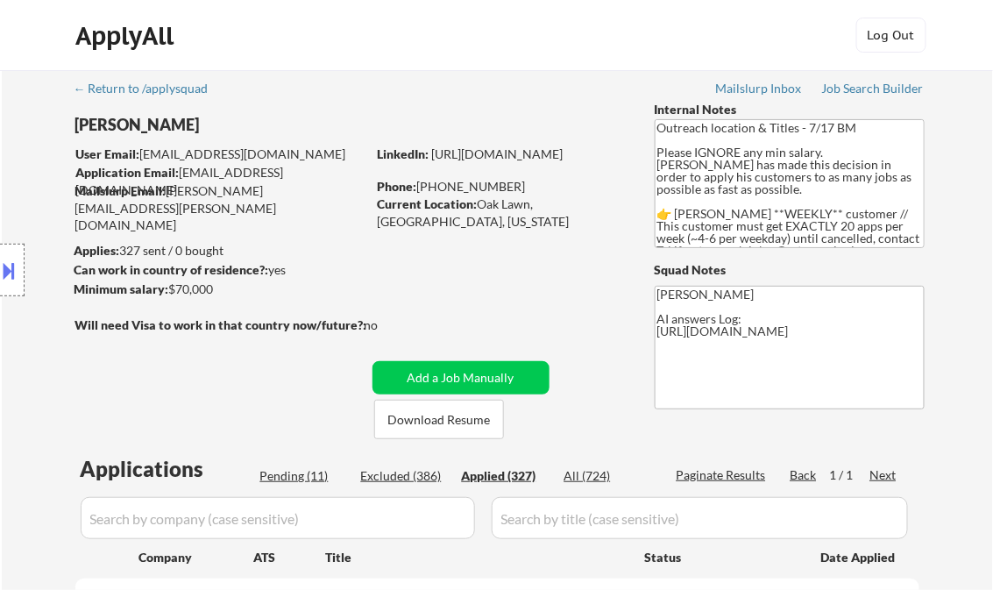
select select ""applied""
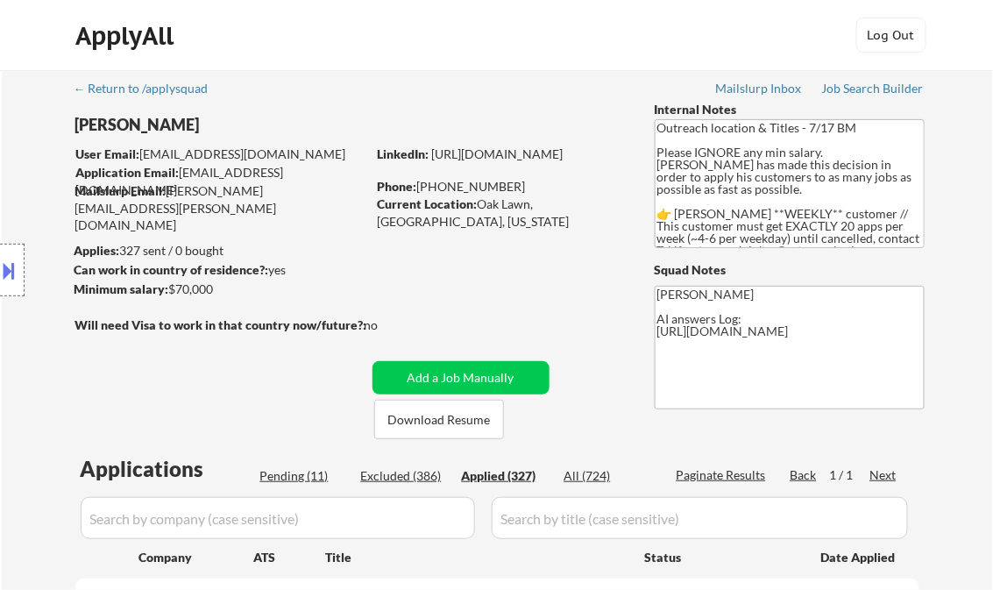
select select ""applied""
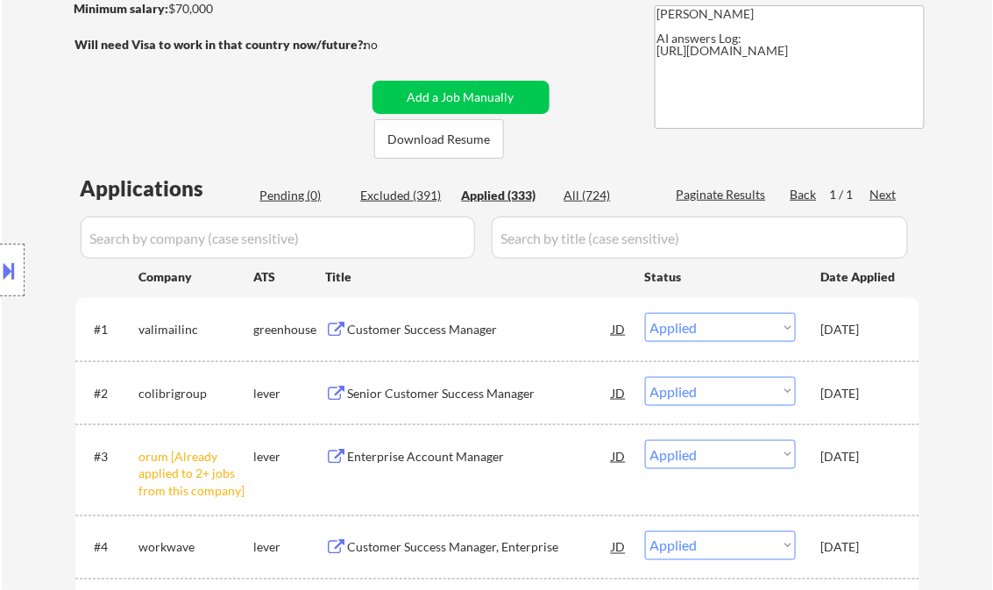
scroll to position [140, 0]
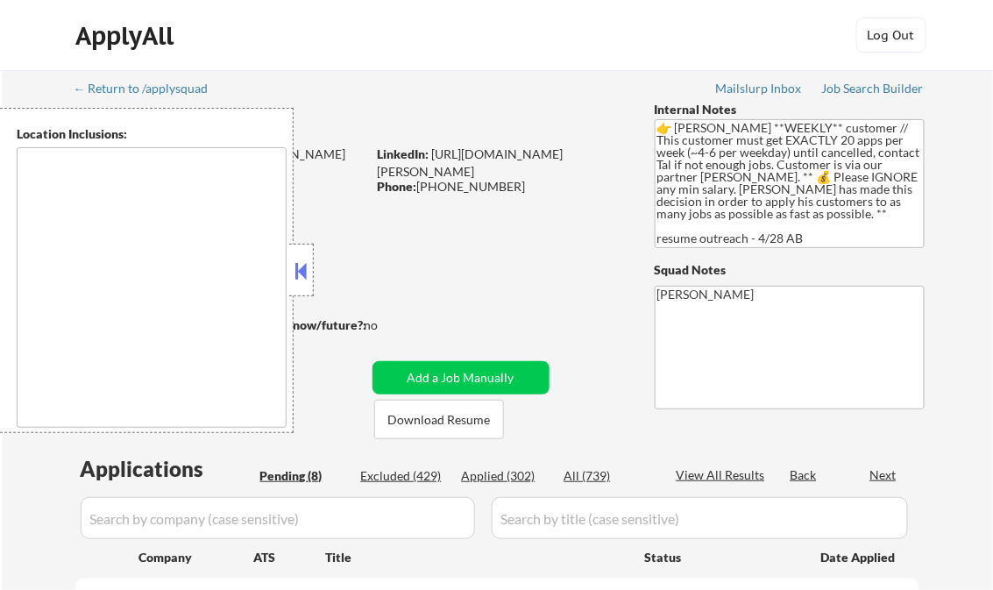
click at [303, 272] on button at bounding box center [301, 271] width 19 height 26
select select ""pending""
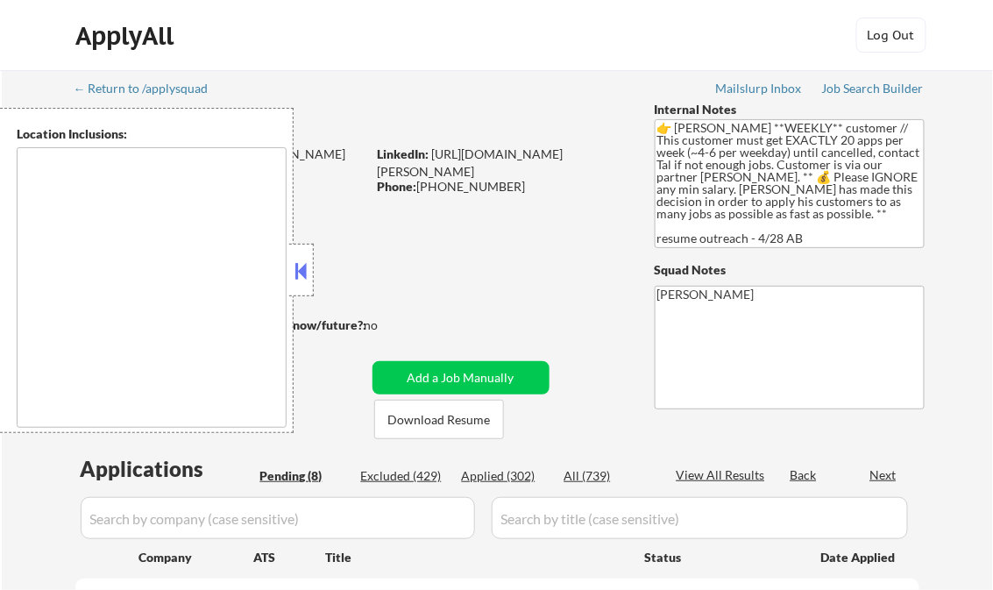
select select ""pending""
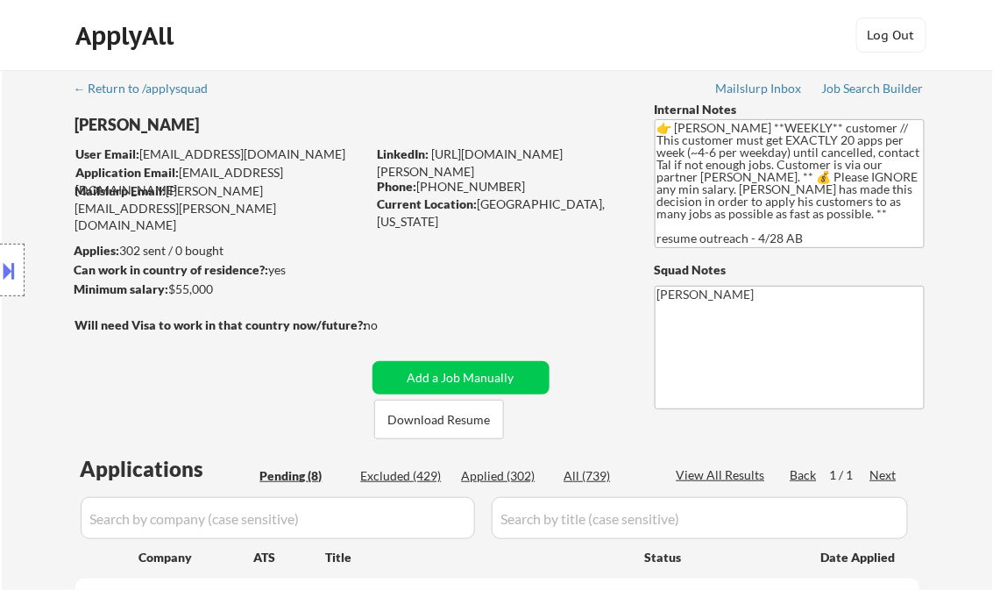
click at [860, 89] on div "Job Search Builder" at bounding box center [873, 88] width 103 height 12
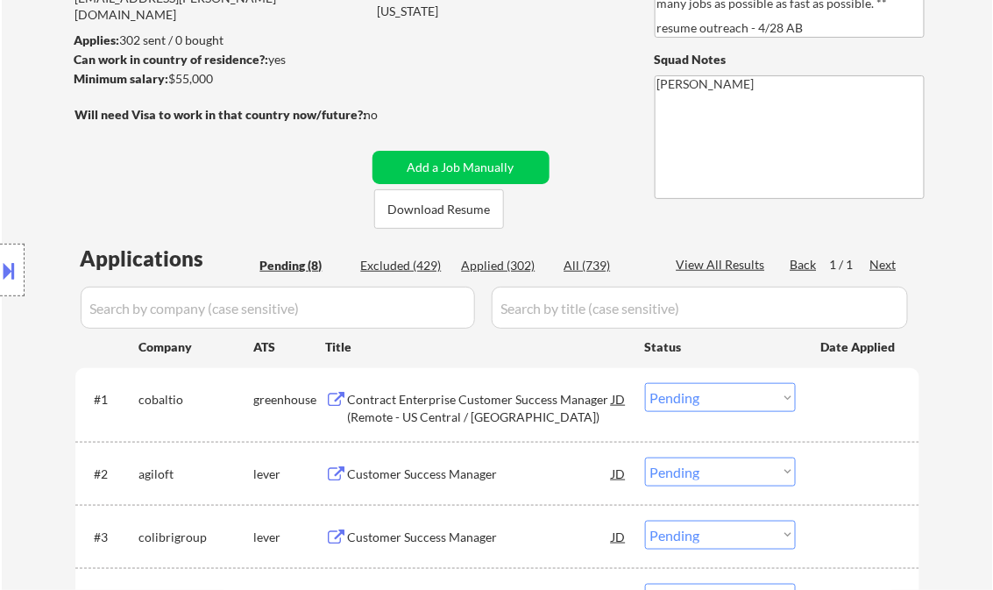
scroll to position [350, 0]
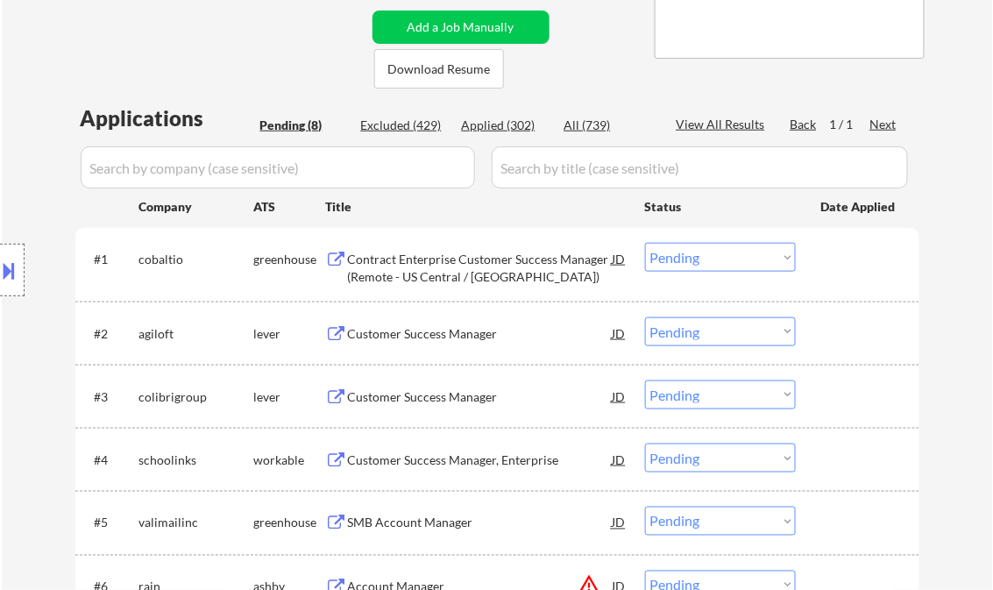
click at [749, 253] on select "Choose an option... Pending Applied Excluded (Questions) Excluded (Expired) Exc…" at bounding box center [720, 257] width 151 height 29
click at [645, 243] on select "Choose an option... Pending Applied Excluded (Questions) Excluded (Expired) Exc…" at bounding box center [720, 257] width 151 height 29
select select ""pending""
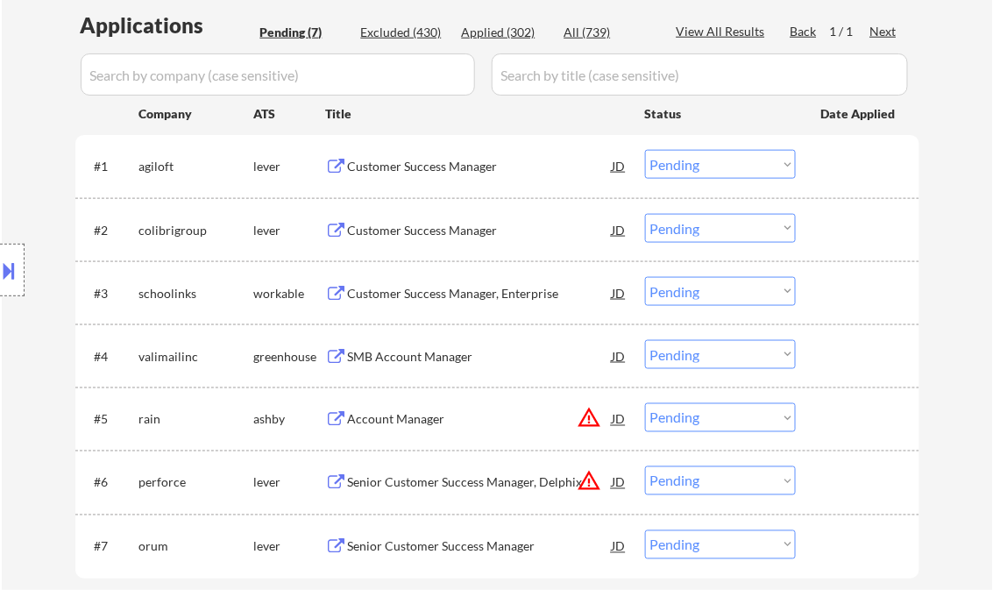
scroll to position [421, 0]
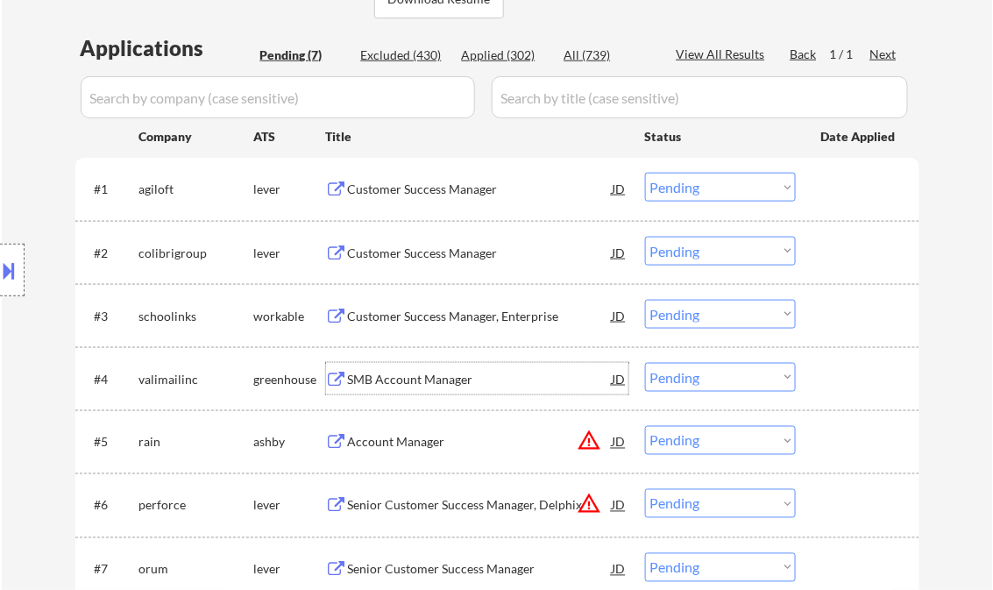
click at [422, 381] on div "SMB Account Manager" at bounding box center [480, 380] width 265 height 18
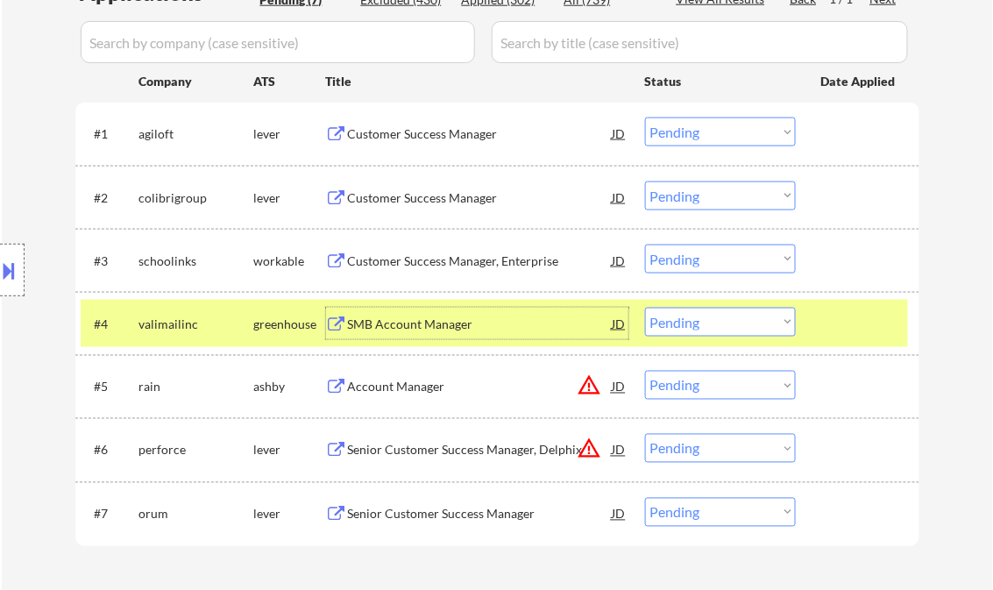
scroll to position [491, 0]
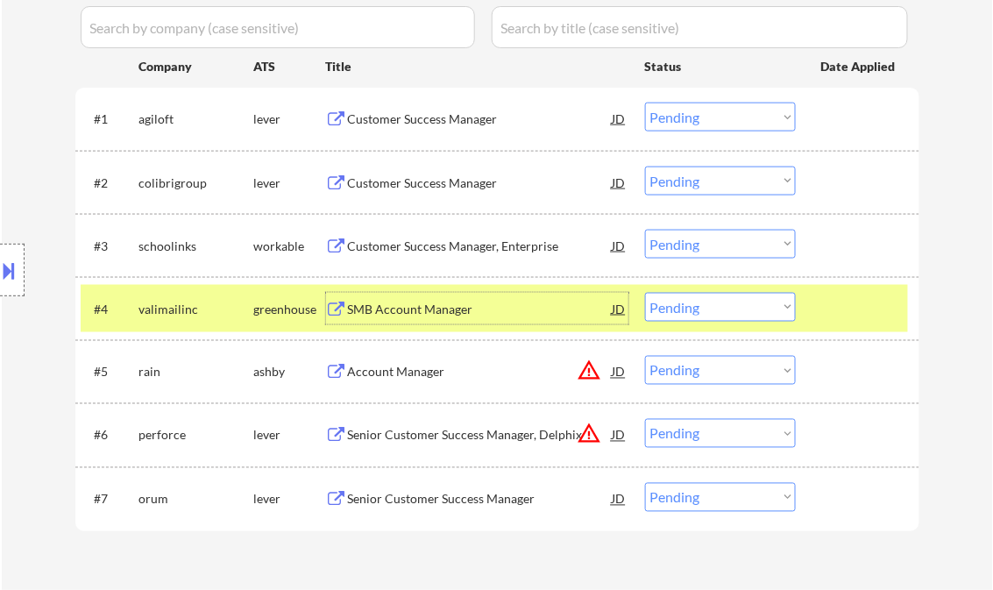
click at [700, 308] on select "Choose an option... Pending Applied Excluded (Questions) Excluded (Expired) Exc…" at bounding box center [720, 307] width 151 height 29
click at [645, 293] on select "Choose an option... Pending Applied Excluded (Questions) Excluded (Expired) Exc…" at bounding box center [720, 307] width 151 height 29
select select ""pending""
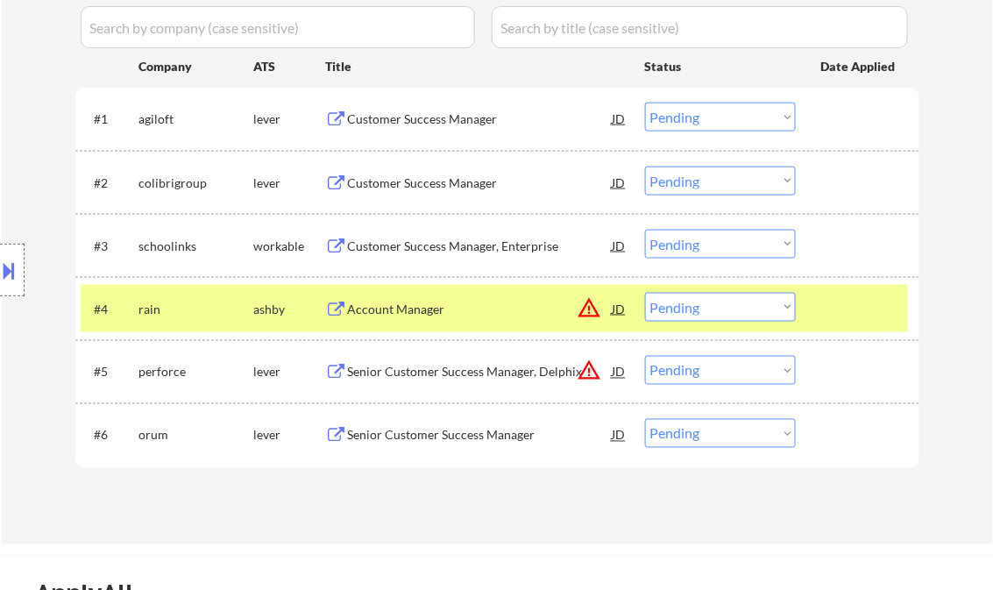
click at [421, 119] on div "Customer Success Manager" at bounding box center [480, 119] width 265 height 18
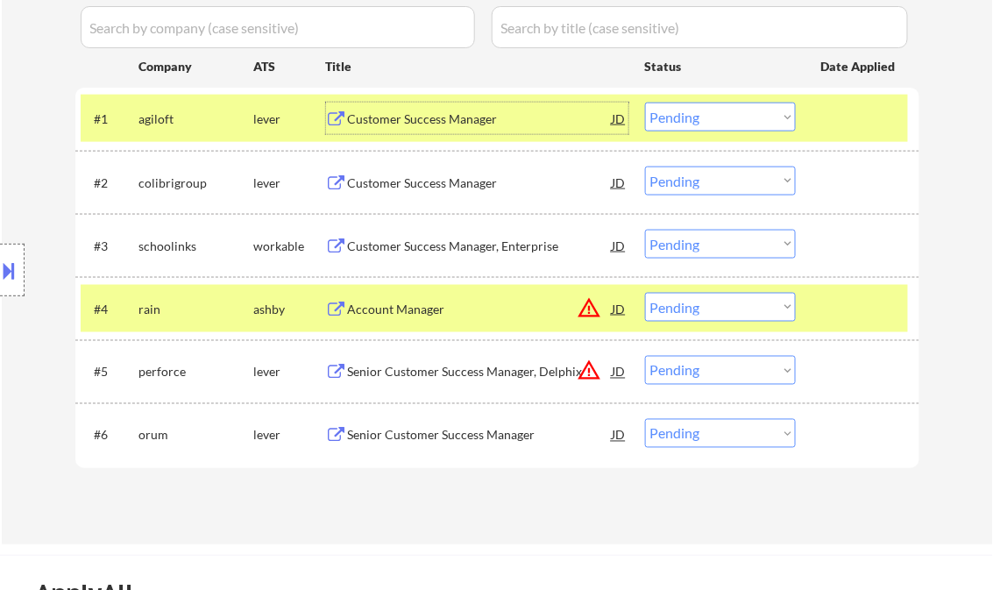
drag, startPoint x: 708, startPoint y: 120, endPoint x: 707, endPoint y: 131, distance: 11.4
click at [708, 120] on select "Choose an option... Pending Applied Excluded (Questions) Excluded (Expired) Exc…" at bounding box center [720, 117] width 151 height 29
click at [645, 103] on select "Choose an option... Pending Applied Excluded (Questions) Excluded (Expired) Exc…" at bounding box center [720, 117] width 151 height 29
select select ""pending""
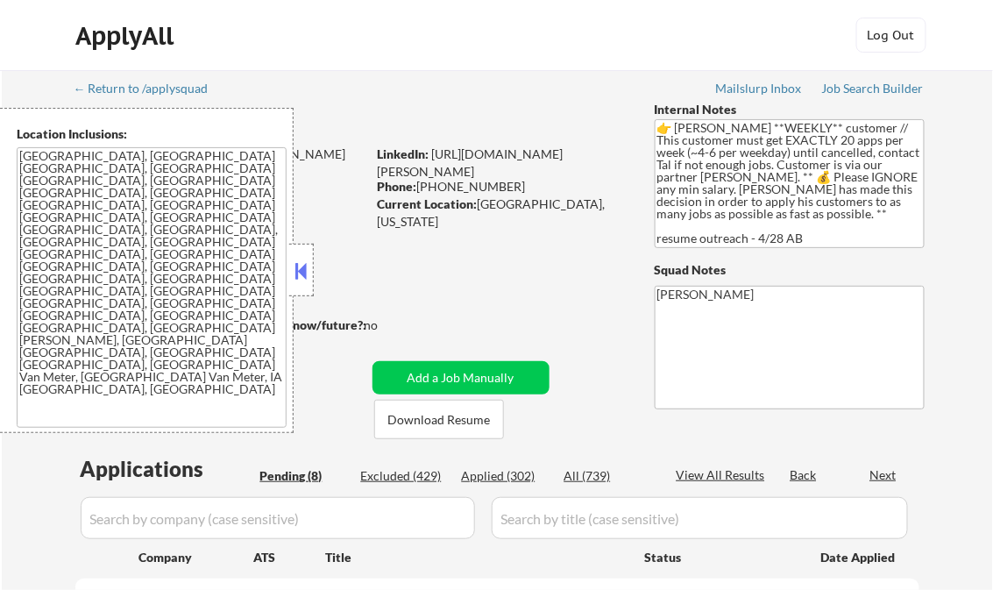
select select ""pending""
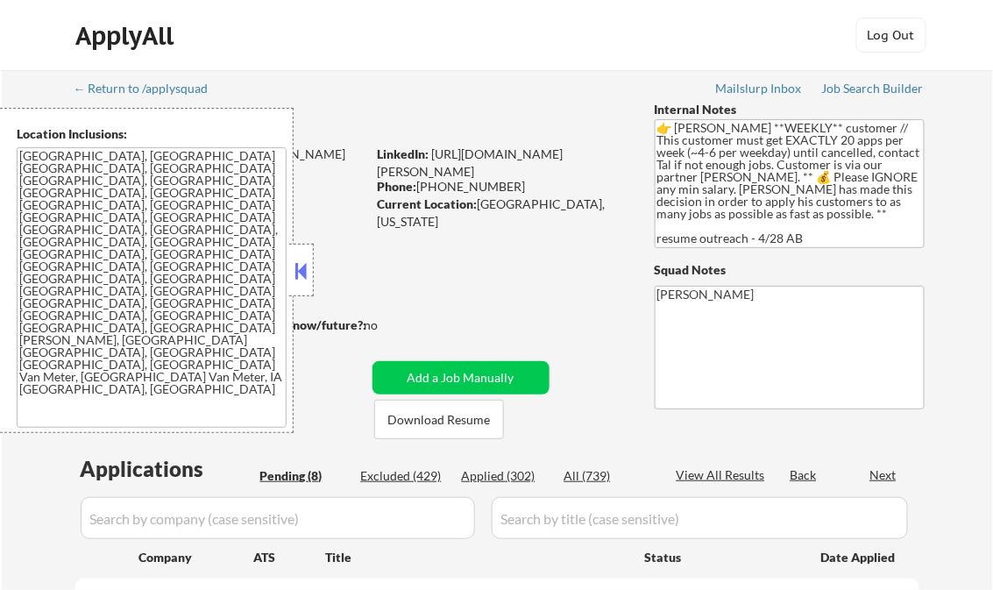
select select ""pending""
click at [304, 276] on button at bounding box center [301, 271] width 19 height 26
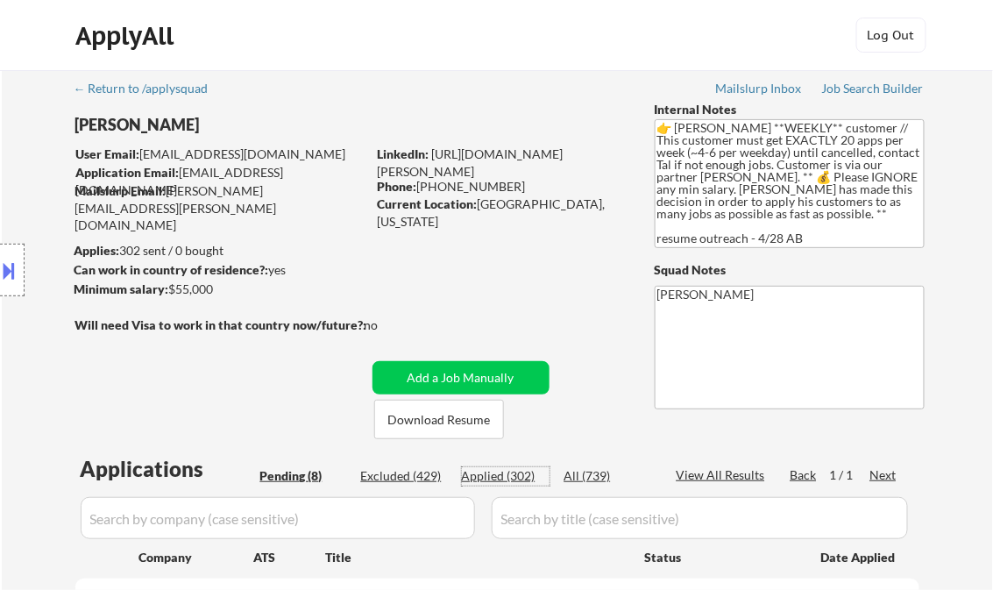
click at [496, 478] on div "Applied (302)" at bounding box center [506, 476] width 88 height 18
click at [732, 471] on div "View All Results" at bounding box center [723, 475] width 94 height 18
select select ""applied""
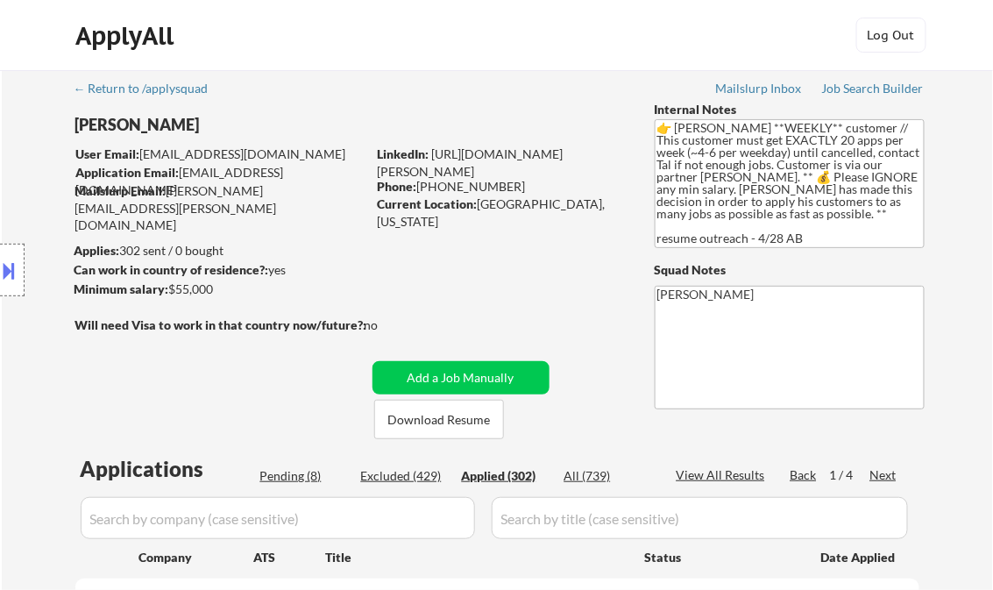
select select ""applied""
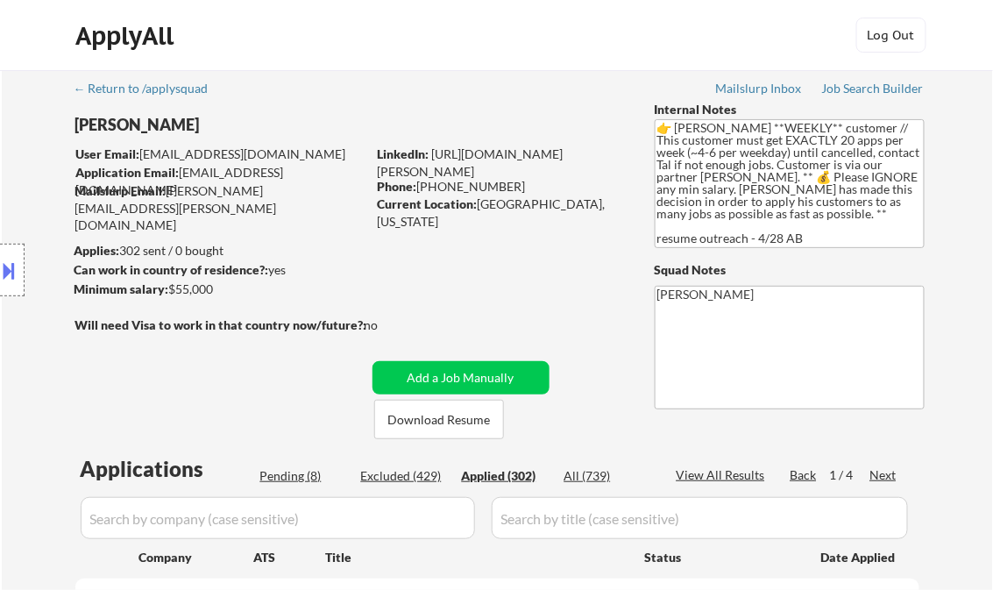
select select ""applied""
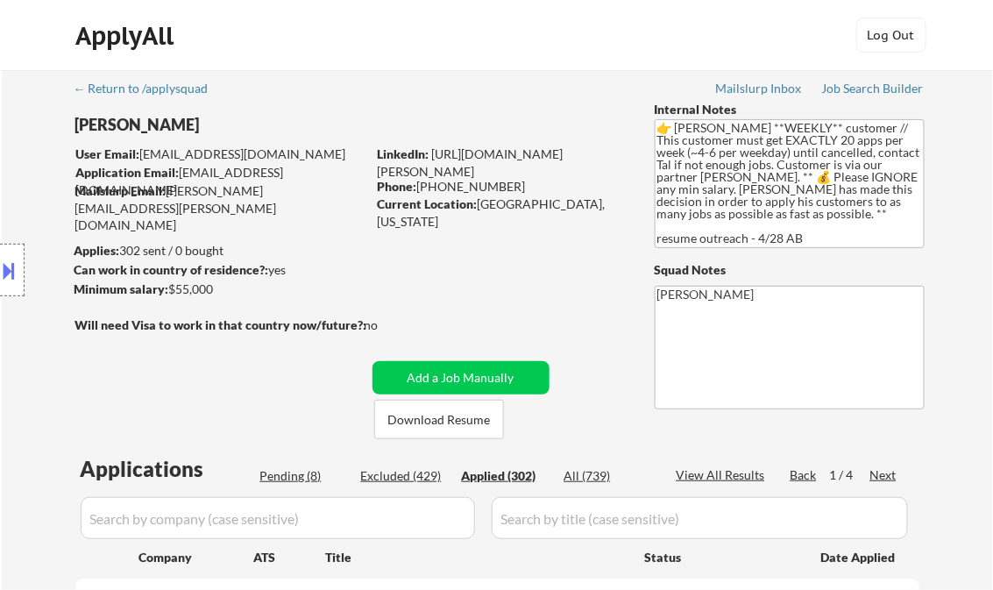
select select ""applied""
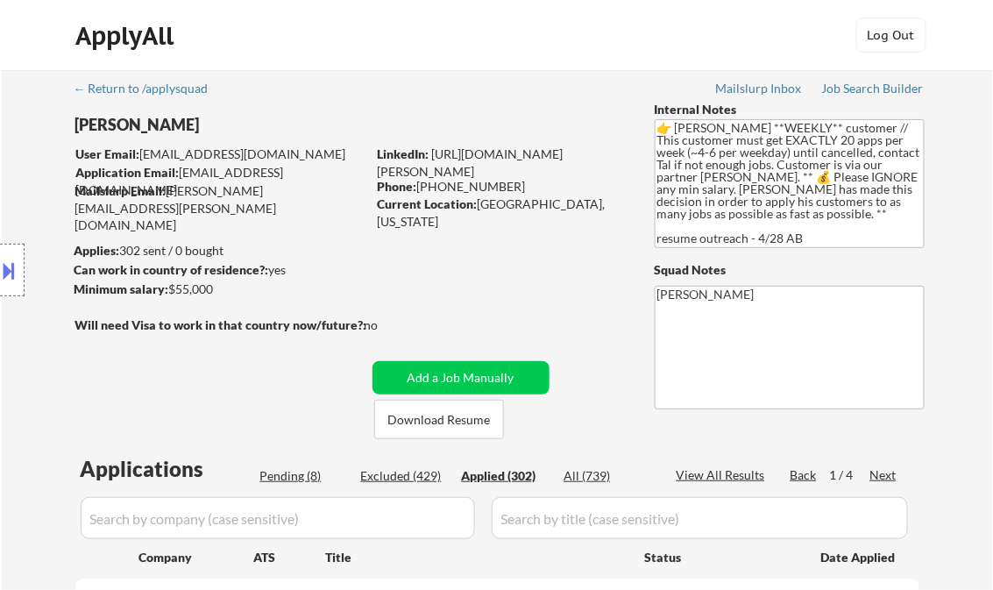
select select ""applied""
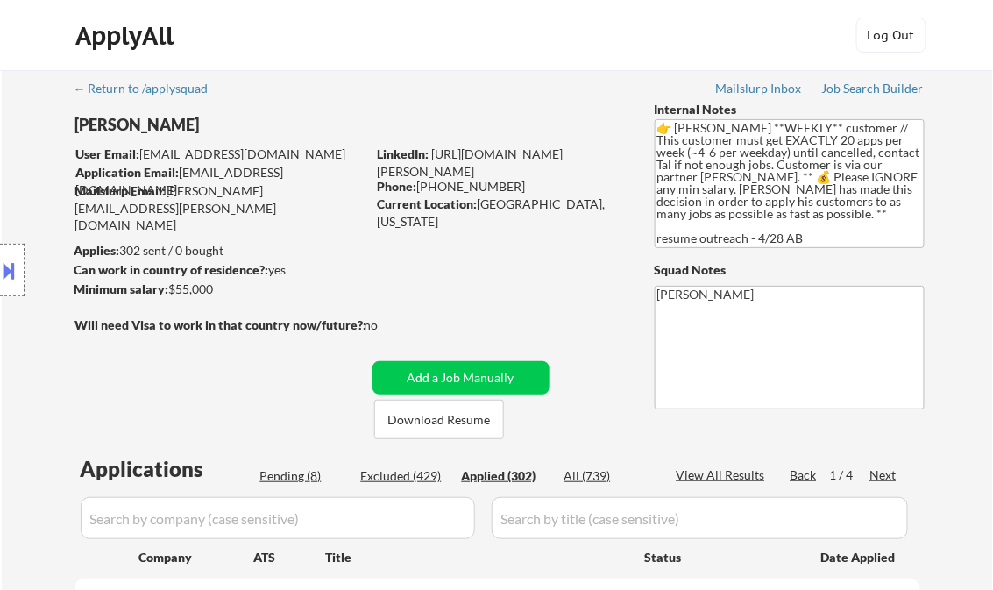
select select ""applied""
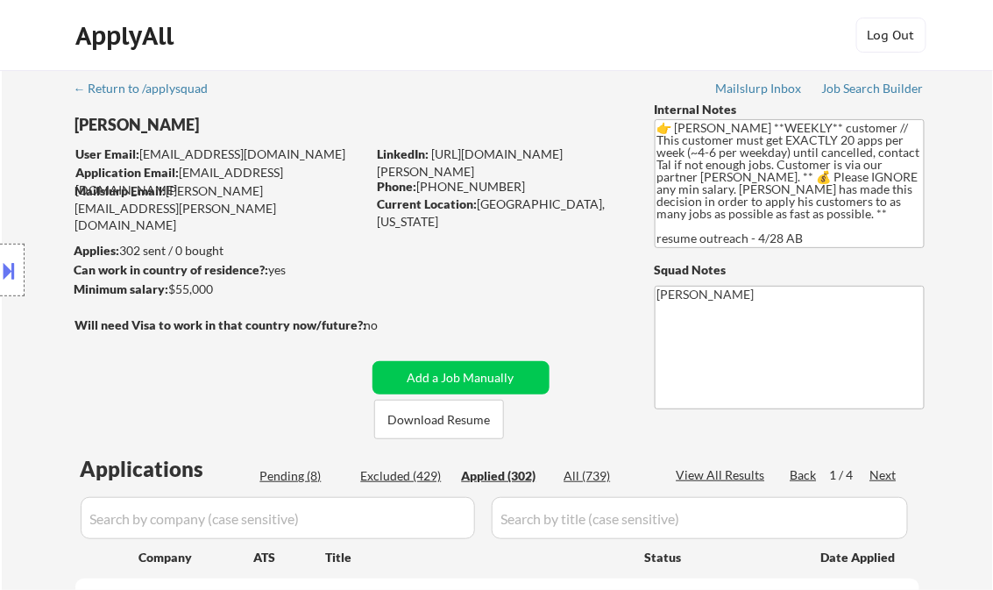
select select ""applied""
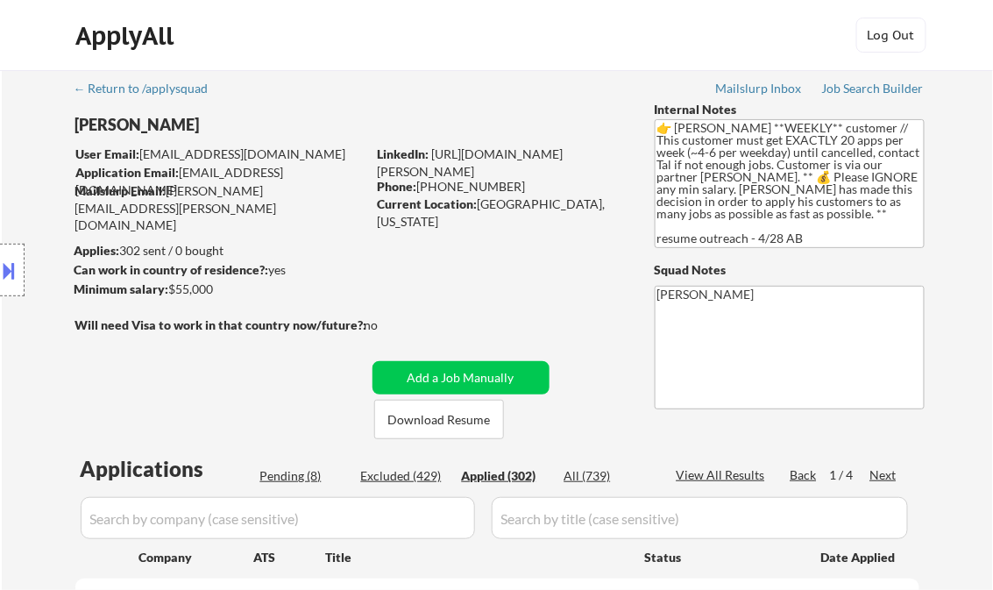
select select ""applied""
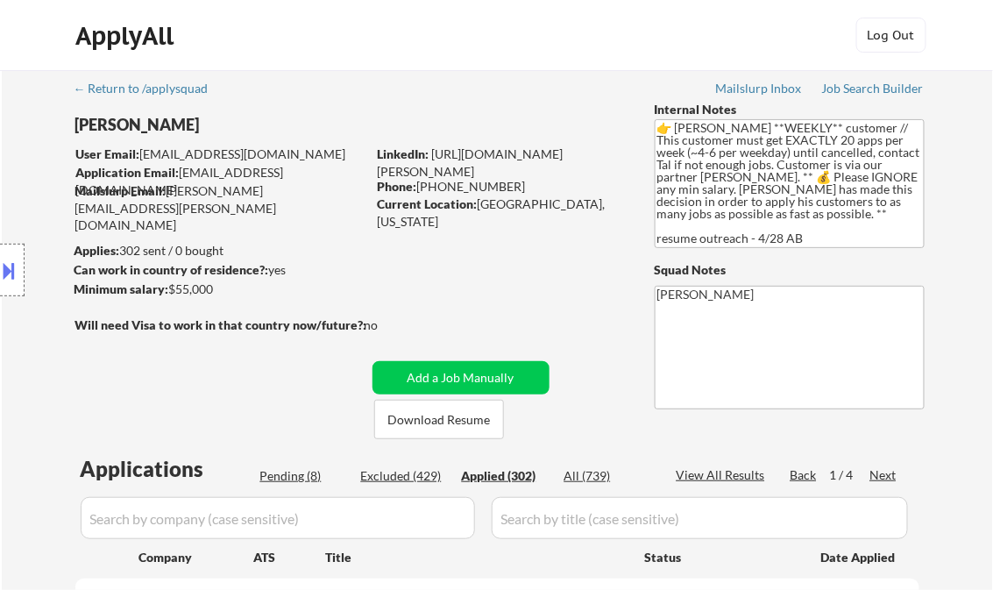
select select ""applied""
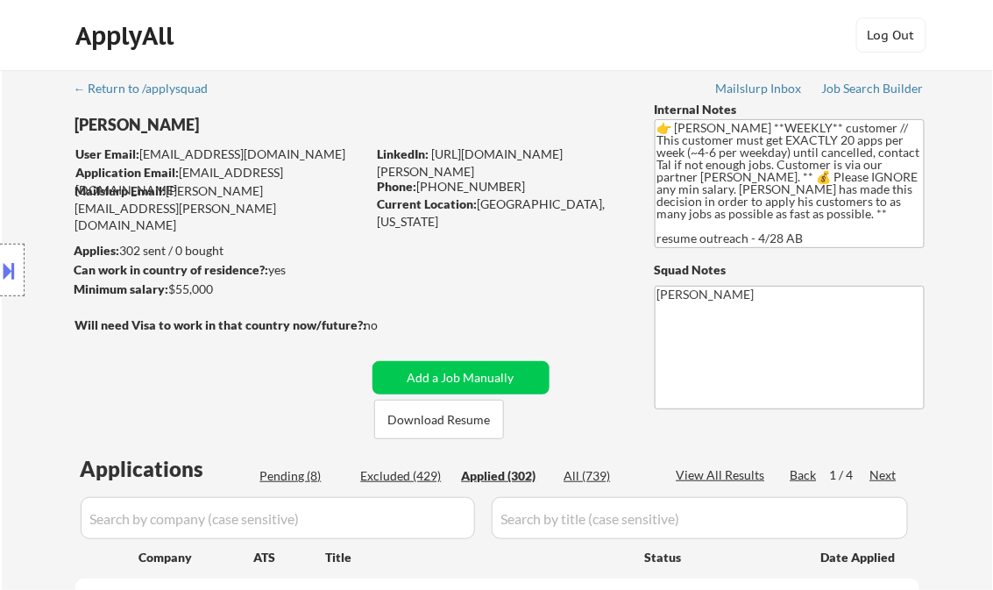
select select ""applied""
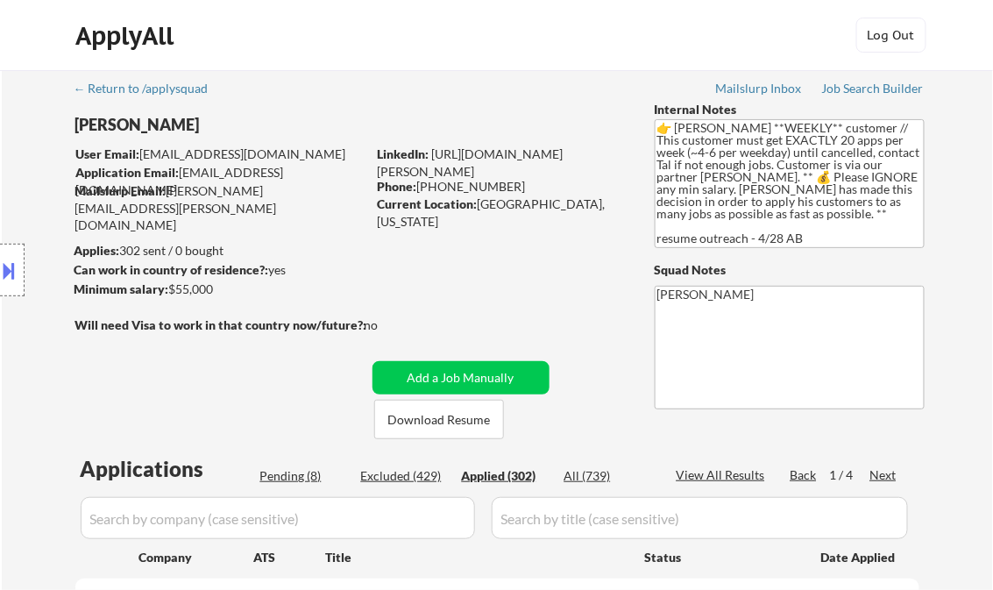
select select ""applied""
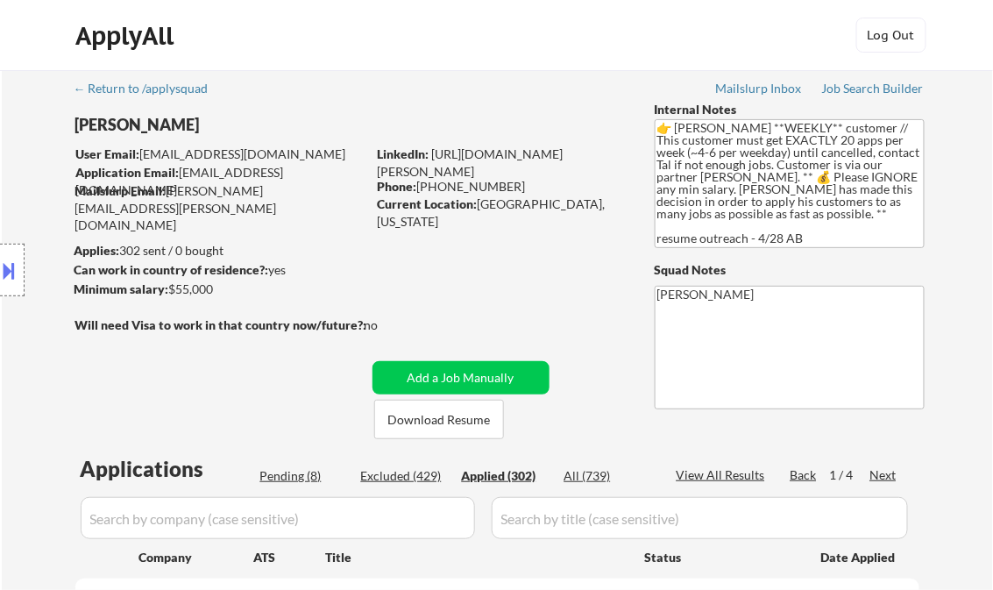
select select ""applied""
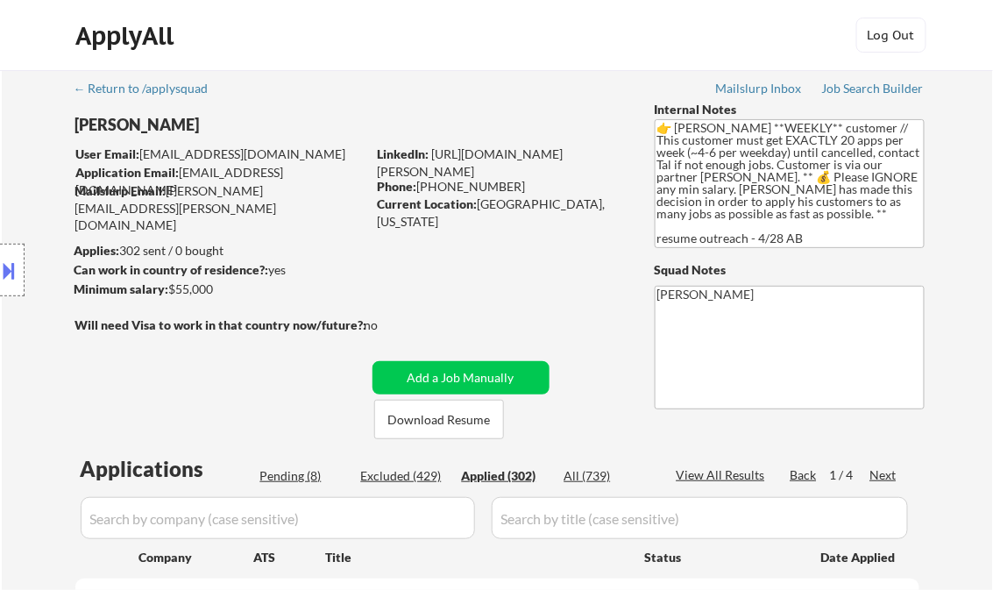
select select ""applied""
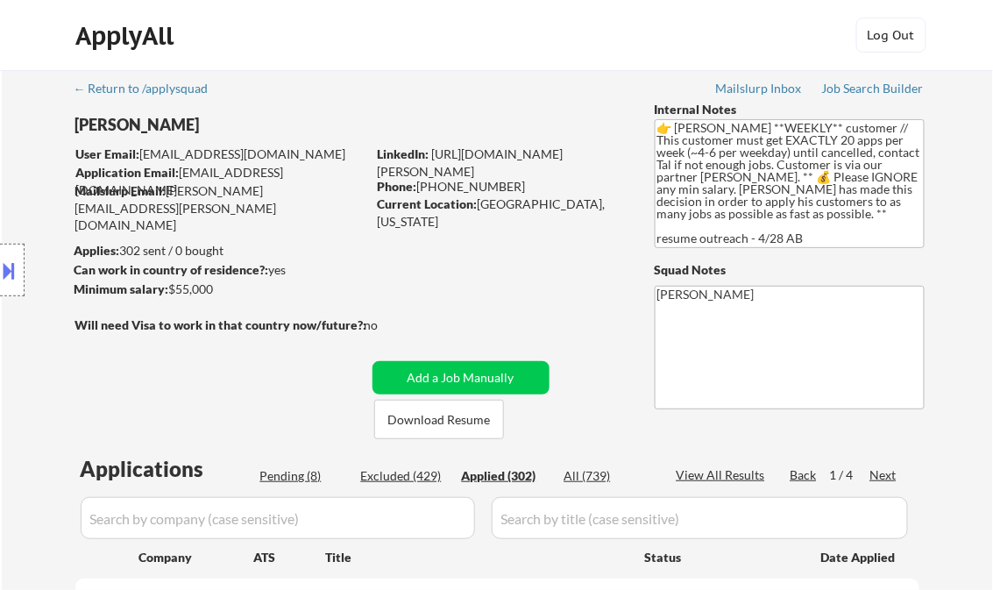
select select ""applied""
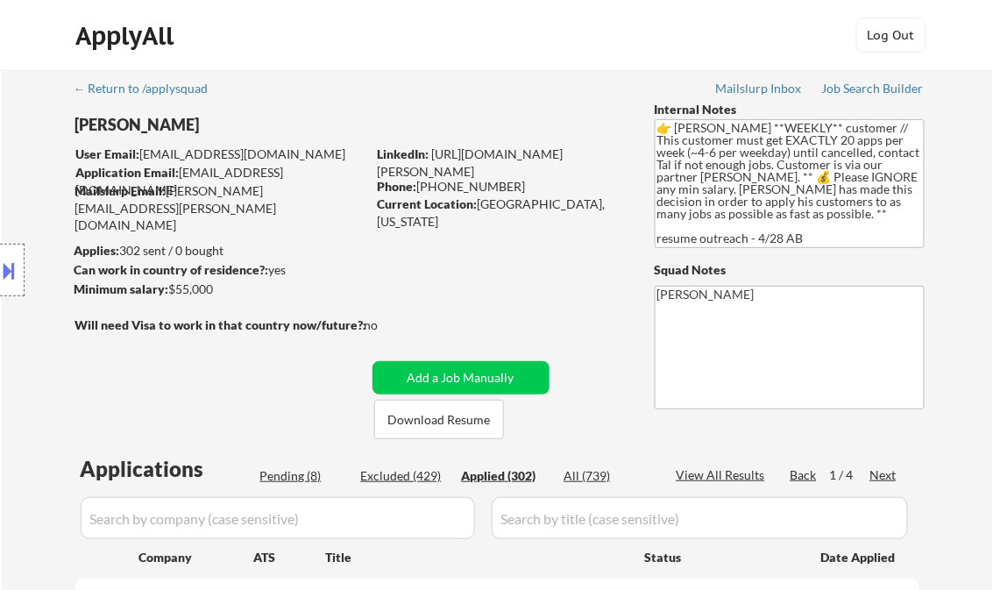
select select ""applied""
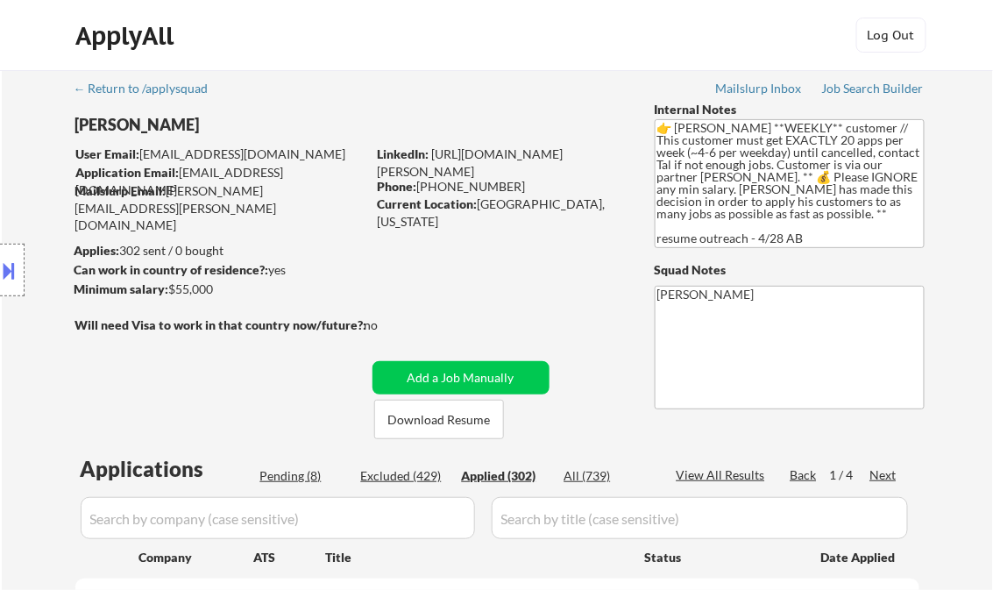
select select ""applied""
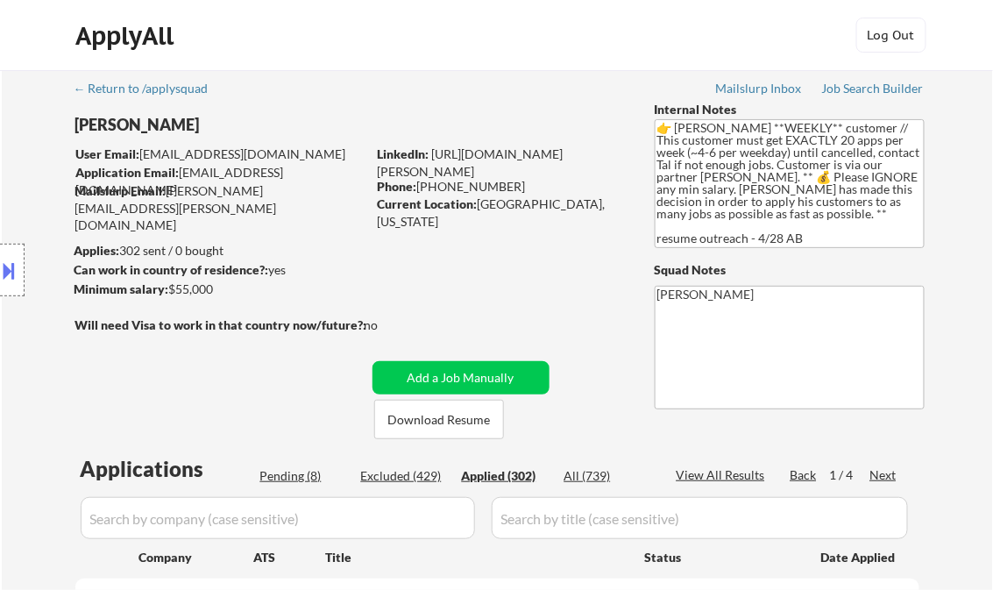
select select ""applied""
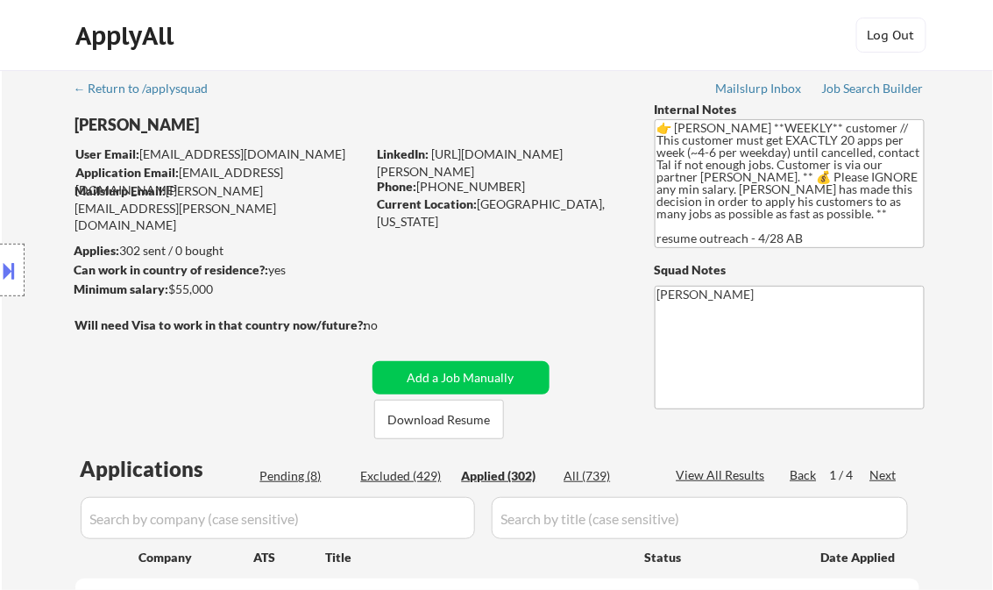
select select ""applied""
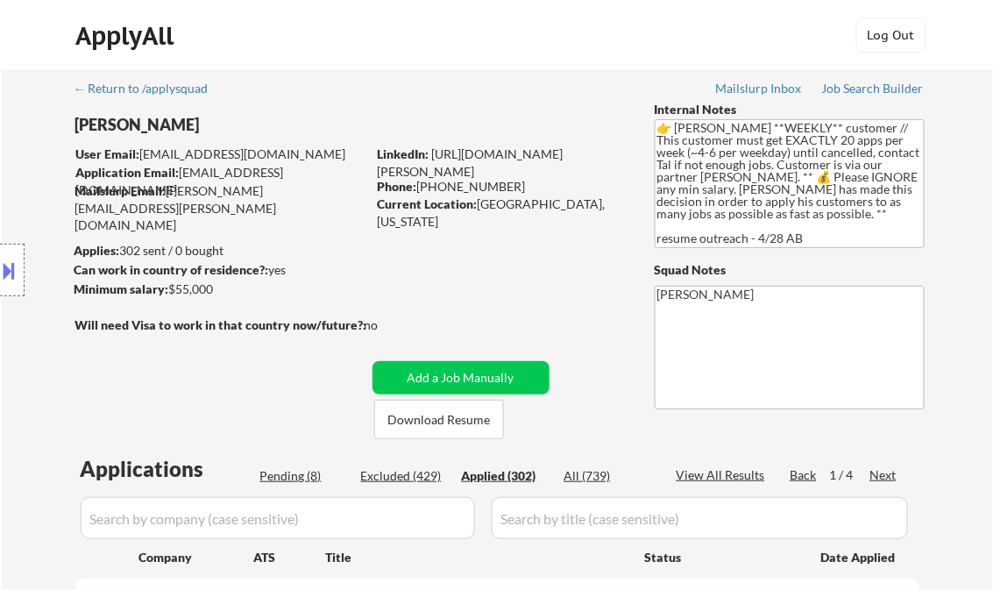
select select ""applied""
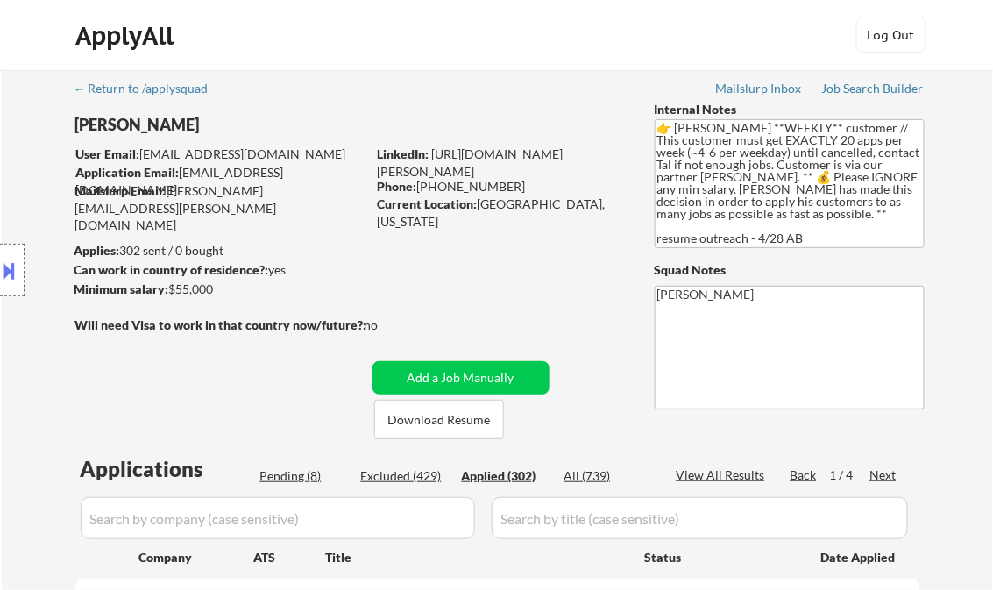
select select ""applied""
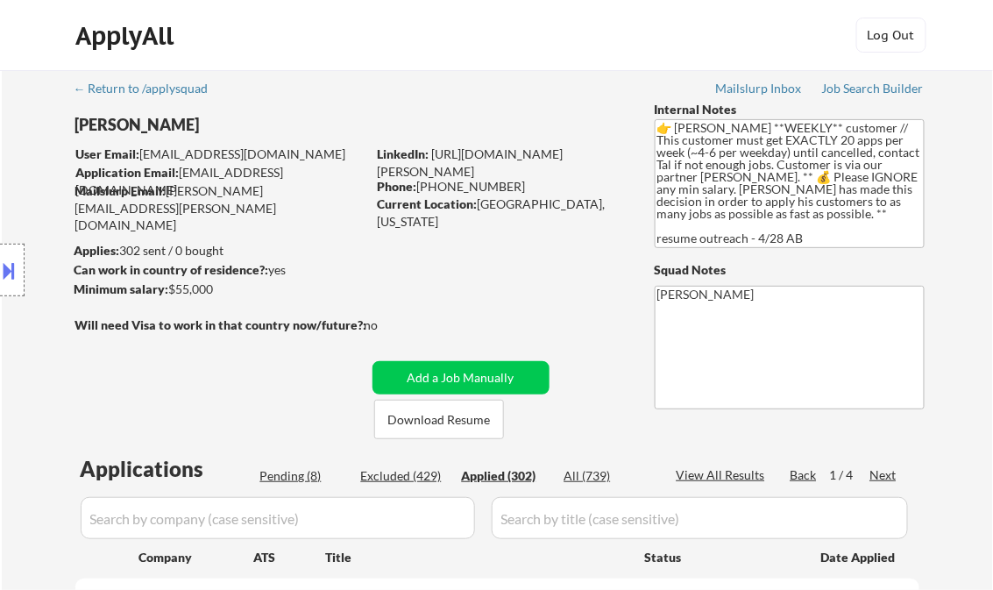
select select ""applied""
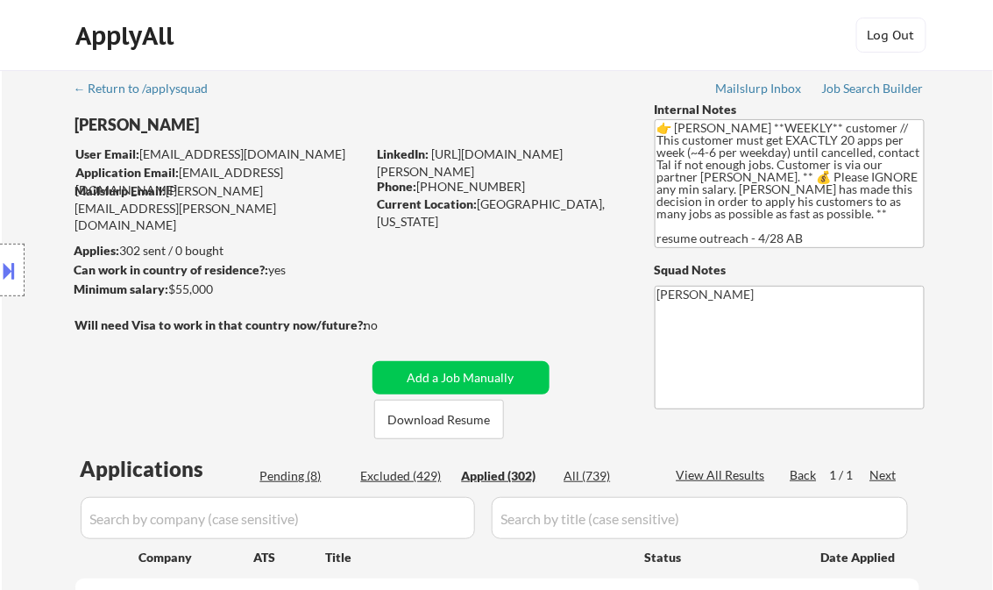
select select ""applied""
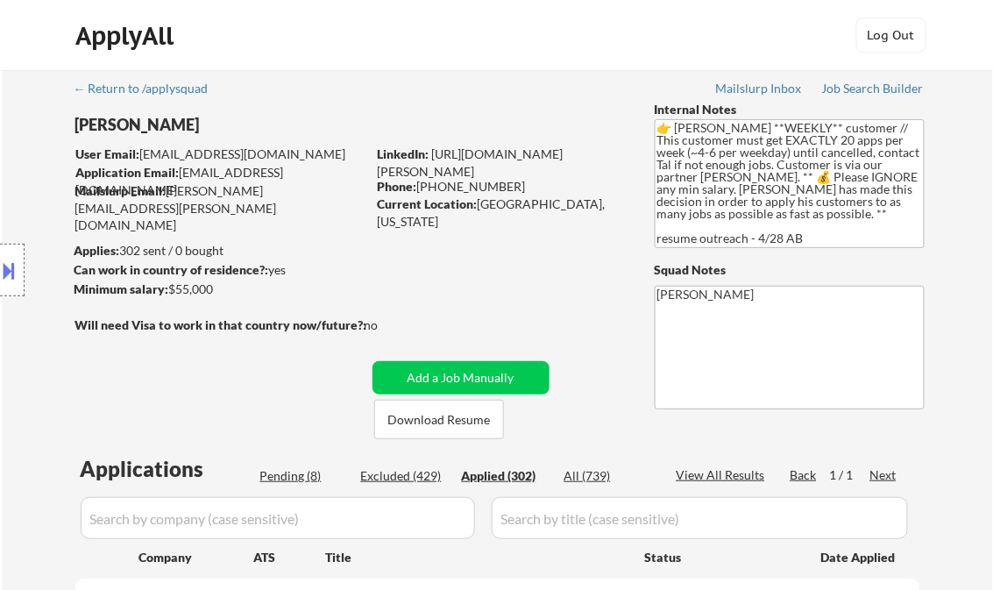
select select ""applied""
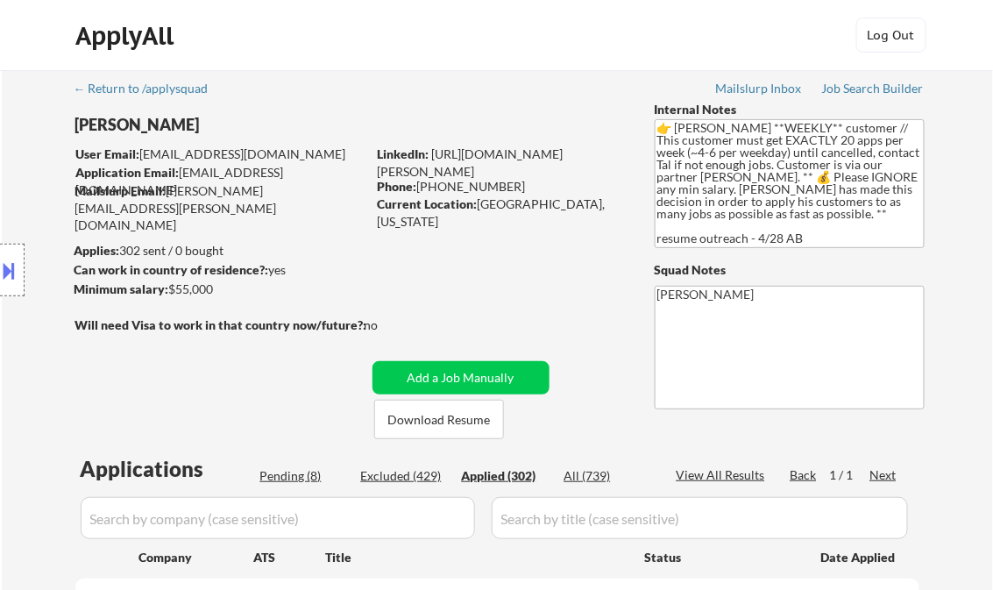
select select ""applied""
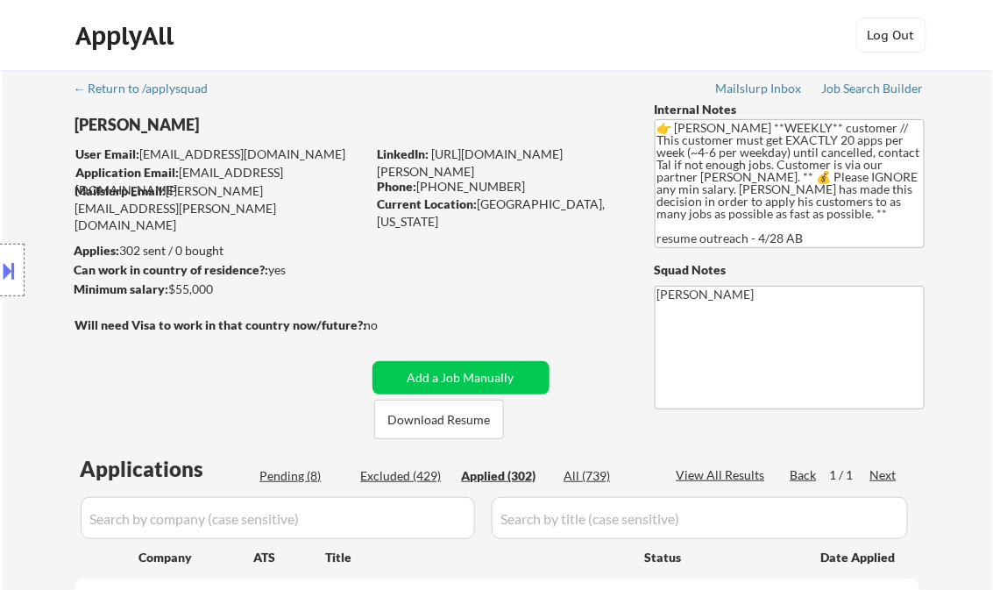
select select ""applied""
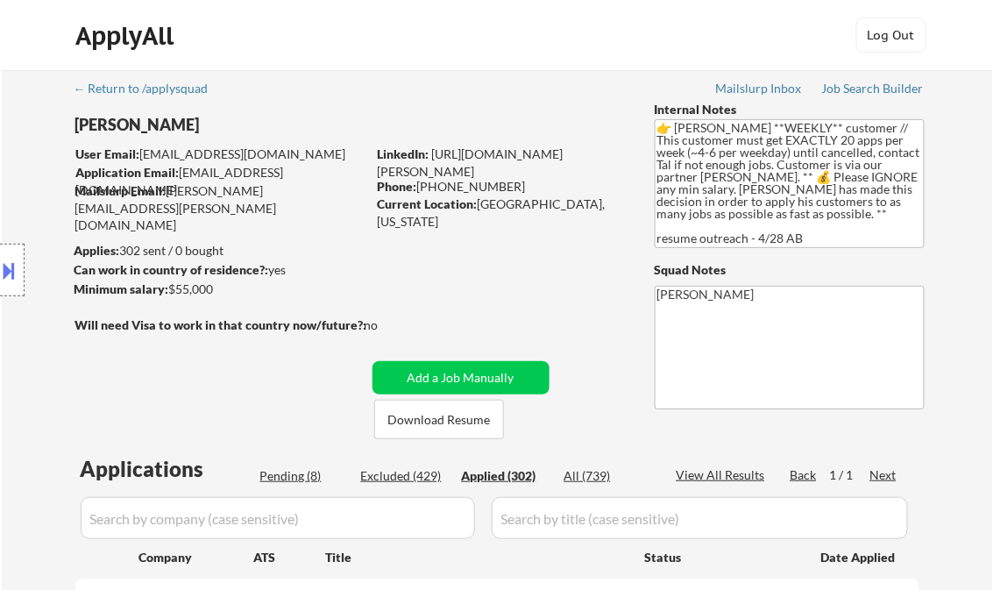
select select ""applied""
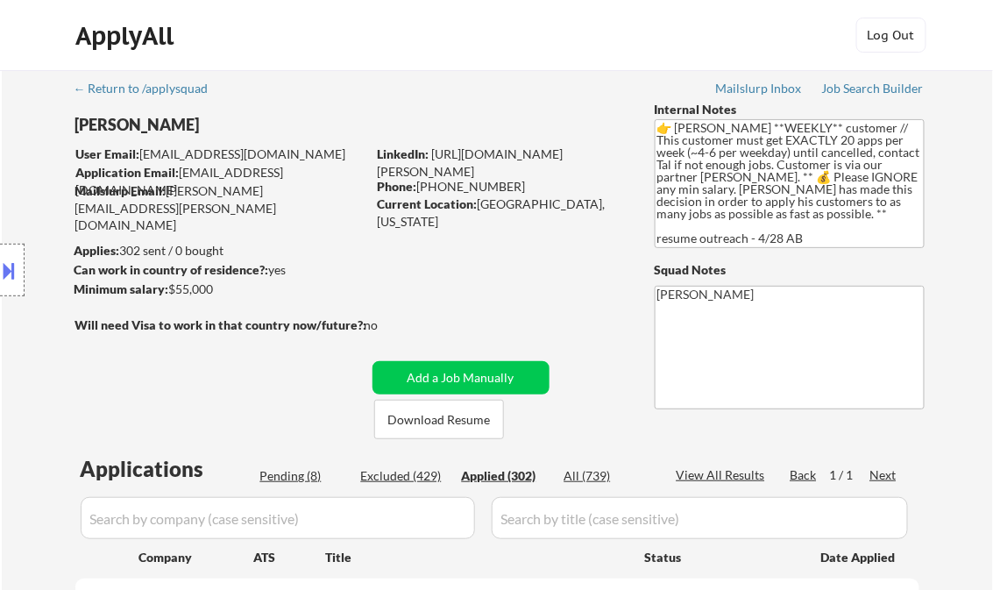
select select ""applied""
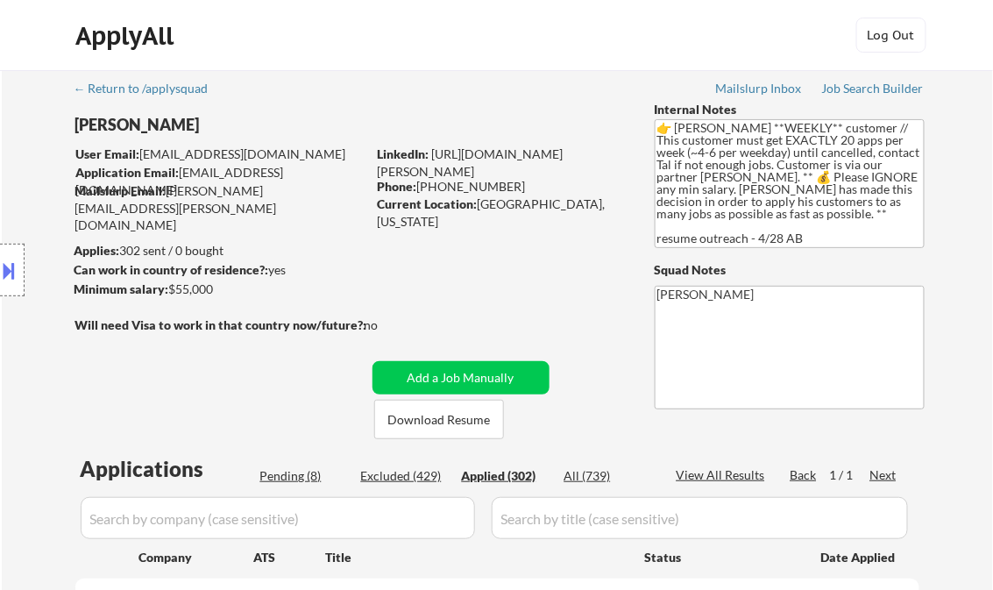
select select ""applied""
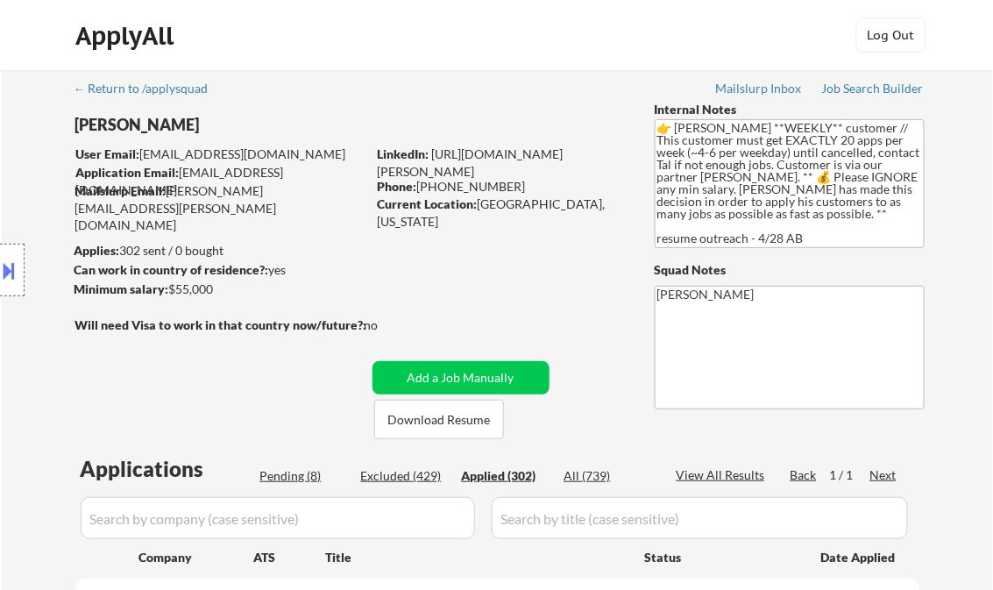
select select ""applied""
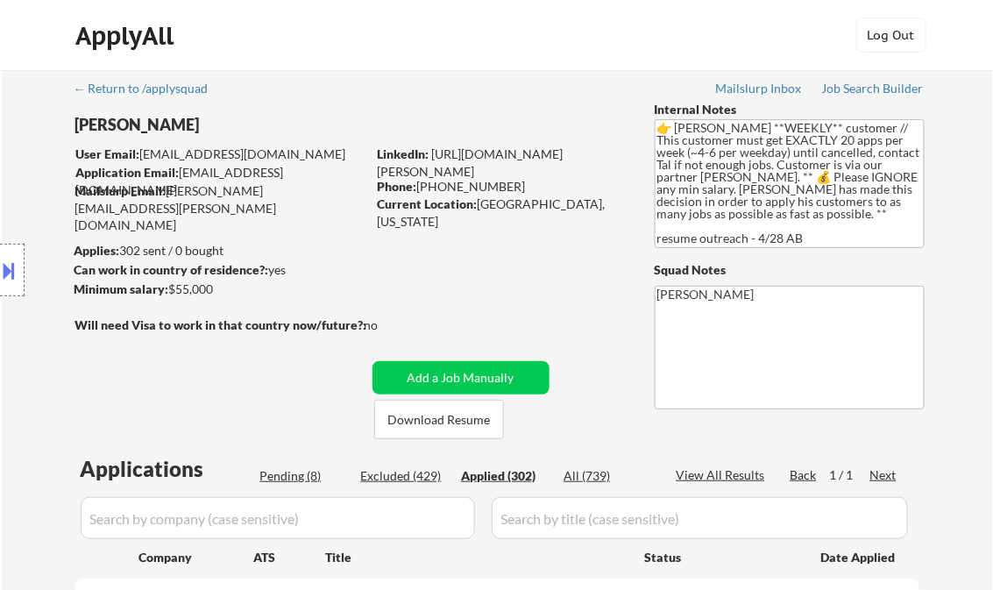
select select ""applied""
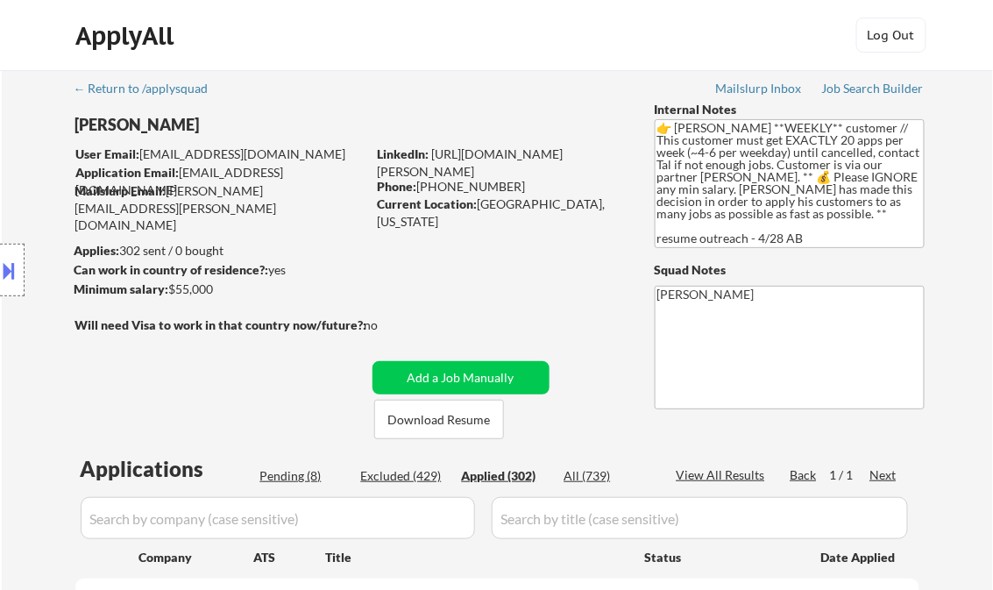
select select ""applied""
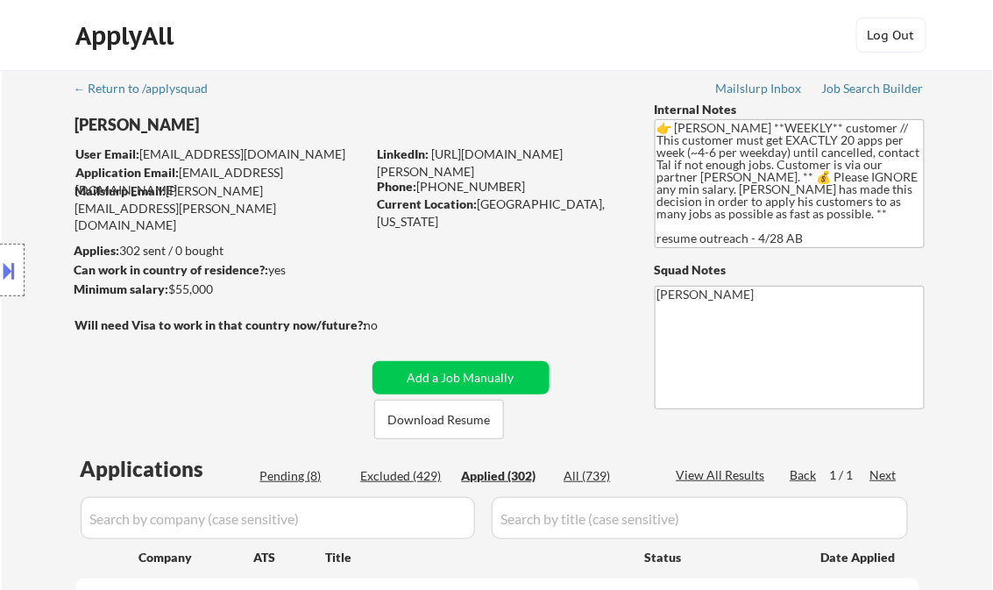
select select ""applied""
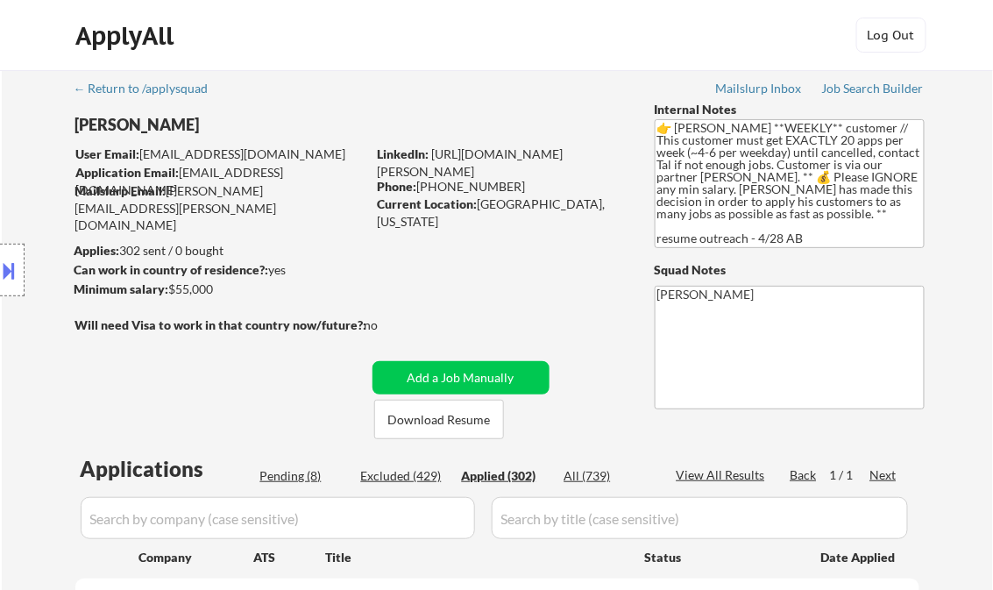
select select ""applied""
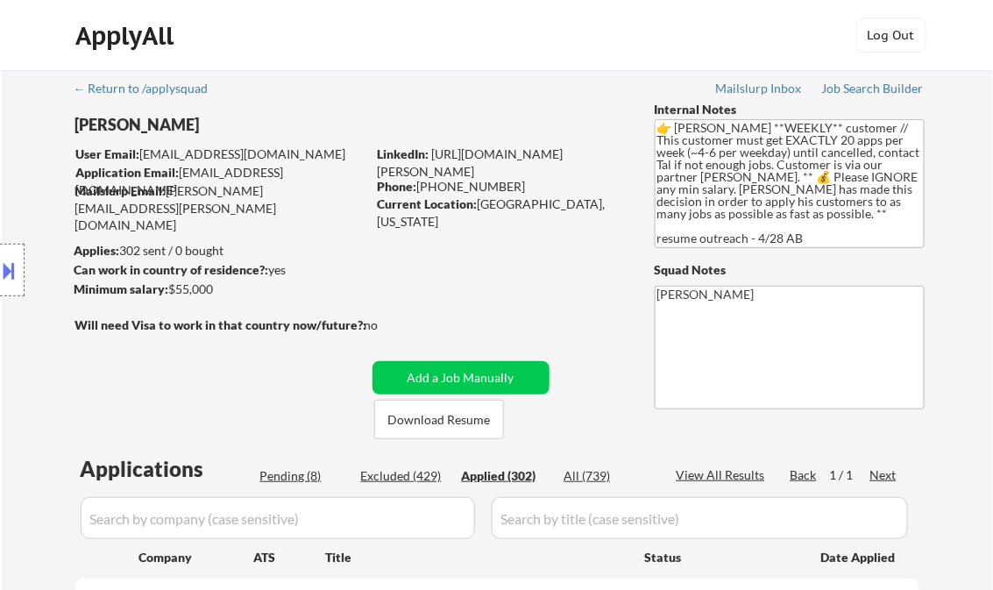
select select ""applied""
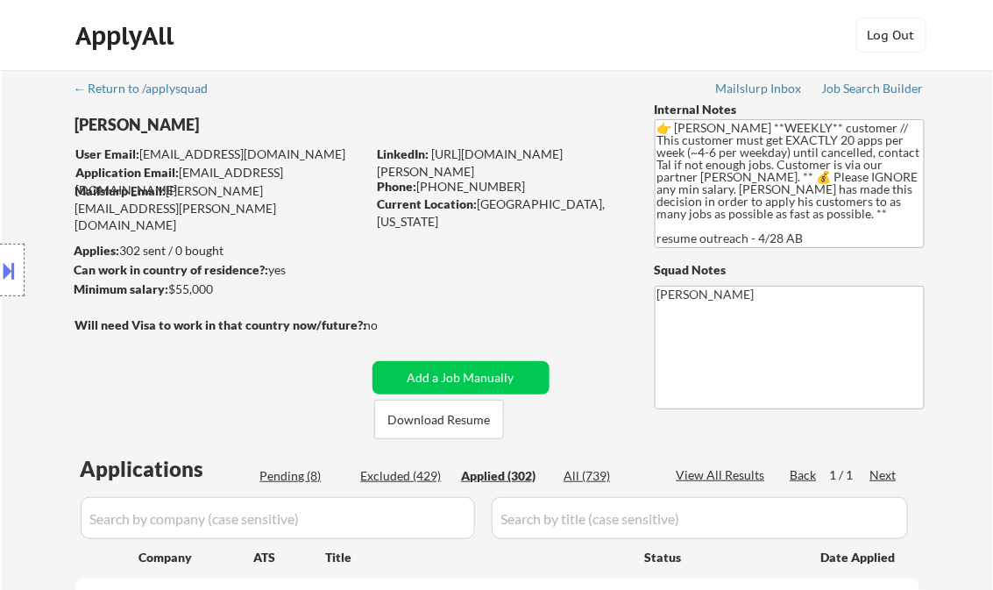
select select ""applied""
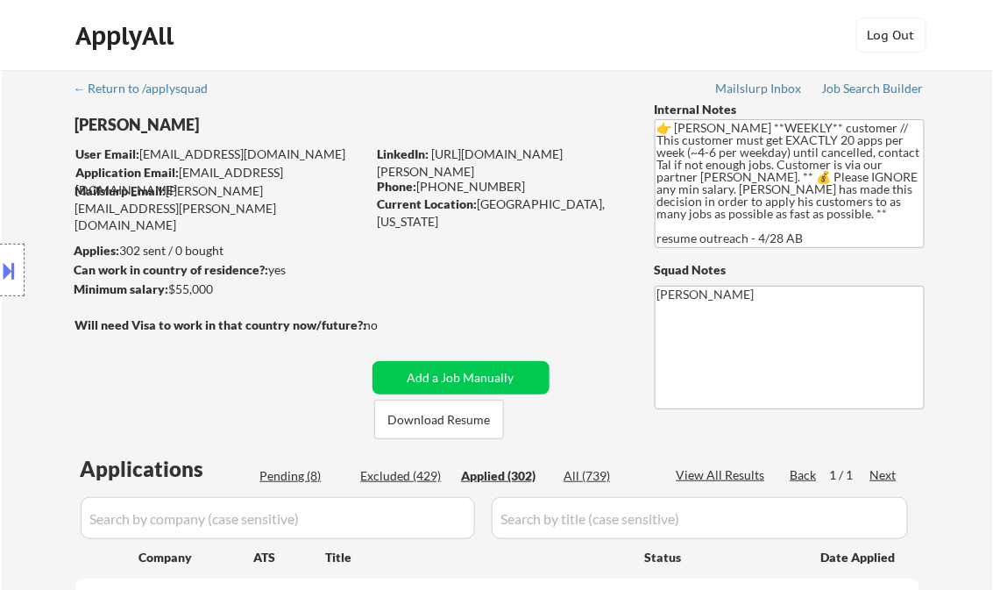
select select ""applied""
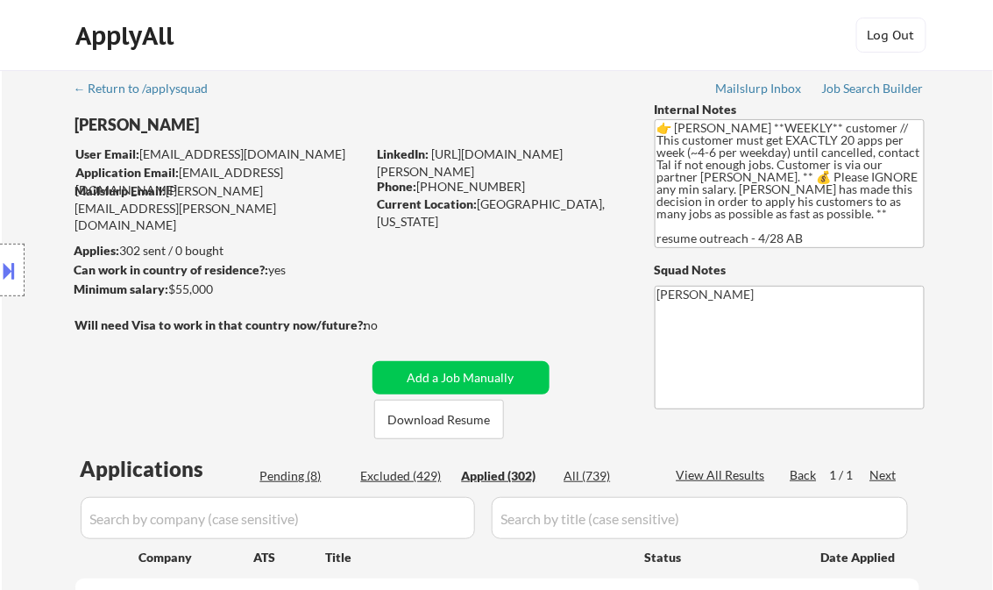
select select ""applied""
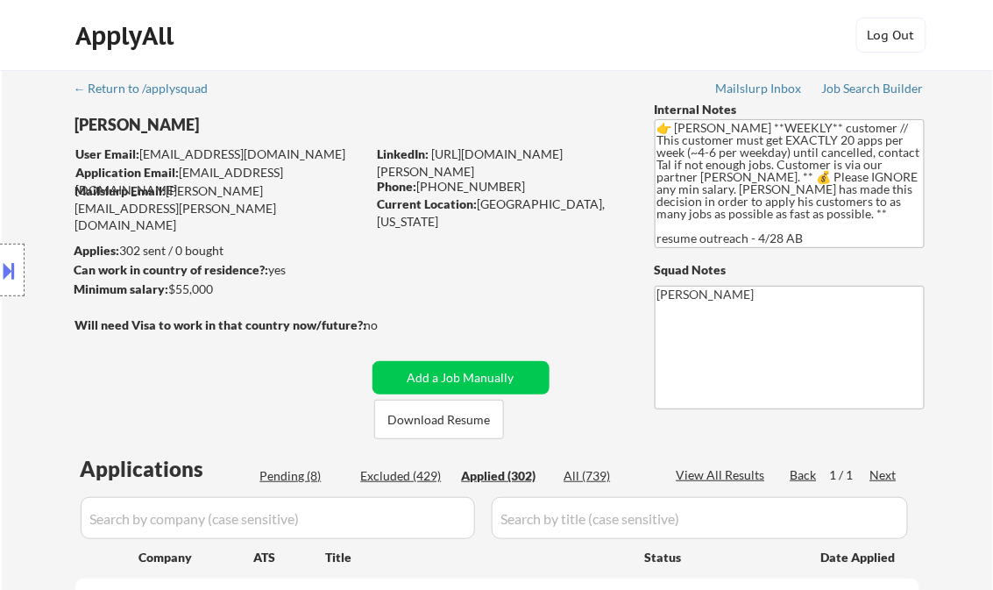
select select ""applied""
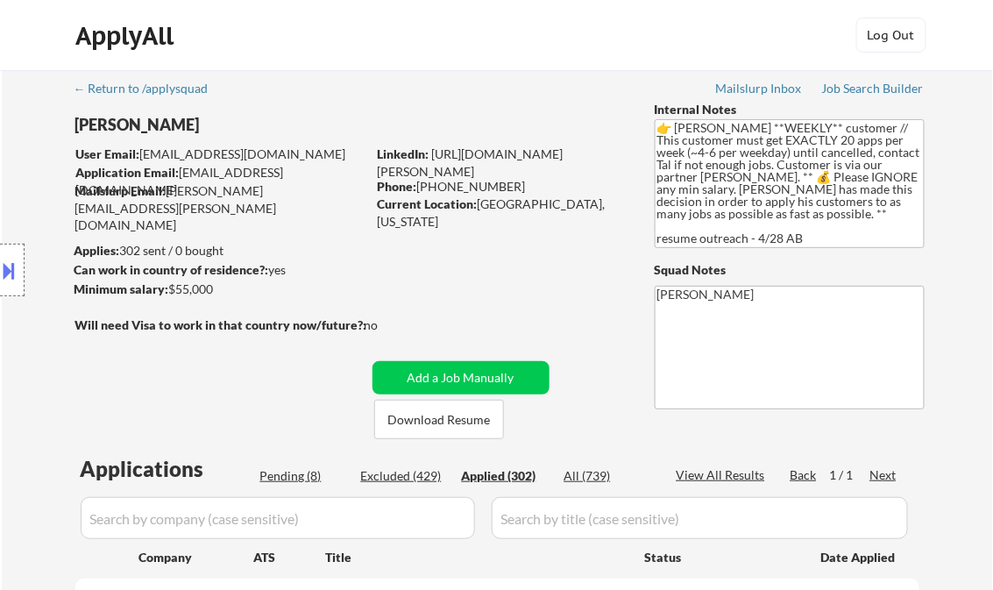
select select ""applied""
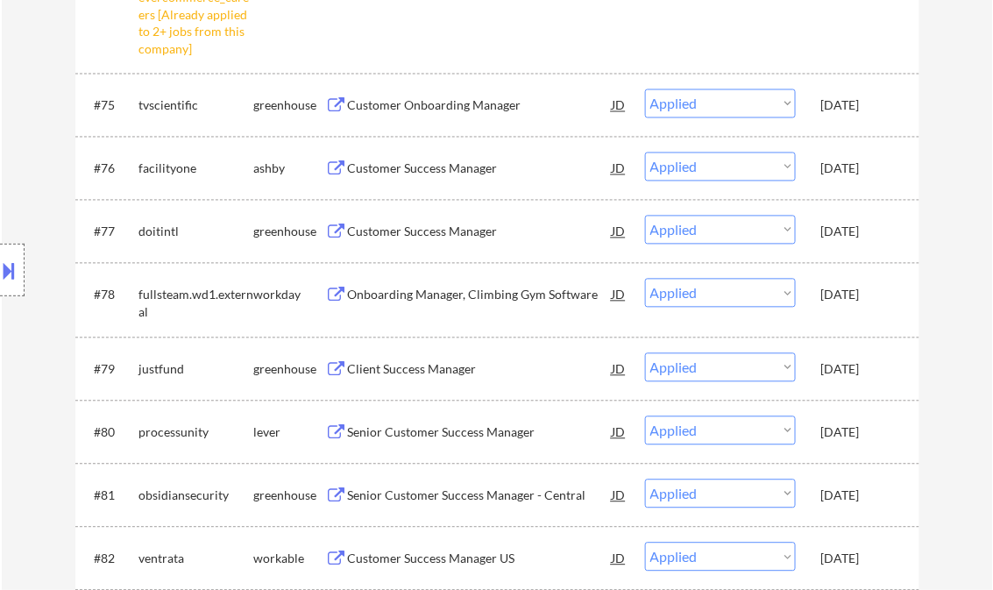
scroll to position [3629, 0]
